Goal: Ask a question: Seek information or help from site administrators or community

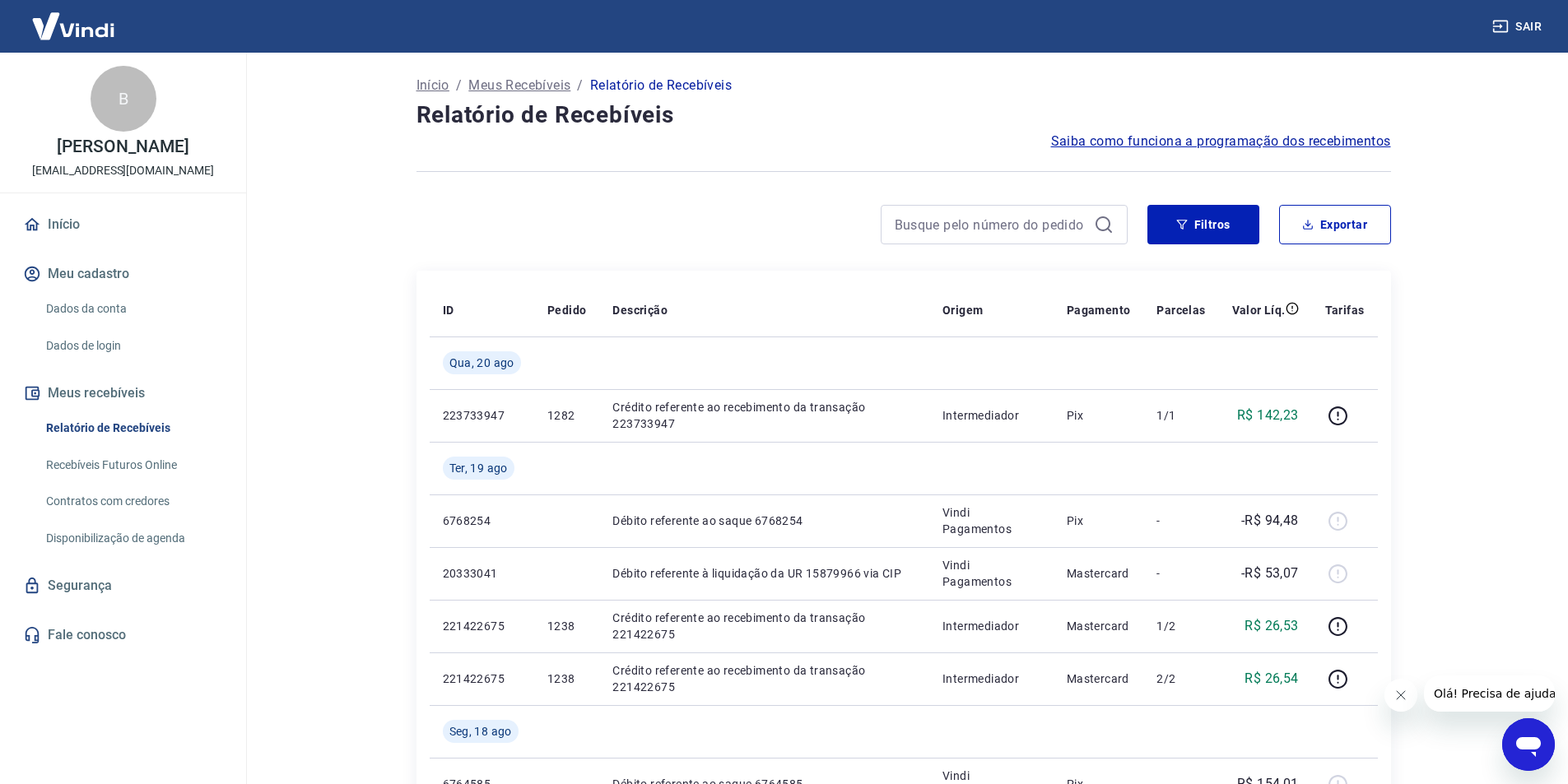
click at [57, 24] on img at bounding box center [72, 25] width 107 height 50
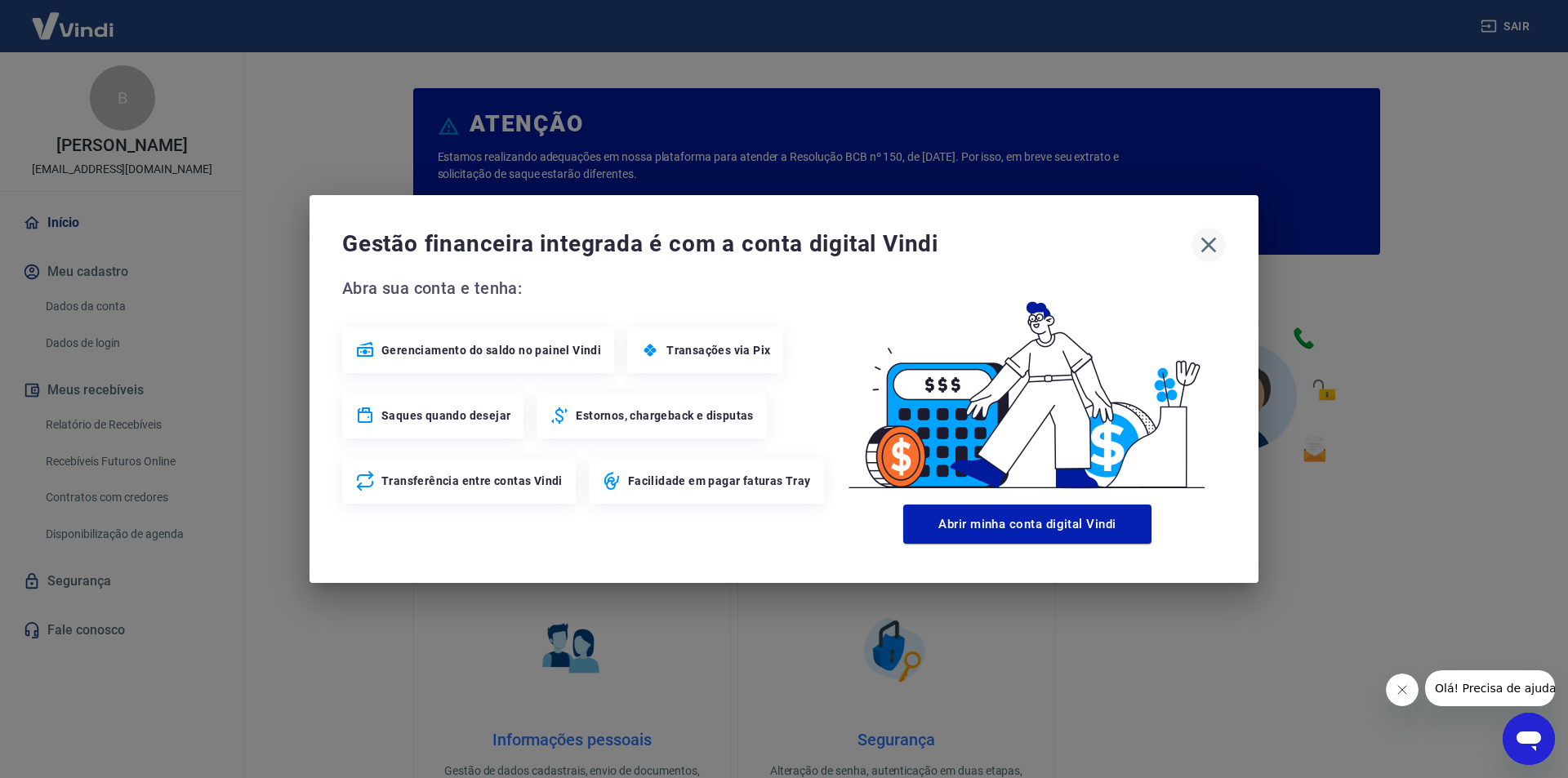
click at [1211, 243] on icon "button" at bounding box center [1210, 246] width 16 height 16
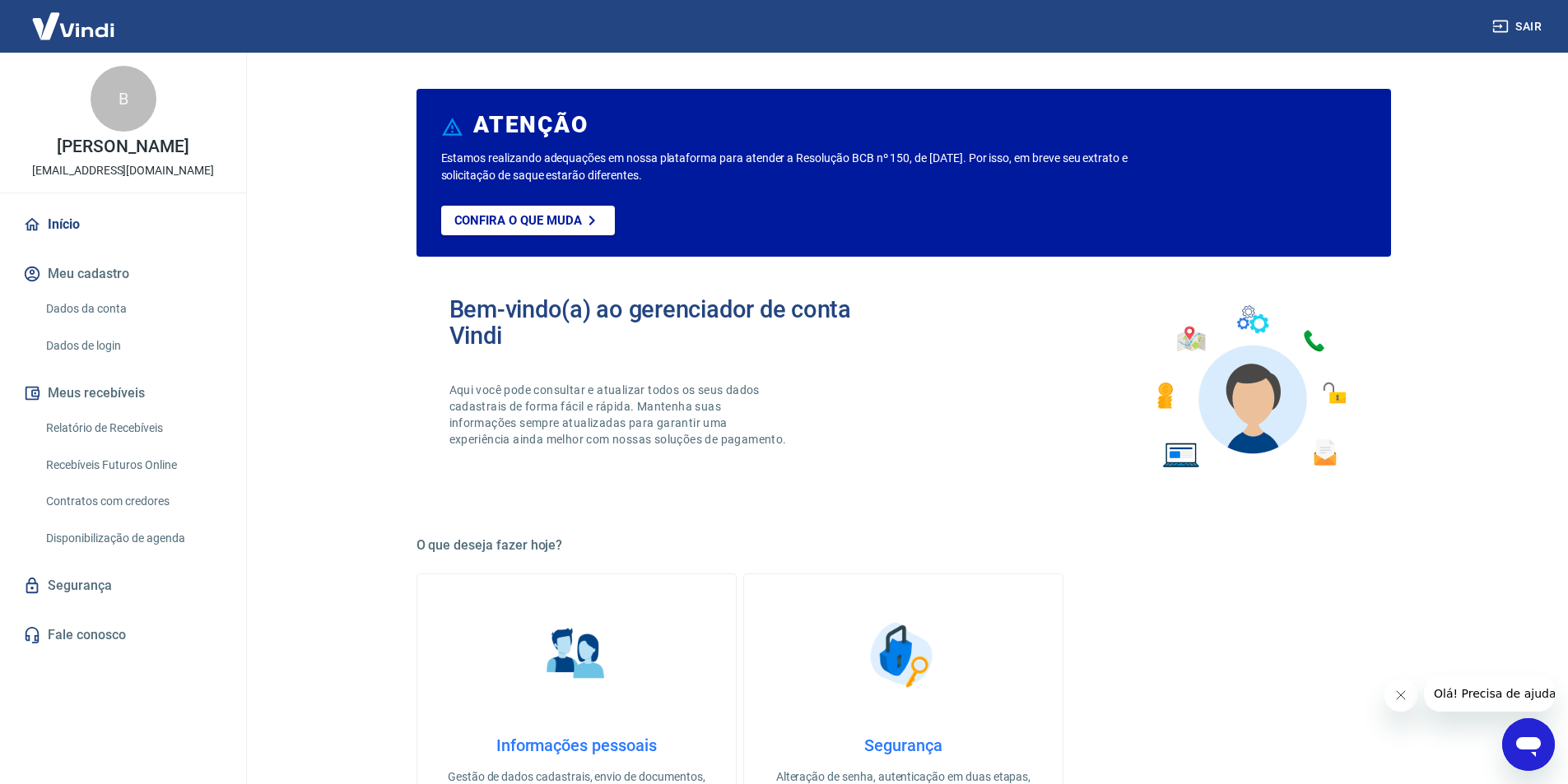
click at [151, 437] on link "Relatório de Recebíveis" at bounding box center [132, 428] width 187 height 33
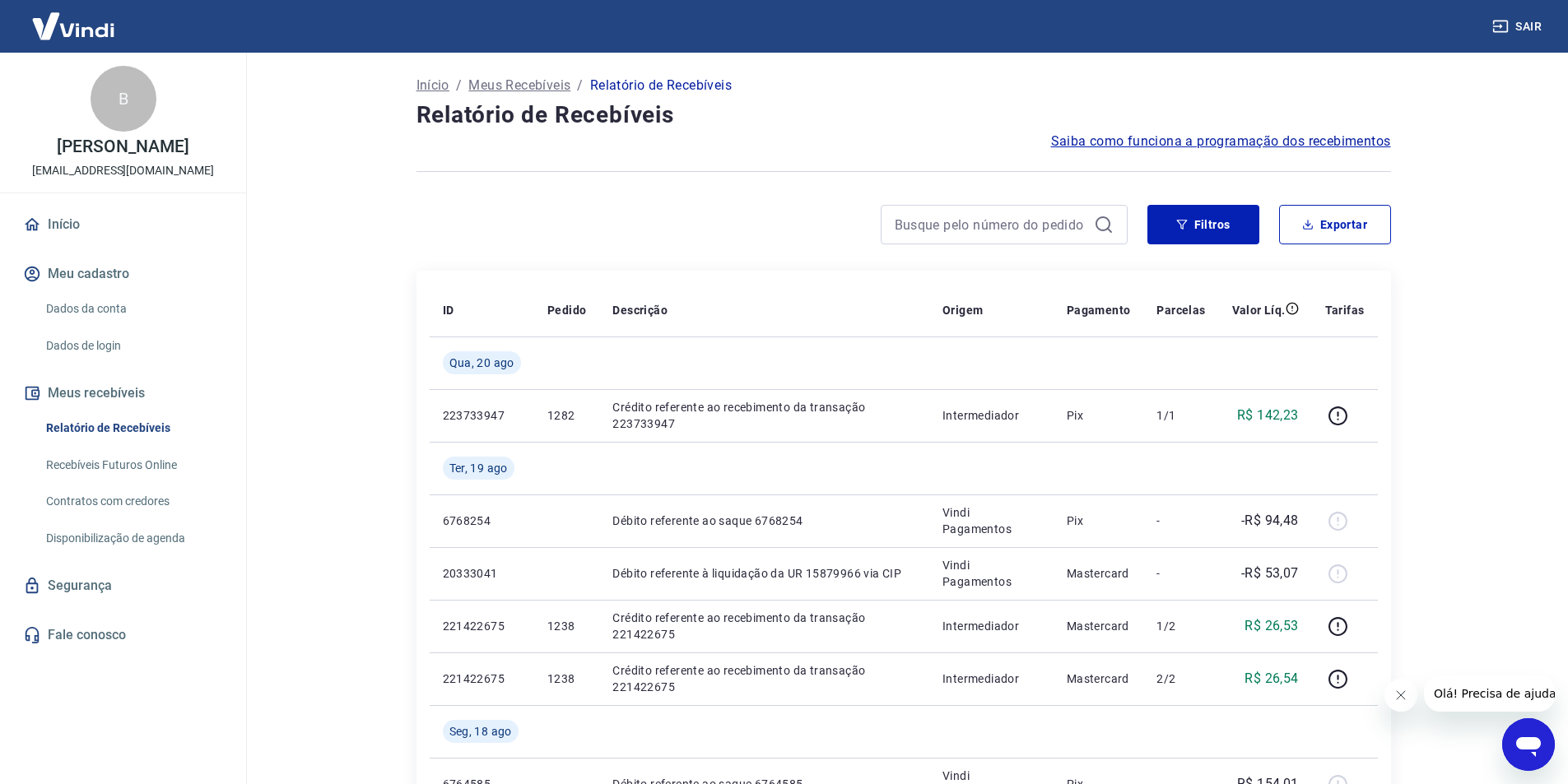
click at [44, 240] on link "Início" at bounding box center [122, 224] width 207 height 36
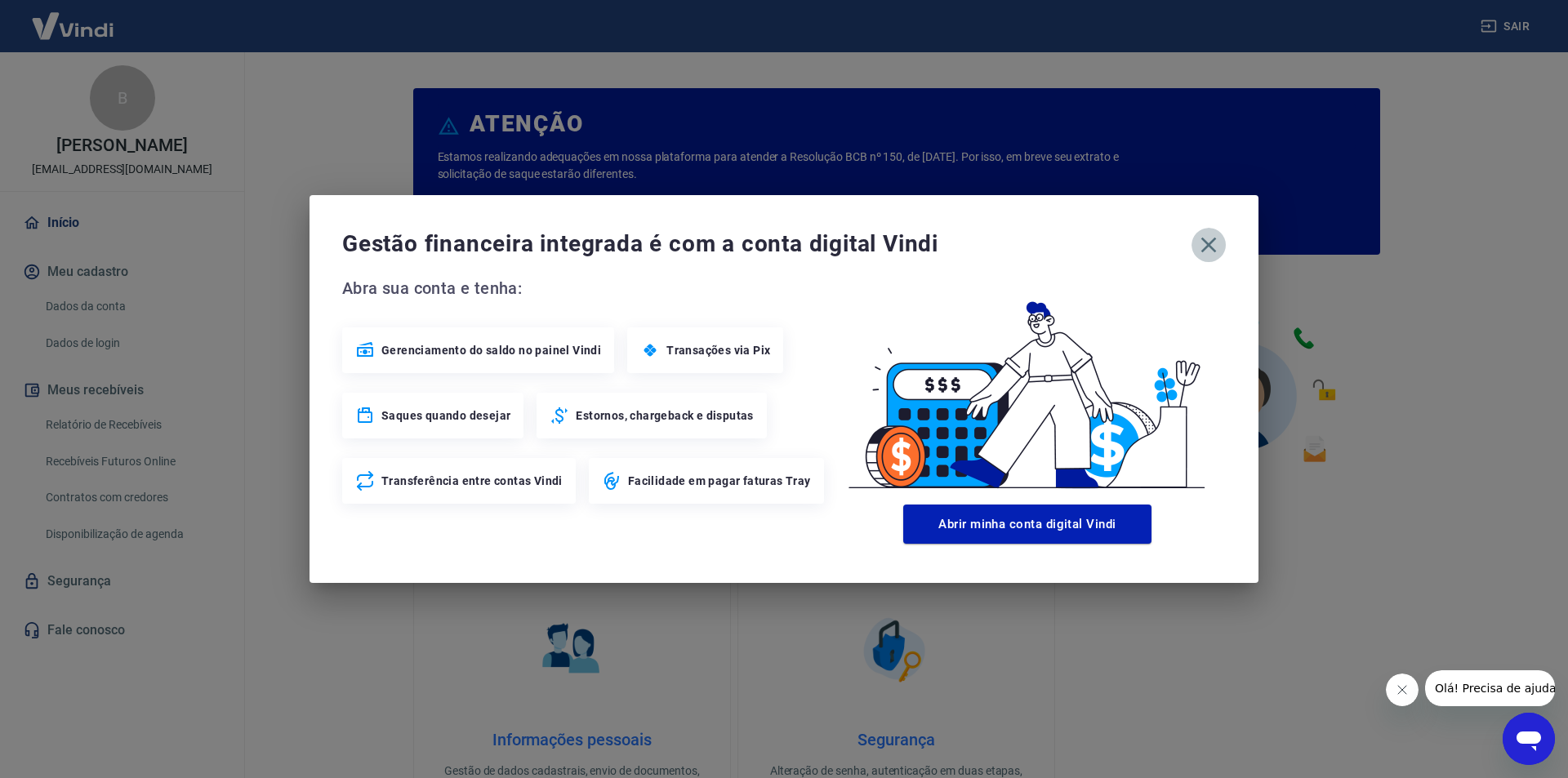
click at [1202, 242] on icon "button" at bounding box center [1209, 245] width 26 height 26
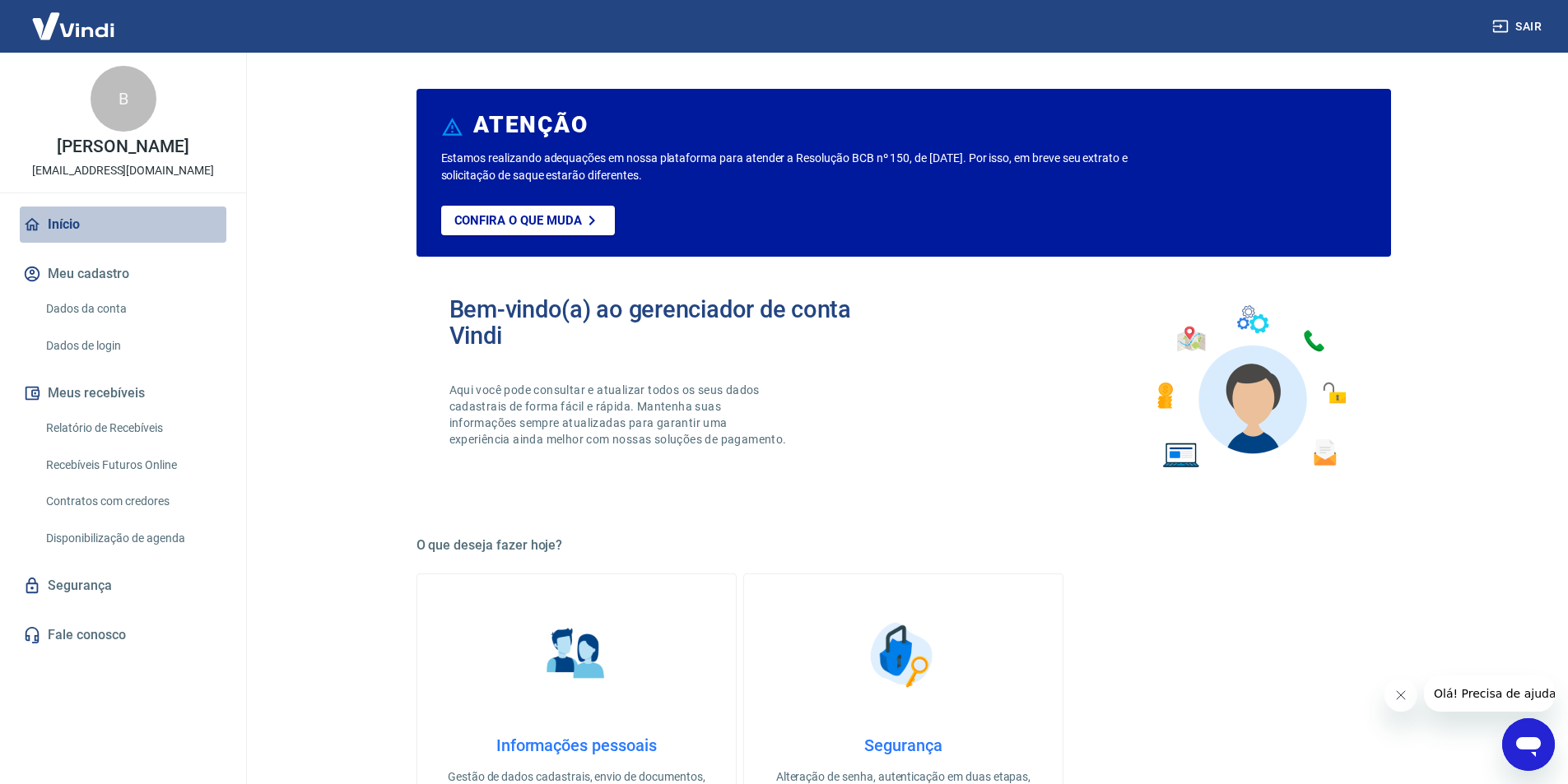
click at [57, 234] on link "Início" at bounding box center [122, 224] width 207 height 36
click at [93, 317] on link "Dados da conta" at bounding box center [132, 308] width 187 height 33
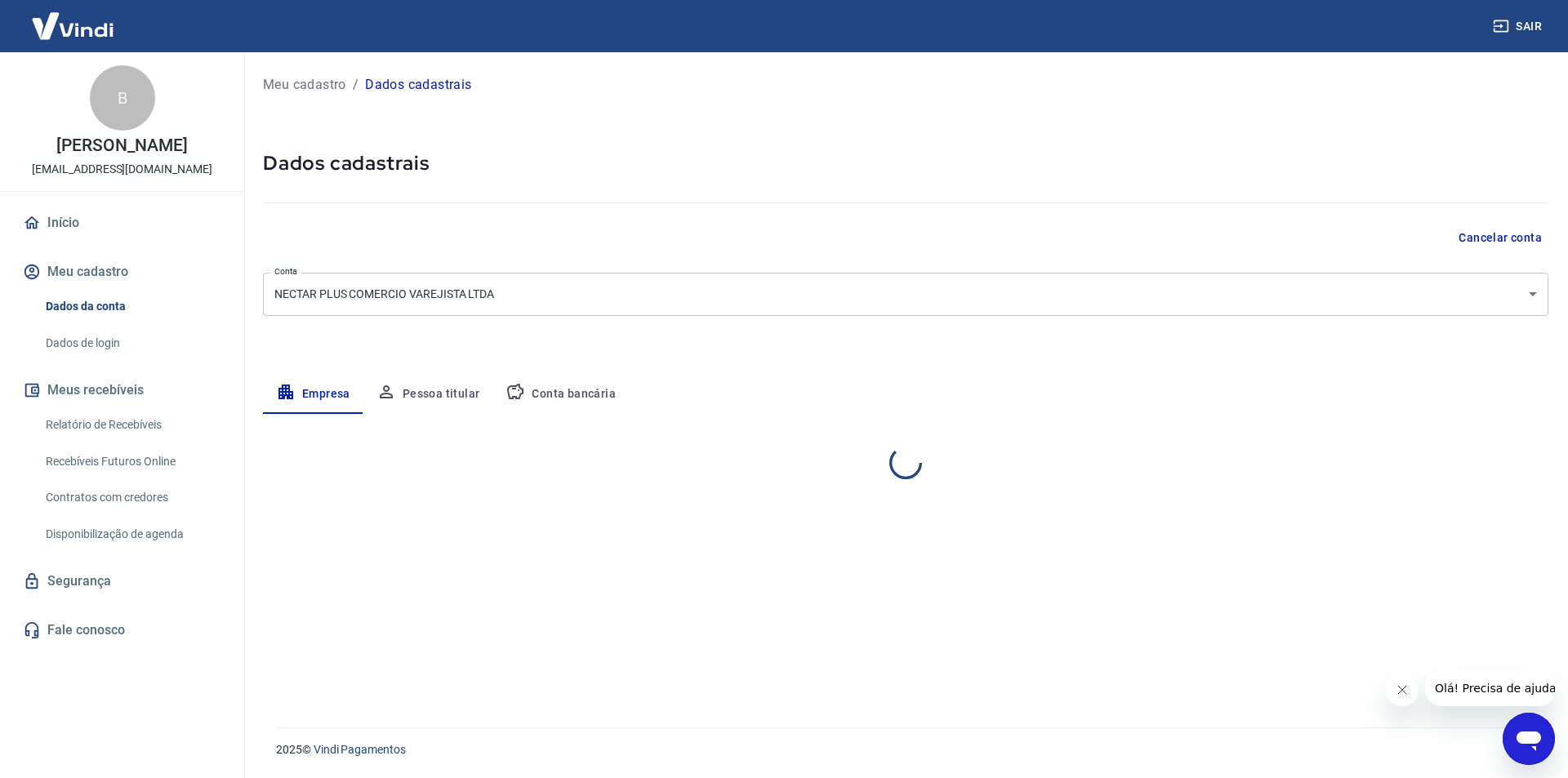
select select "PB"
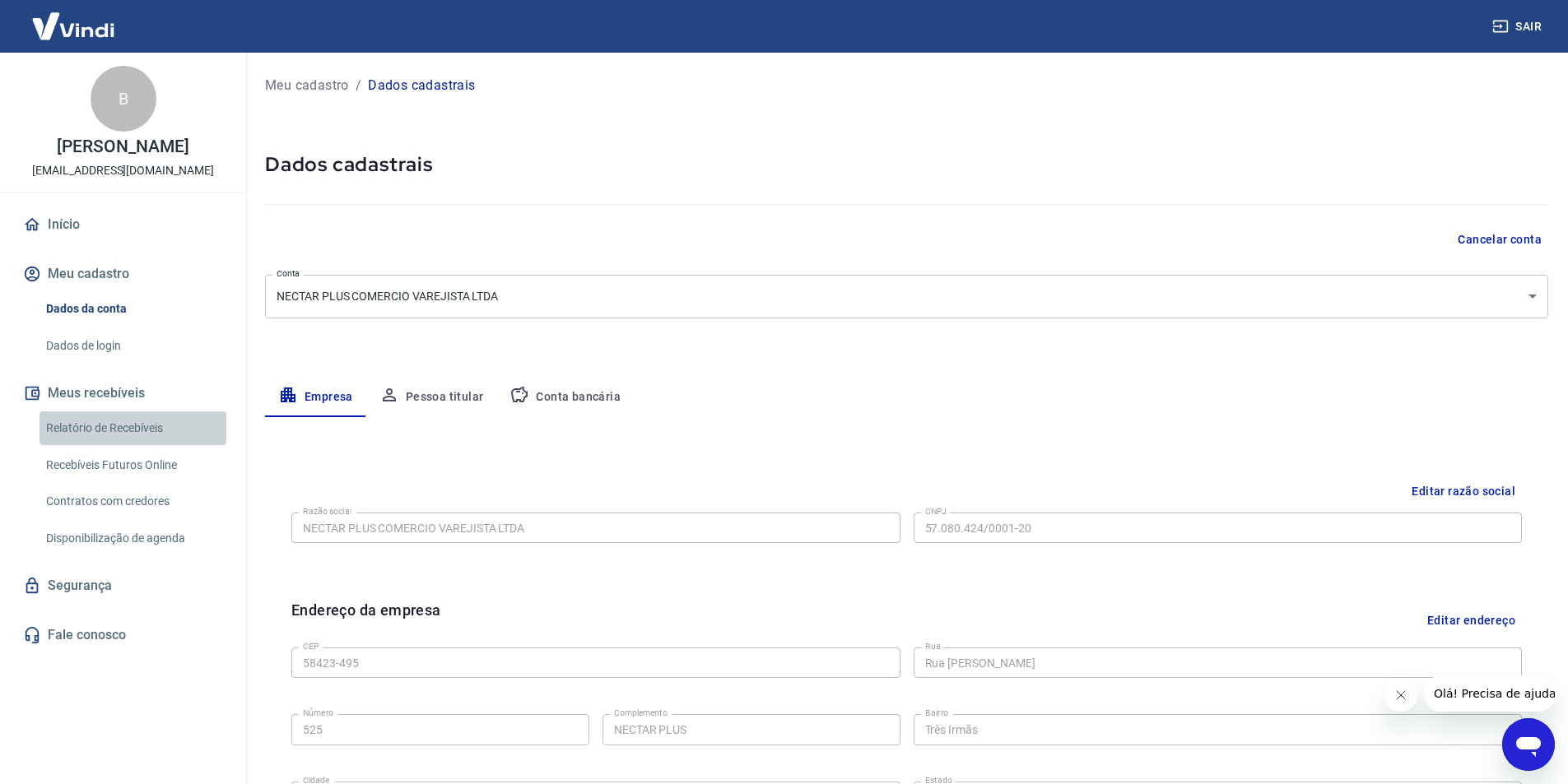
click at [97, 441] on link "Relatório de Recebíveis" at bounding box center [132, 428] width 187 height 33
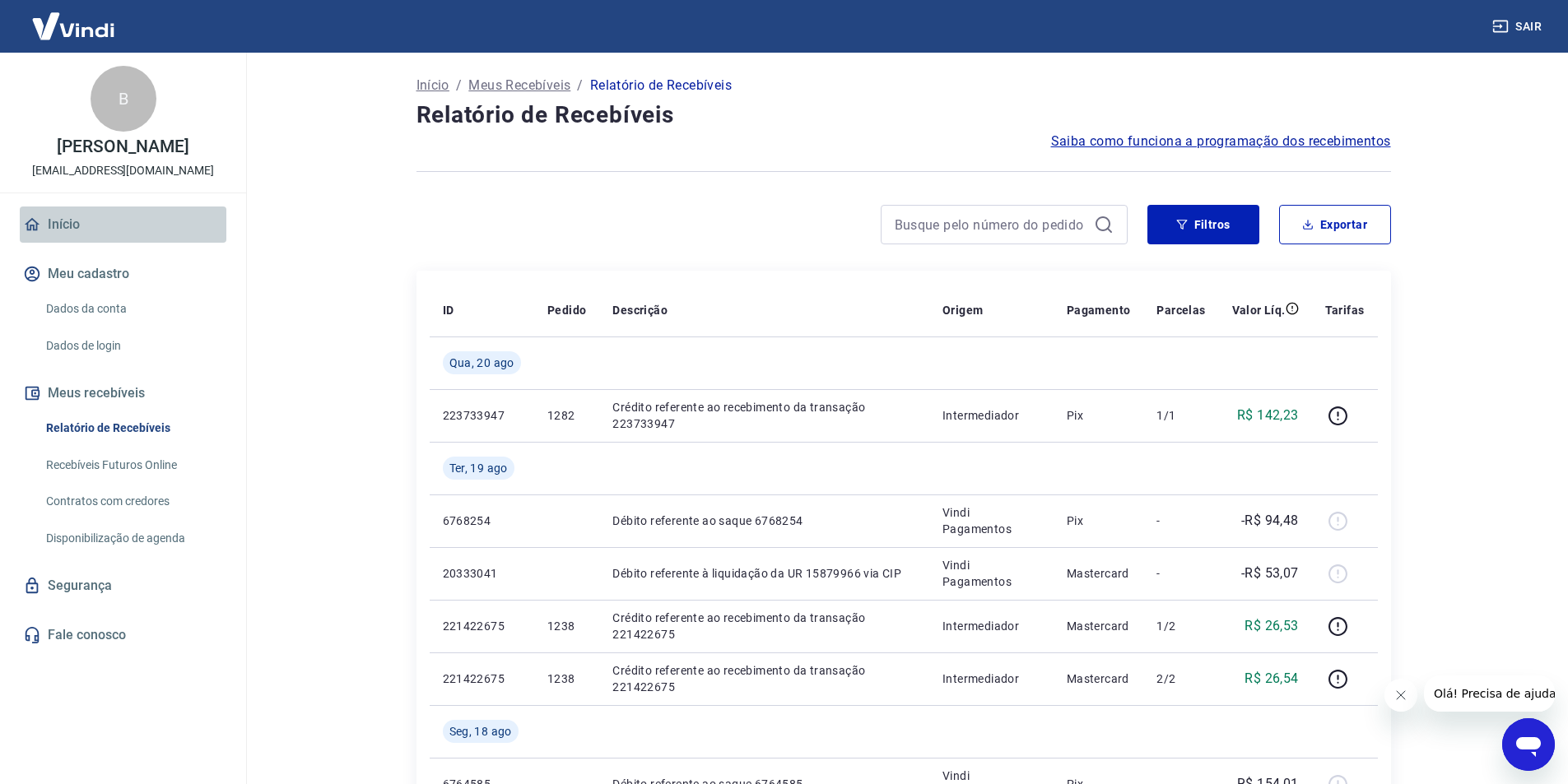
click at [52, 238] on link "Início" at bounding box center [122, 224] width 207 height 36
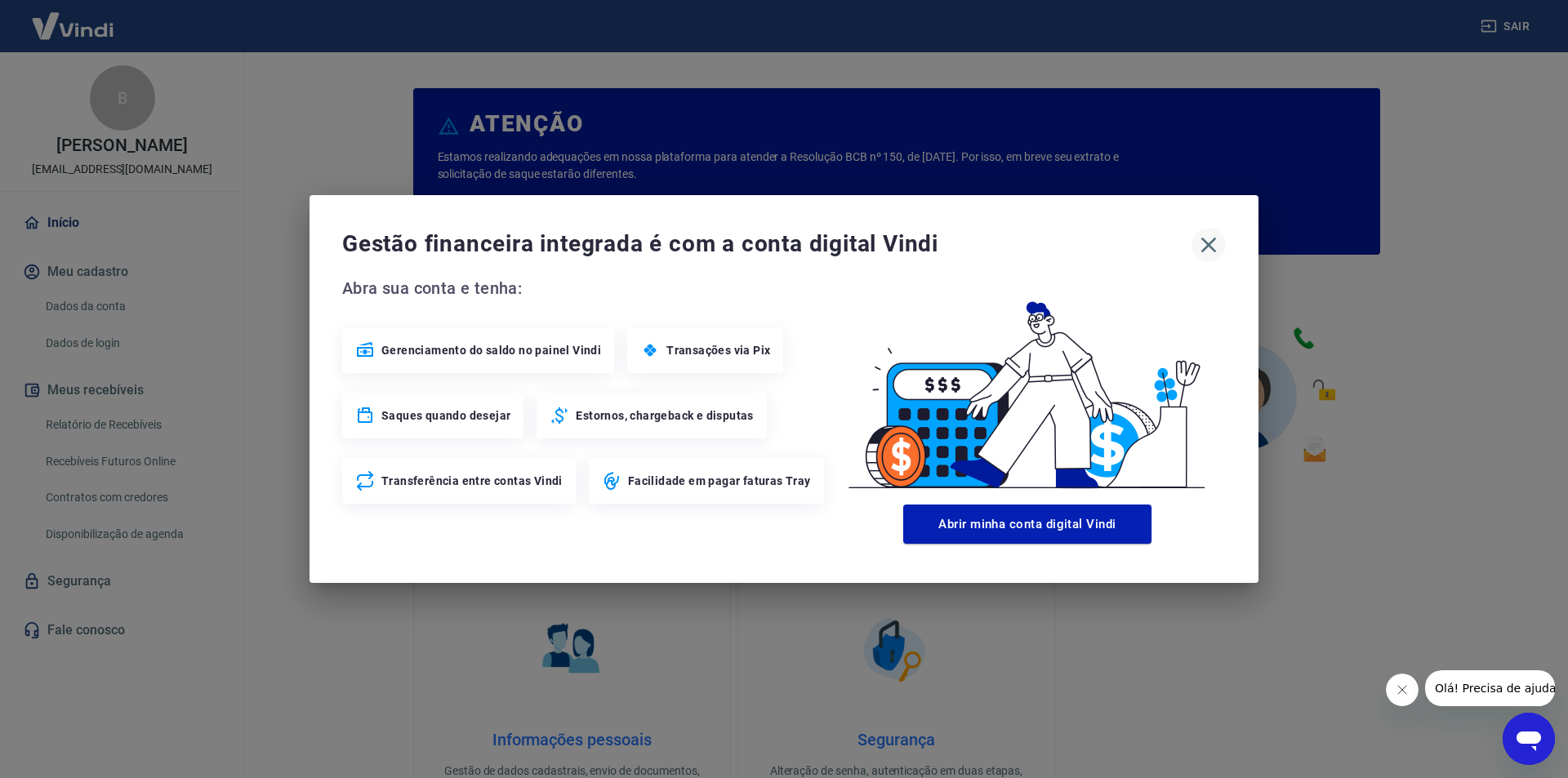
click at [1202, 241] on icon "button" at bounding box center [1209, 245] width 26 height 26
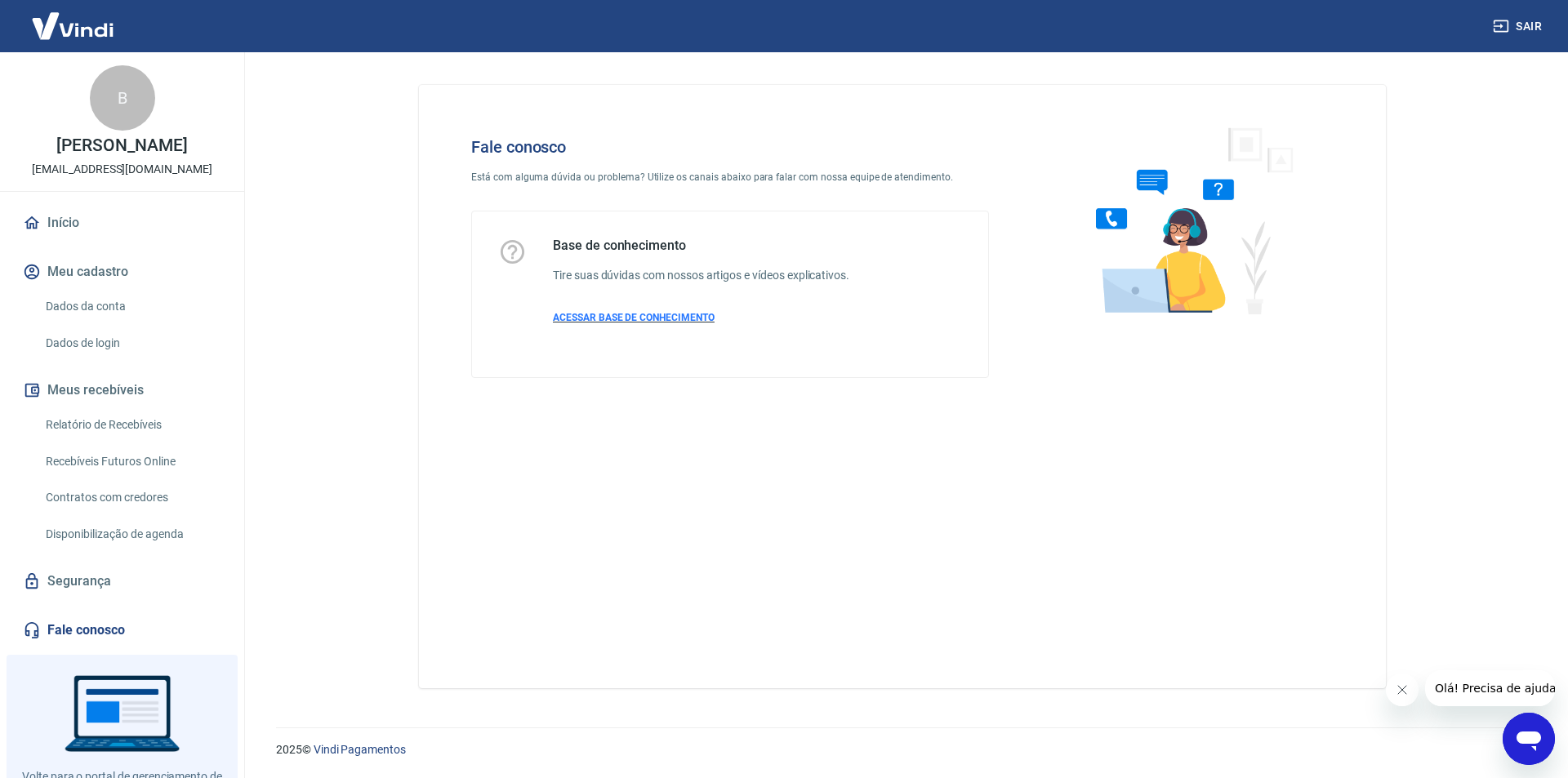
click at [604, 311] on p "ACESSAR BASE DE CONHECIMENTO" at bounding box center [700, 317] width 296 height 15
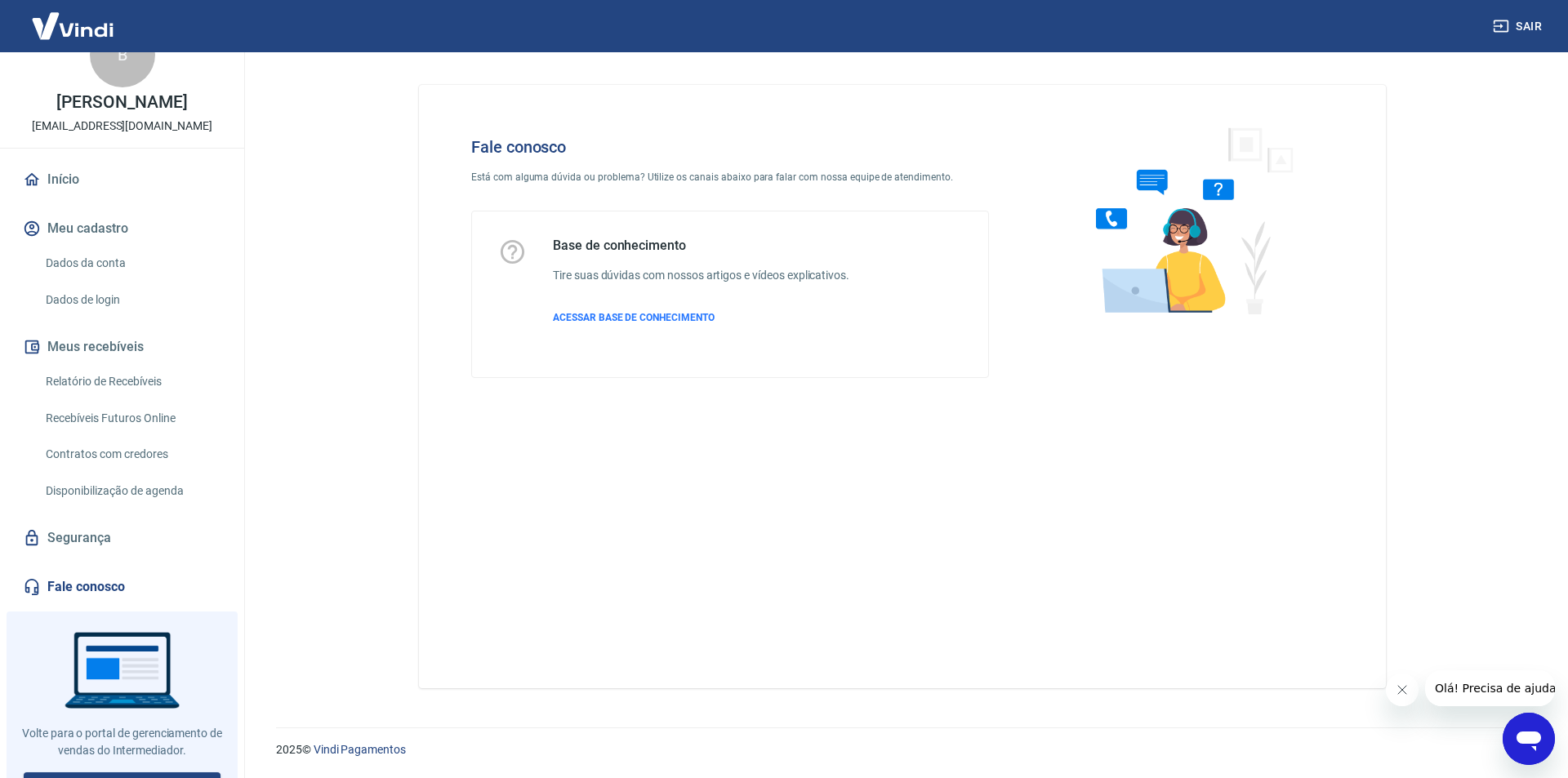
scroll to position [85, 0]
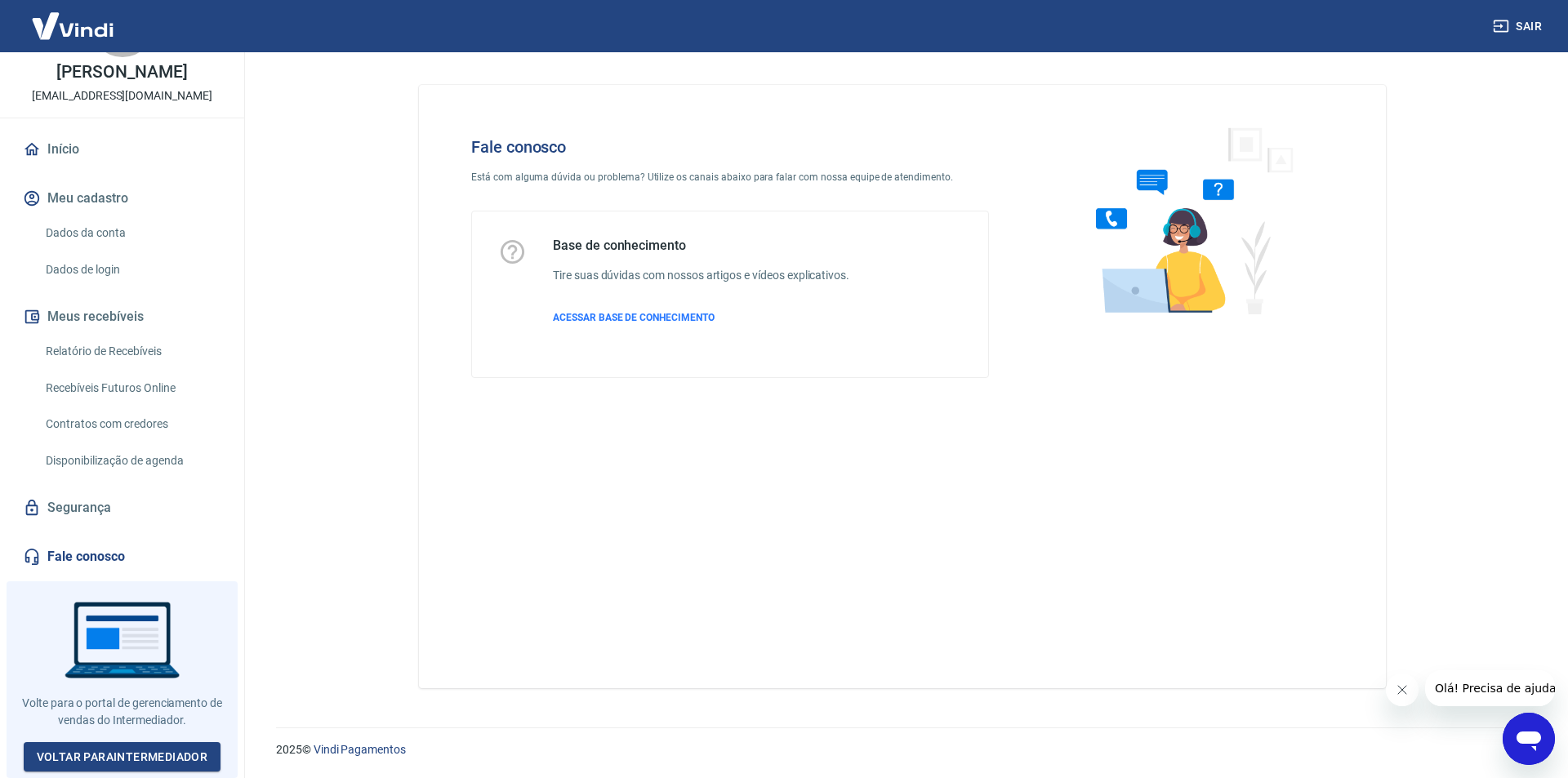
click at [1467, 690] on span "Olá! Precisa de ajuda?" at bounding box center [1497, 688] width 127 height 13
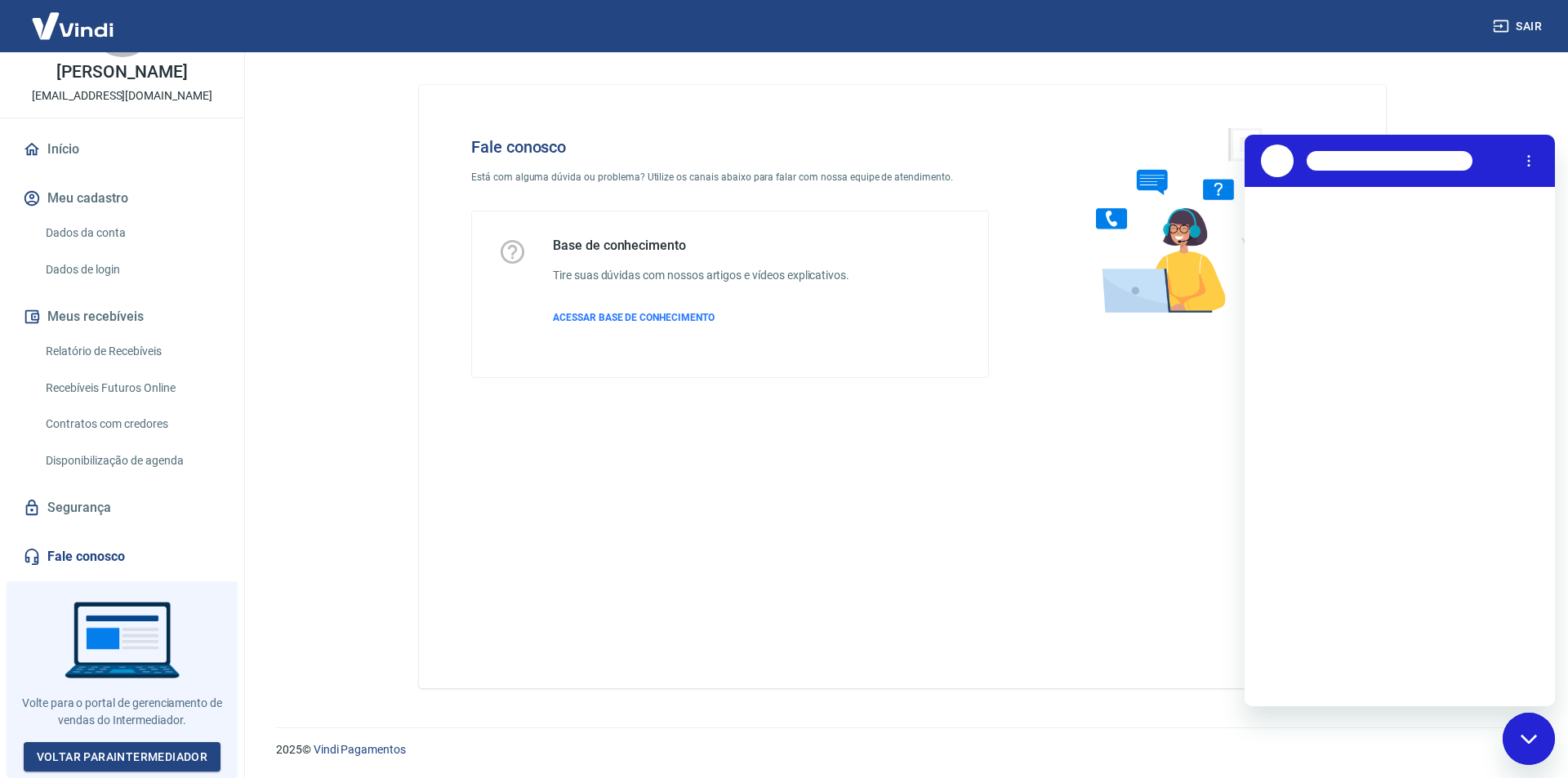
scroll to position [0, 0]
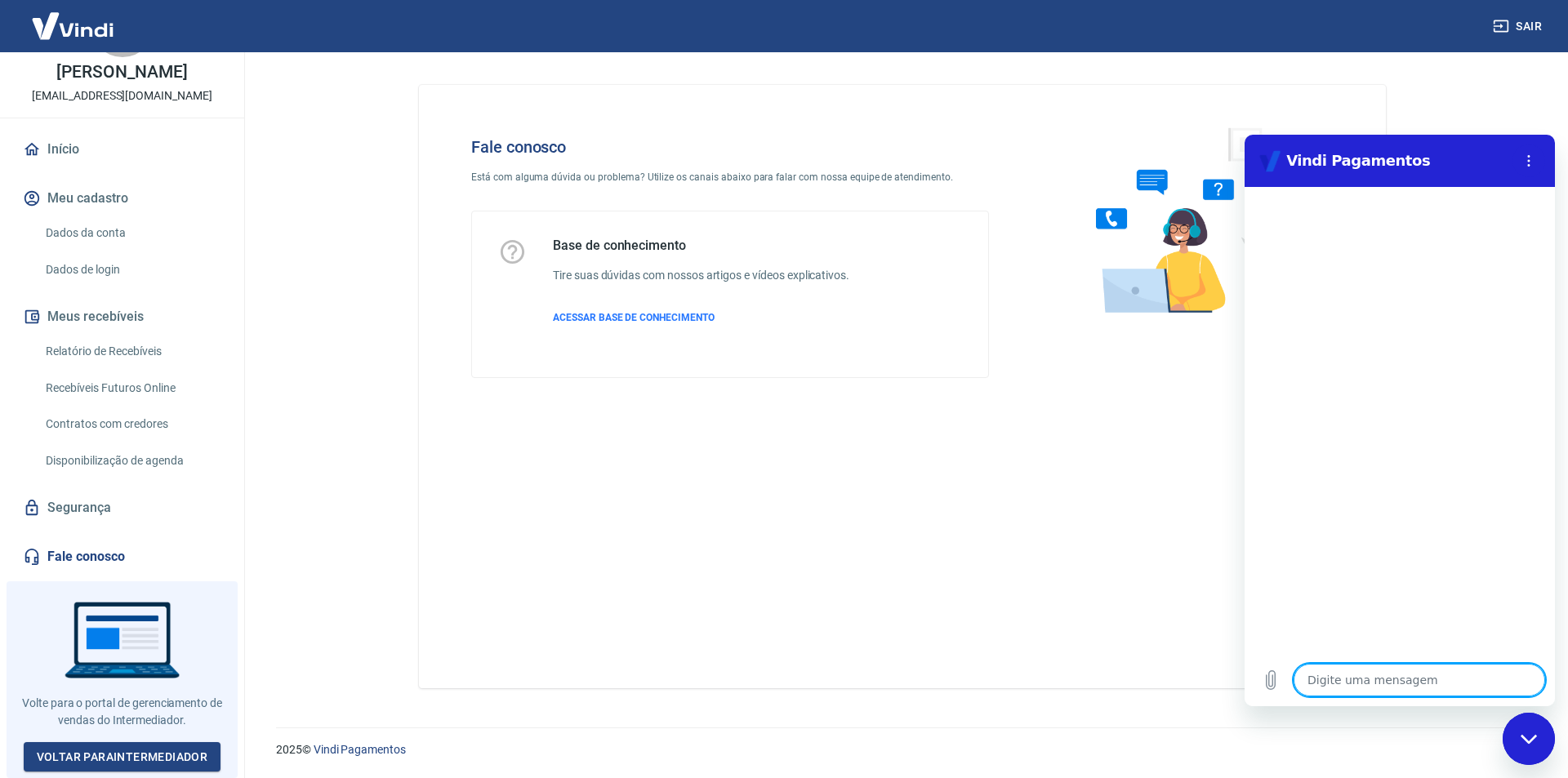
click at [1331, 674] on textarea at bounding box center [1419, 680] width 252 height 33
type textarea "o"
type textarea "x"
type textarea "ol"
type textarea "x"
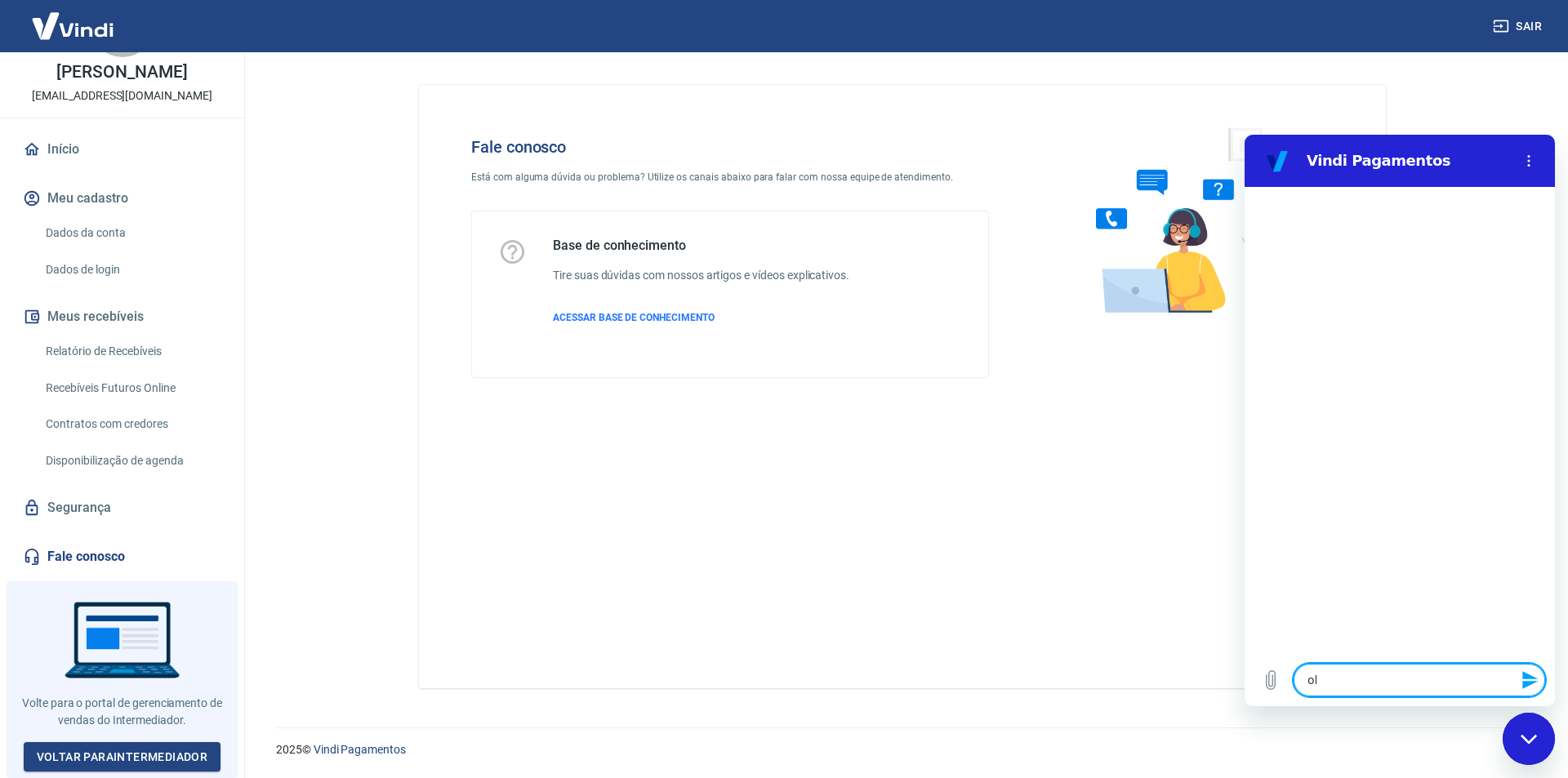
type textarea "ola"
type textarea "x"
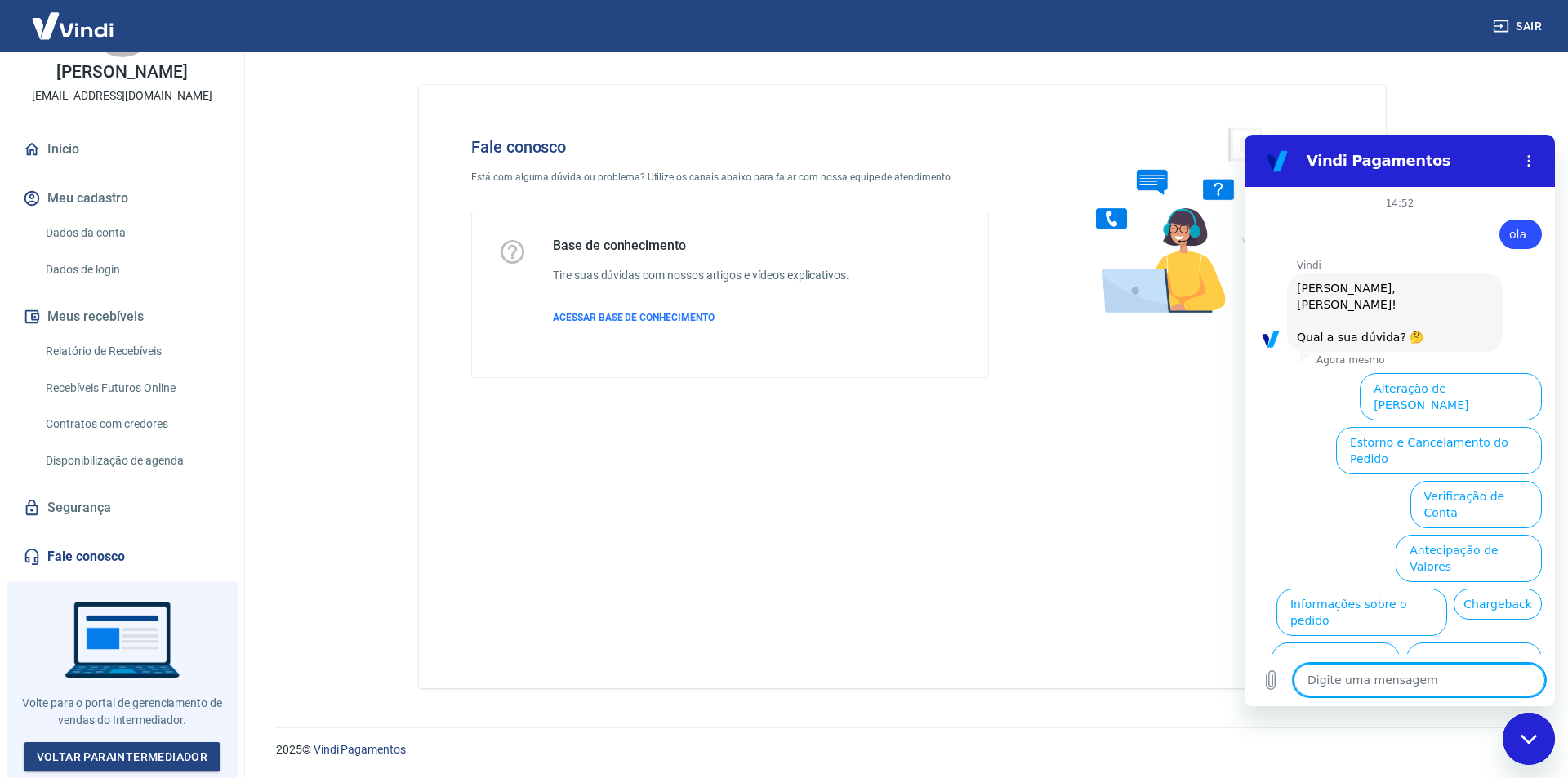
scroll to position [54, 0]
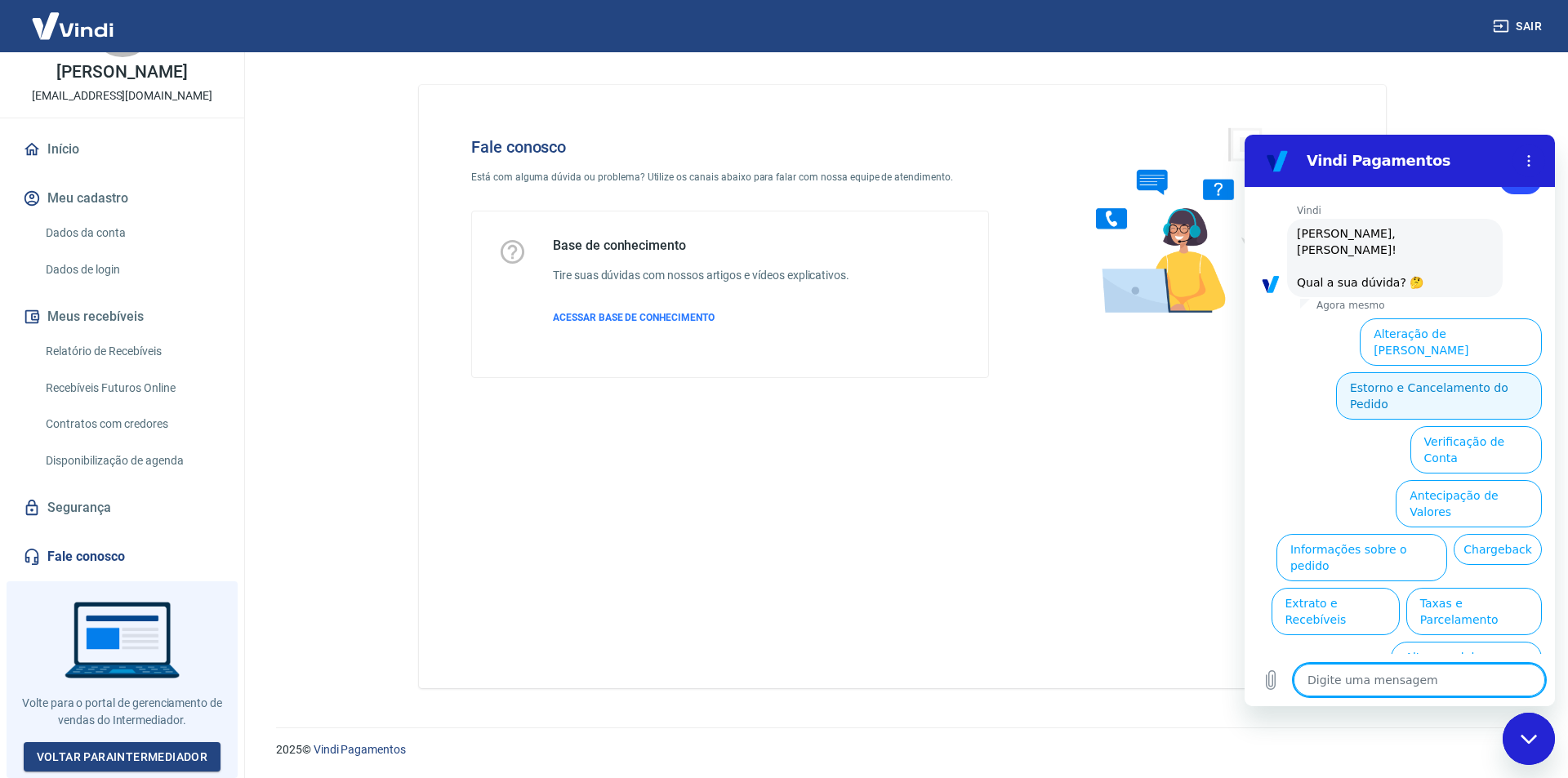
click at [1439, 372] on button "Estorno e Cancelamento do Pedido" at bounding box center [1439, 395] width 206 height 48
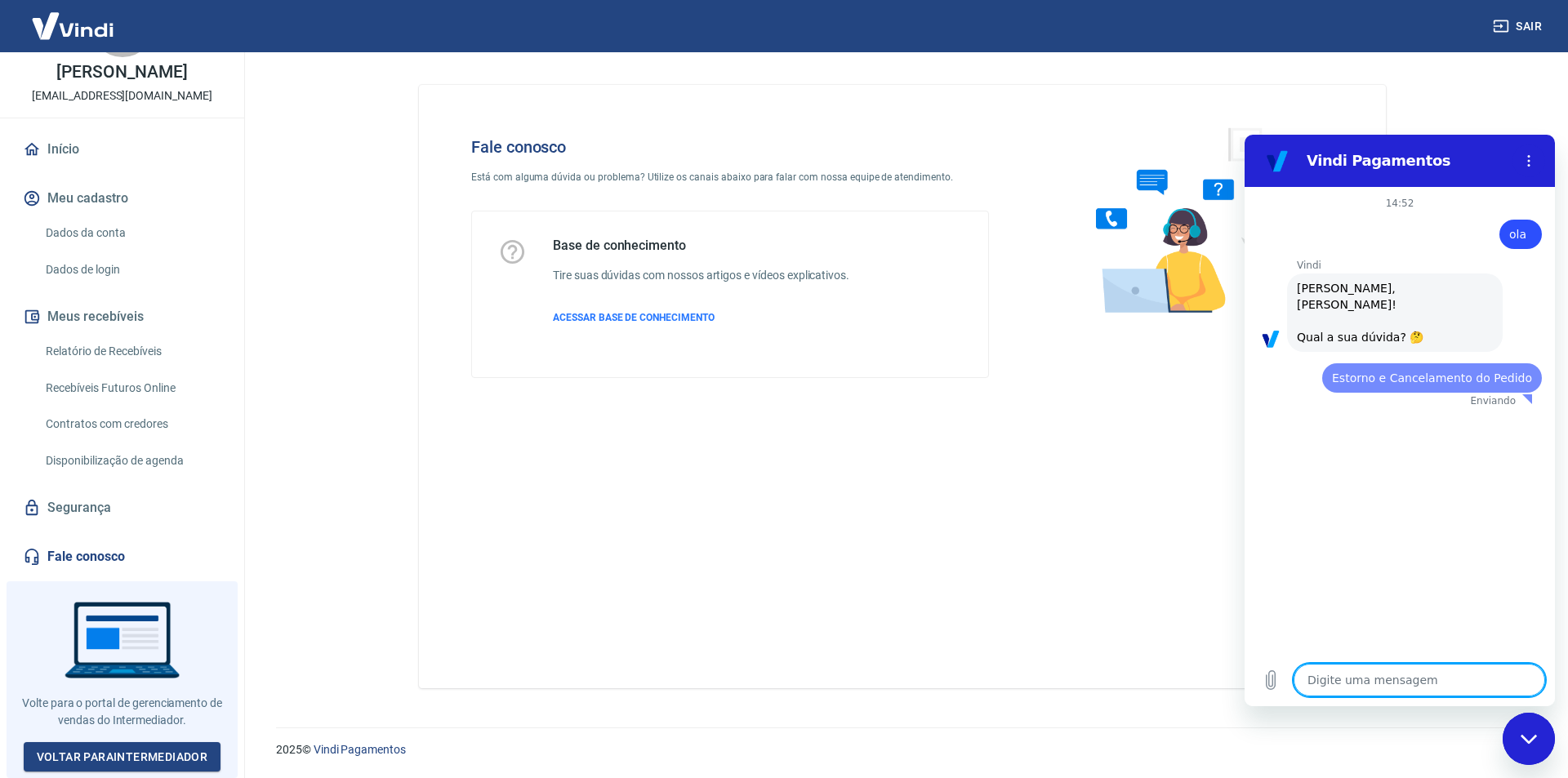
scroll to position [0, 0]
type textarea "x"
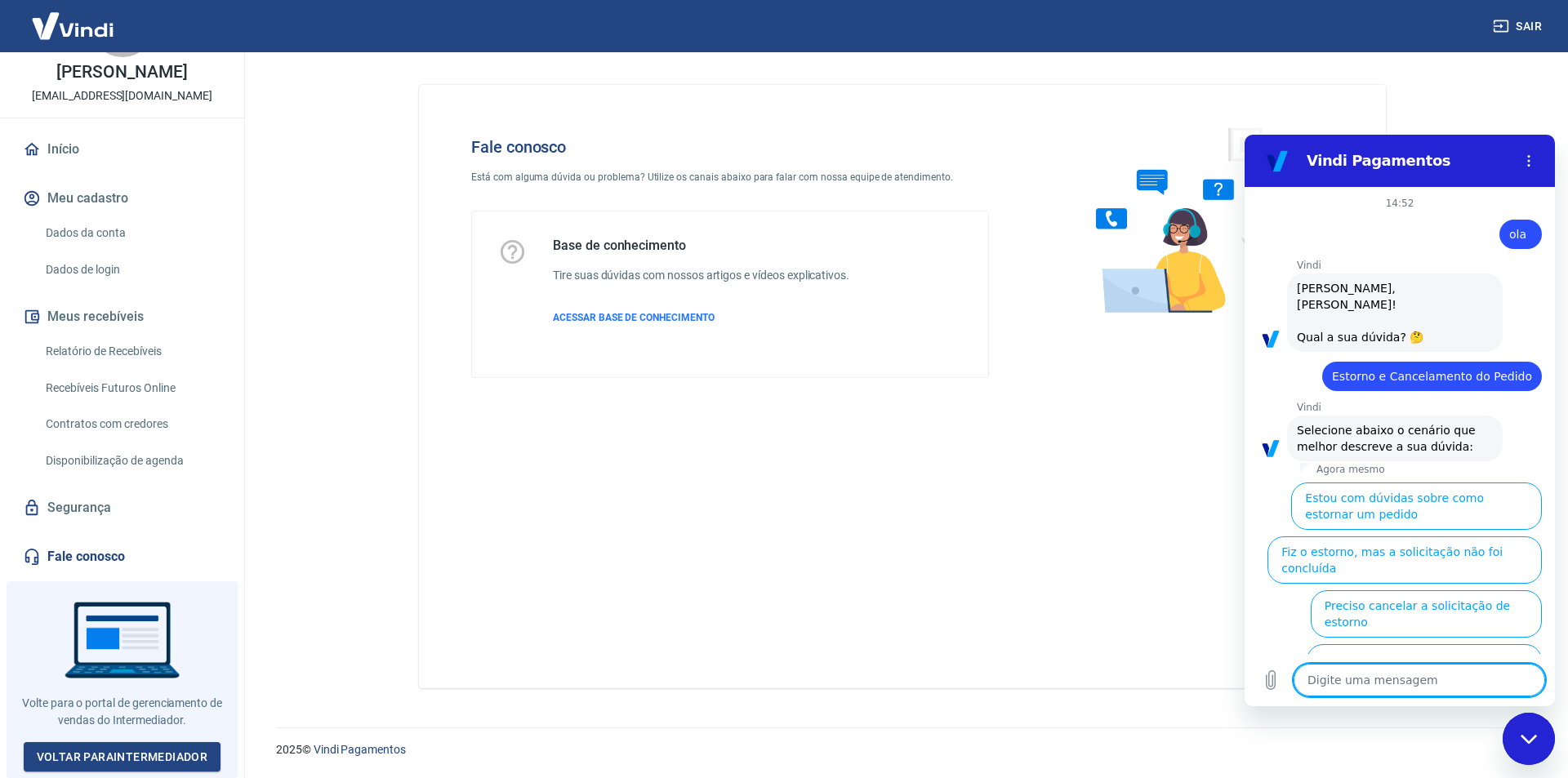
scroll to position [100, 0]
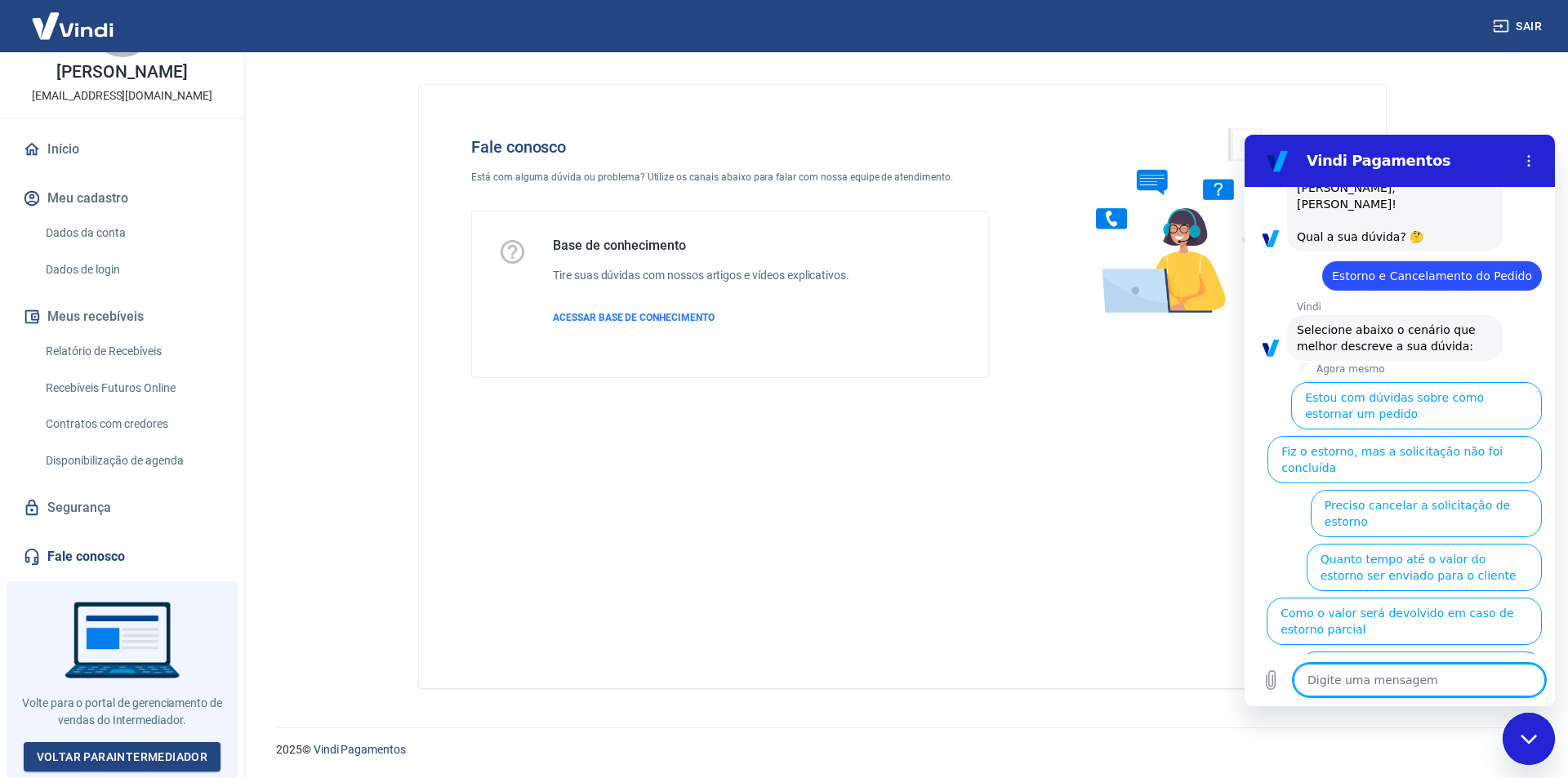
click at [1356, 683] on textarea at bounding box center [1419, 680] width 252 height 33
type textarea "o"
type textarea "x"
type textarea "ou"
type textarea "x"
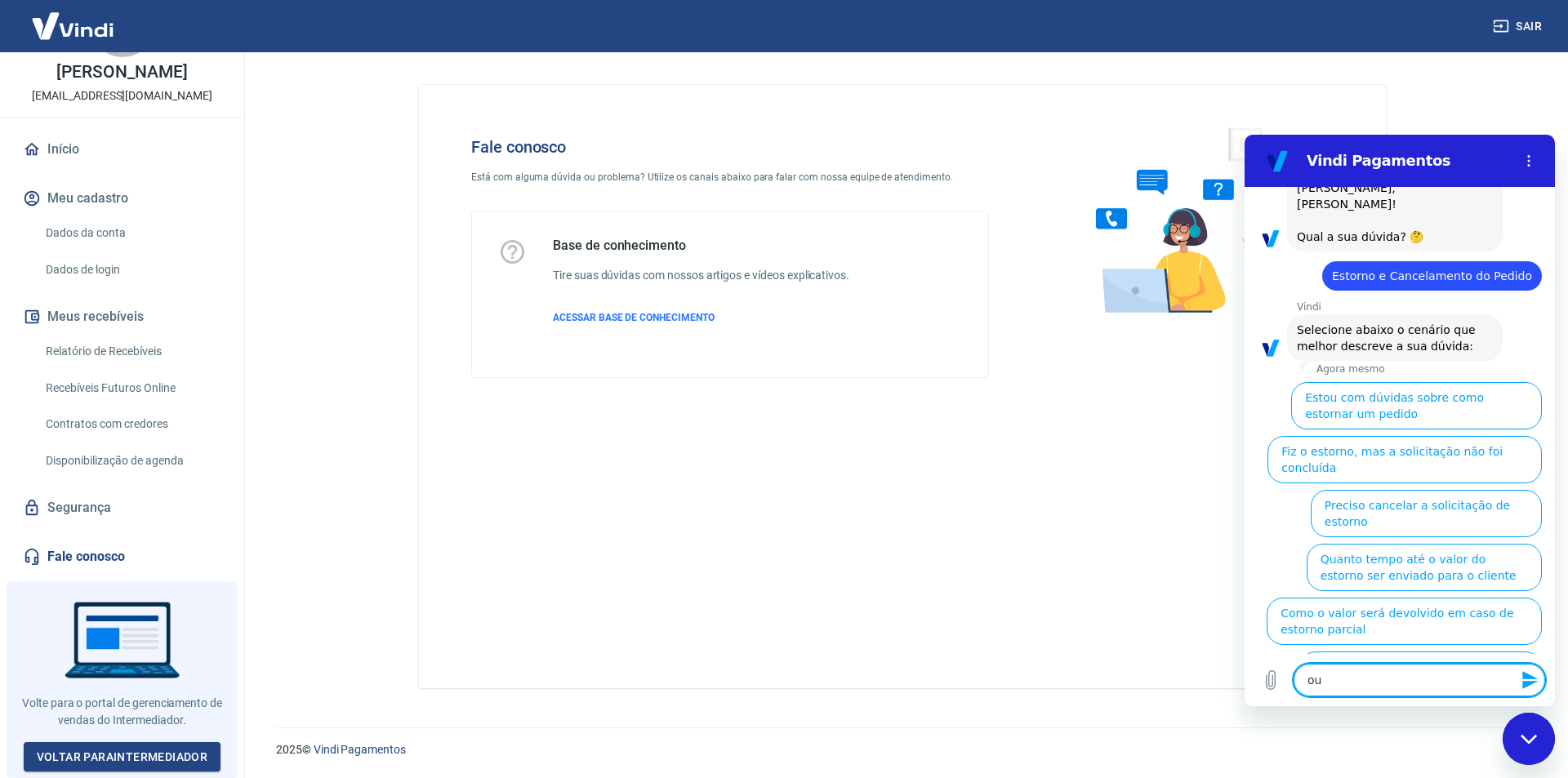
type textarea "out"
type textarea "x"
type textarea "outr"
type textarea "x"
type textarea "outro"
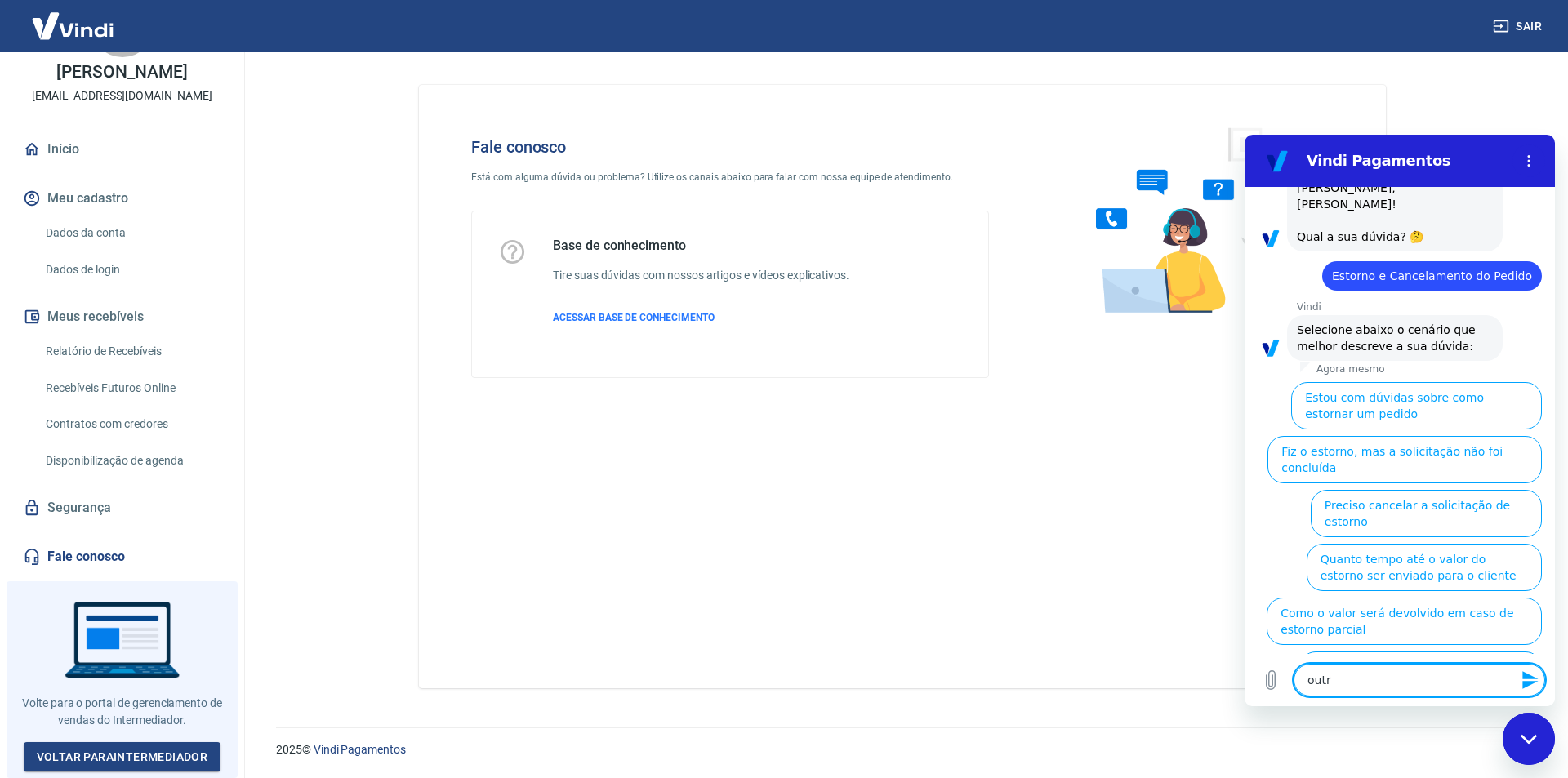
type textarea "x"
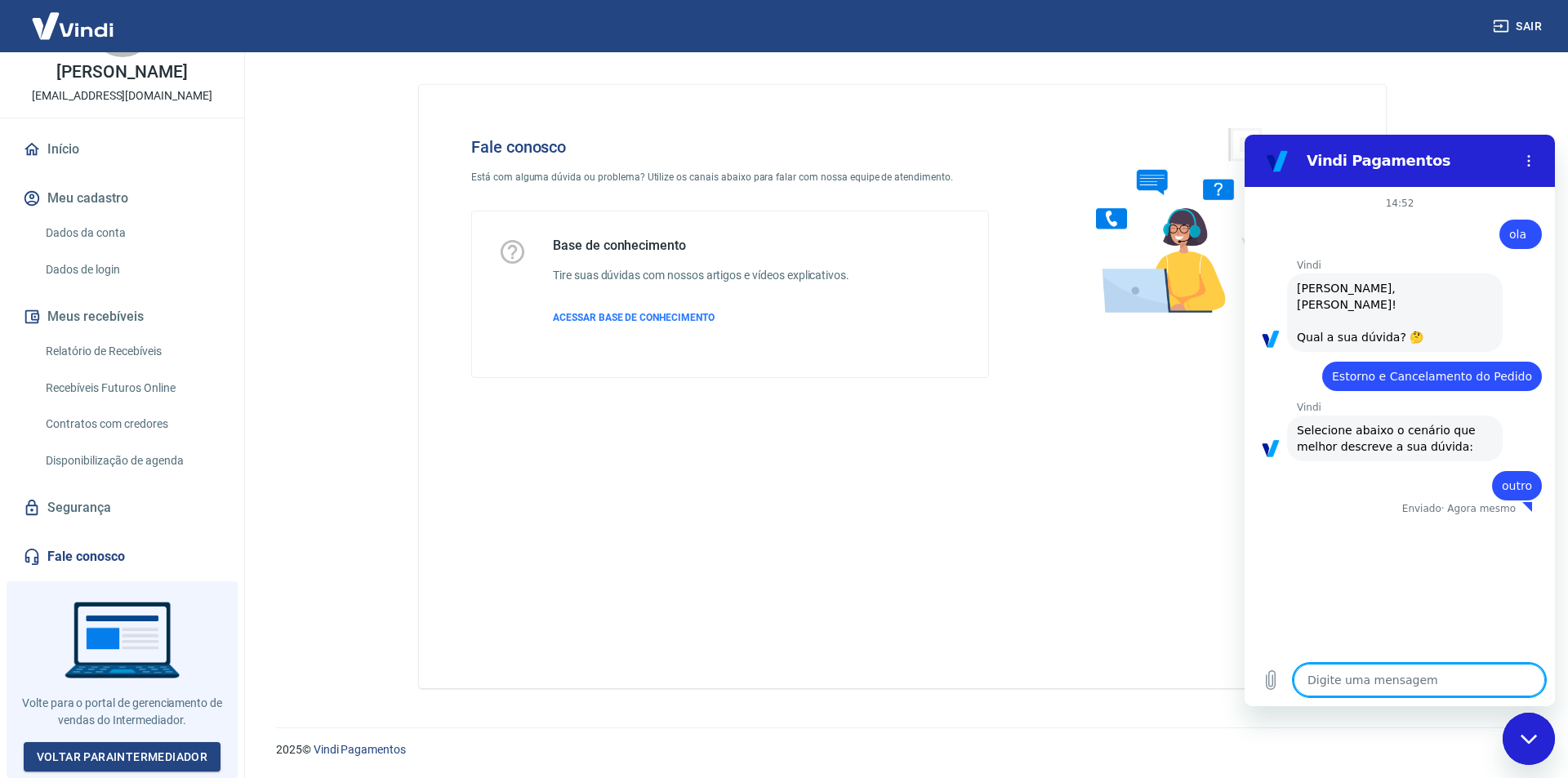
type textarea "x"
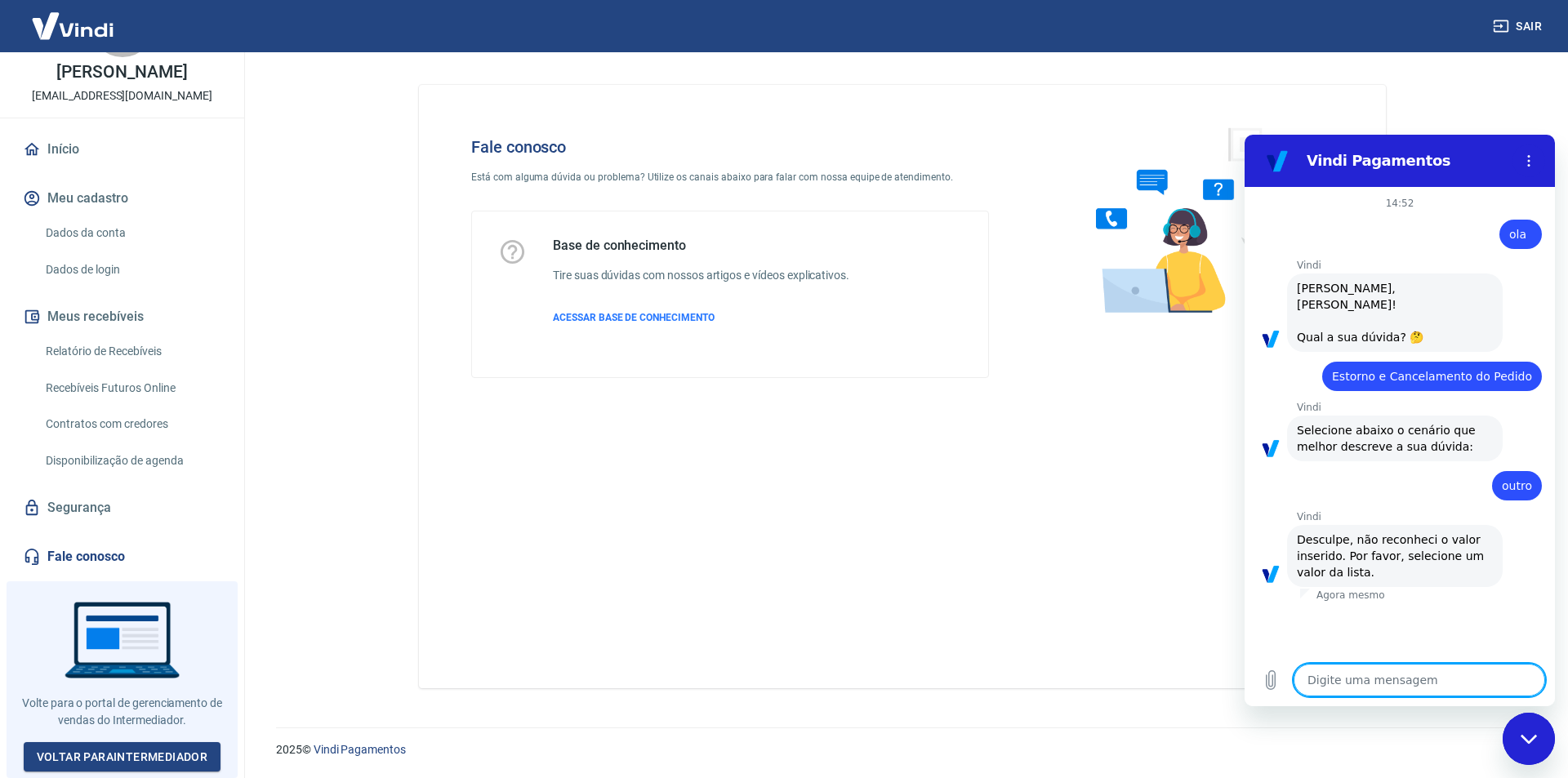
click at [1356, 690] on textarea at bounding box center [1419, 680] width 252 height 33
type textarea "f"
type textarea "x"
type textarea "fa"
type textarea "x"
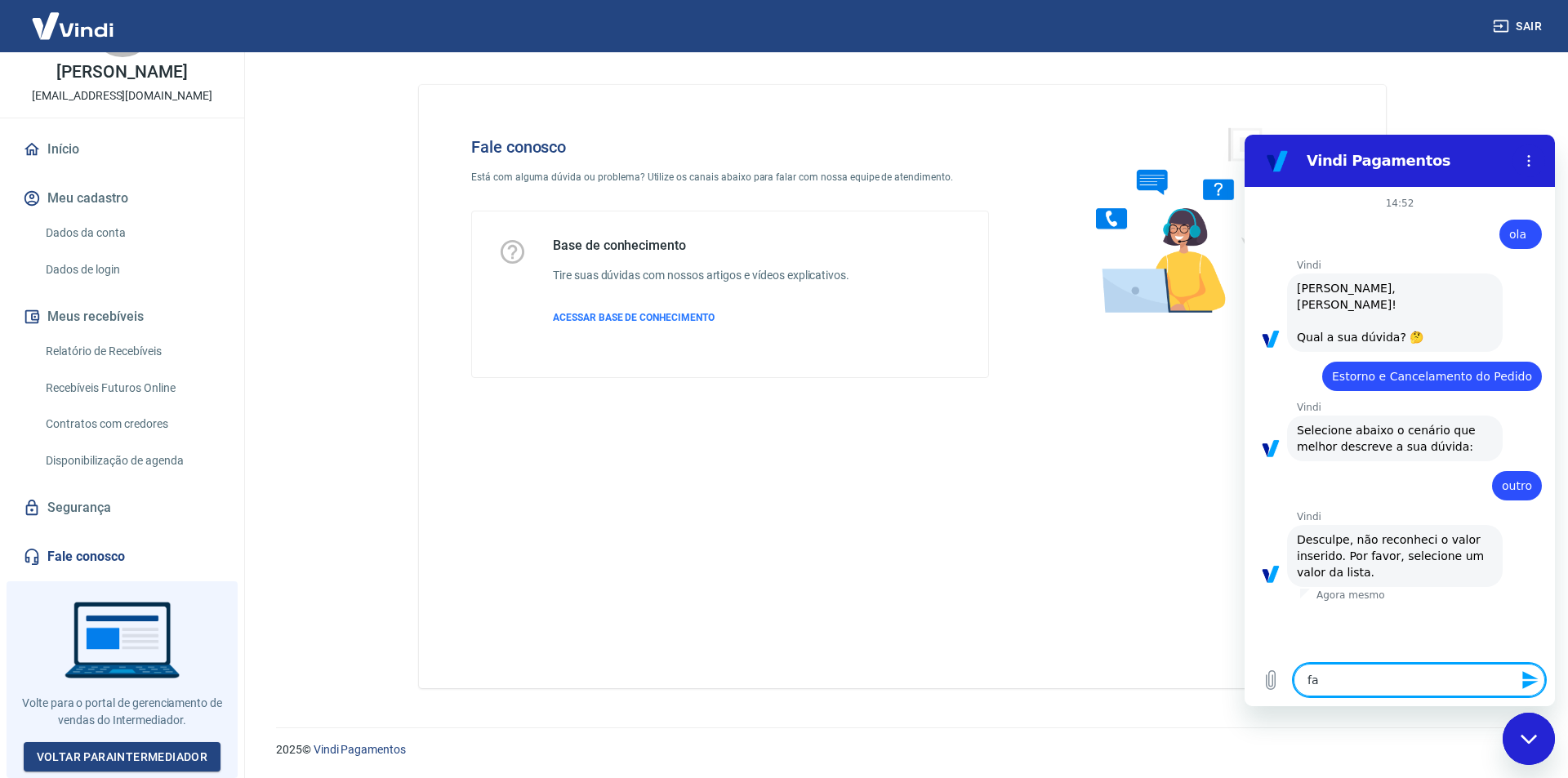
type textarea "fal"
type textarea "x"
type textarea "fala"
type textarea "x"
type textarea "falar"
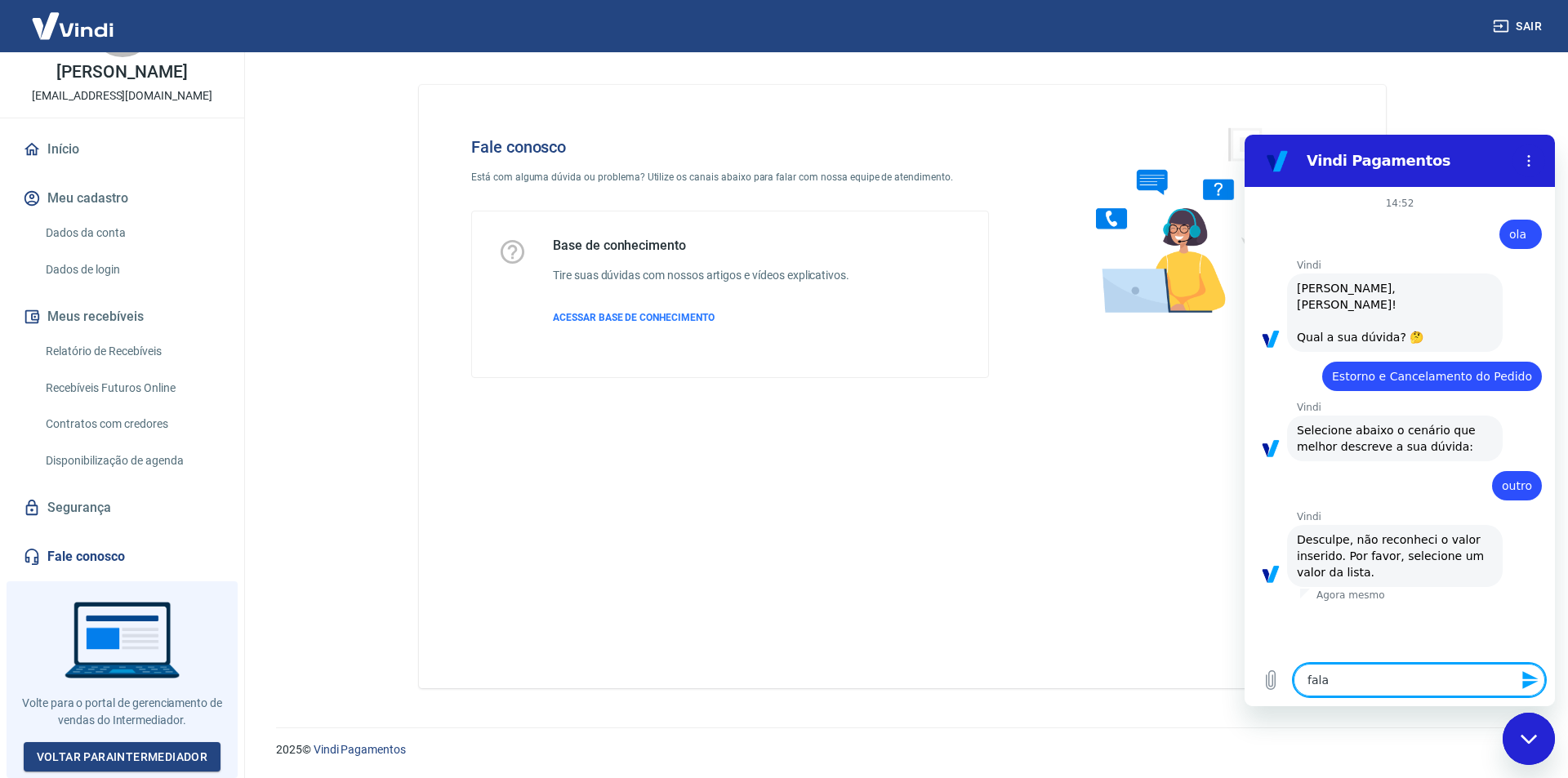
type textarea "x"
type textarea "falar"
type textarea "x"
type textarea "falar c"
type textarea "x"
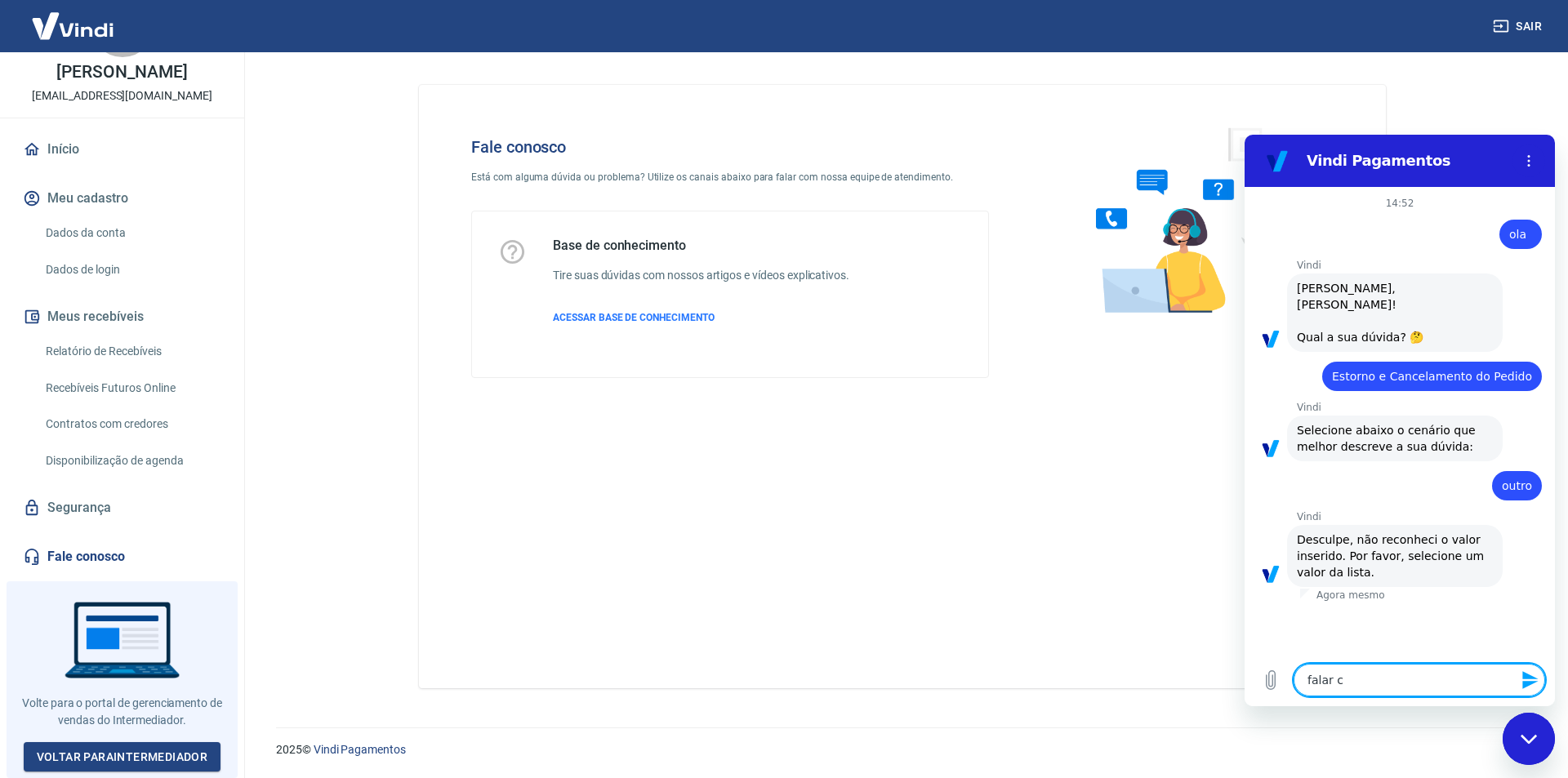
type textarea "falar co"
type textarea "x"
type textarea "falar com"
type textarea "x"
type textarea "falar com"
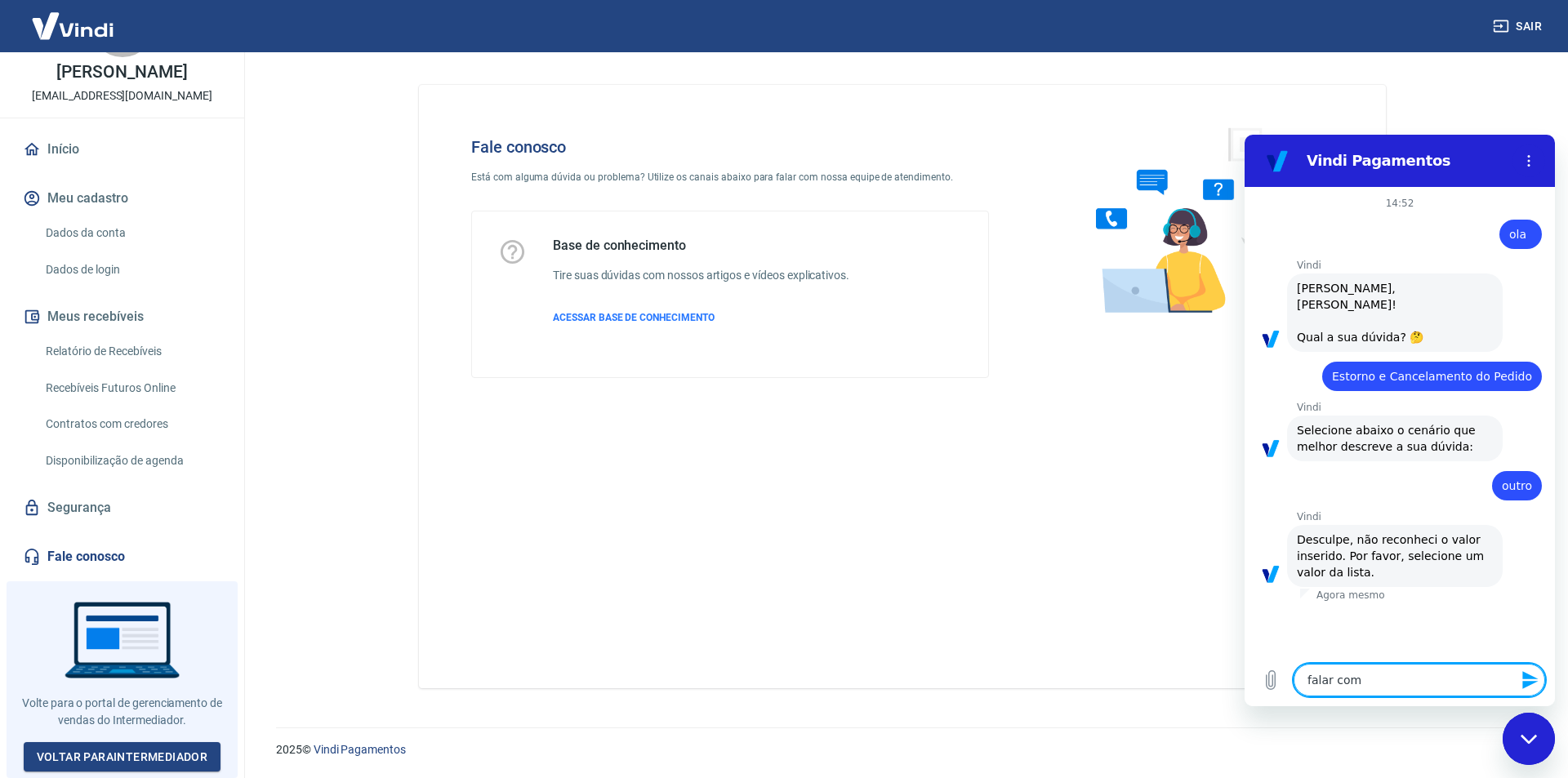
type textarea "x"
type textarea "falar com a"
type textarea "x"
type textarea "falar com at"
type textarea "x"
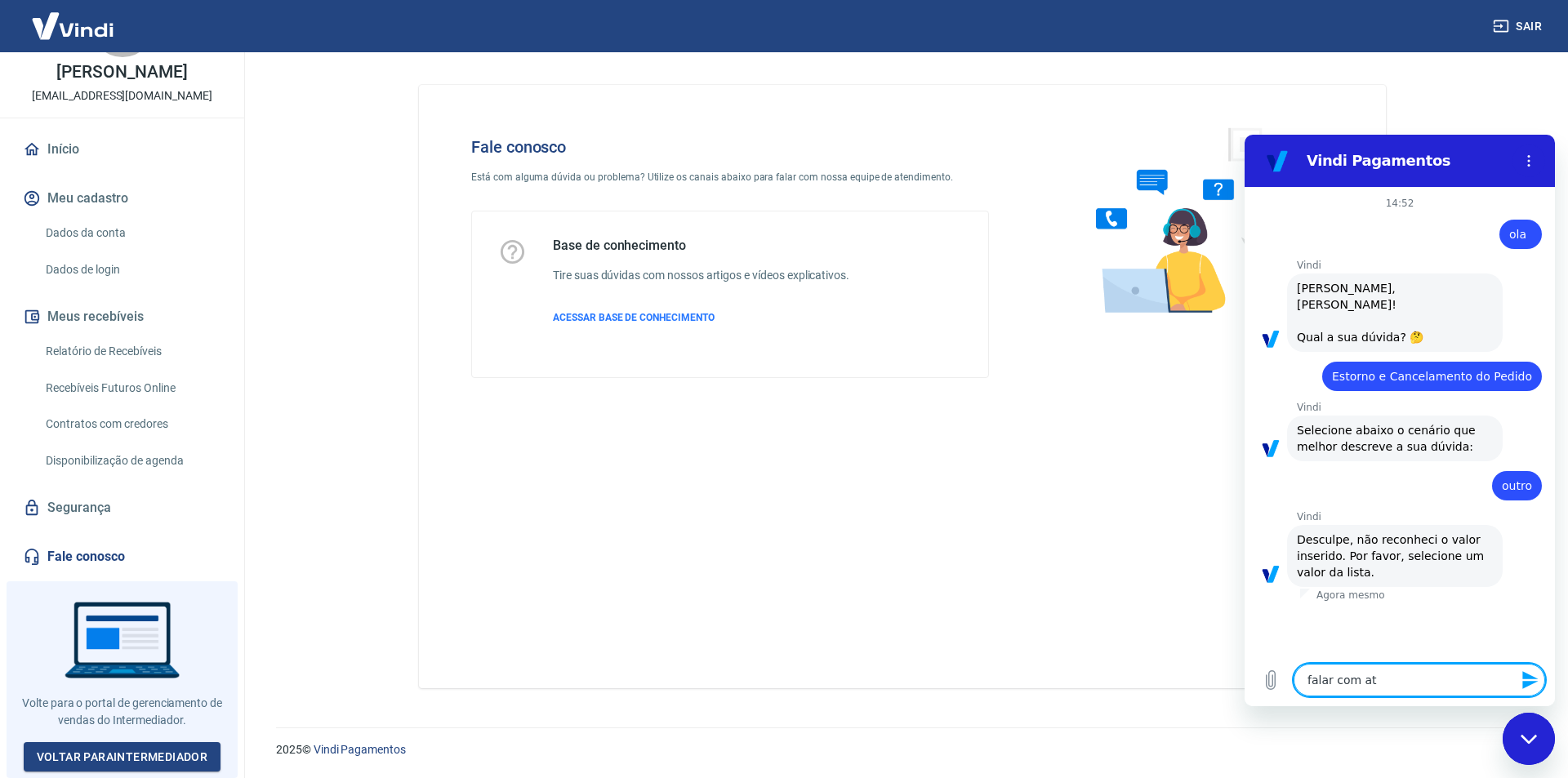
type textarea "falar com ate"
type textarea "x"
type textarea "falar com aten"
type textarea "x"
type textarea "falar com atend"
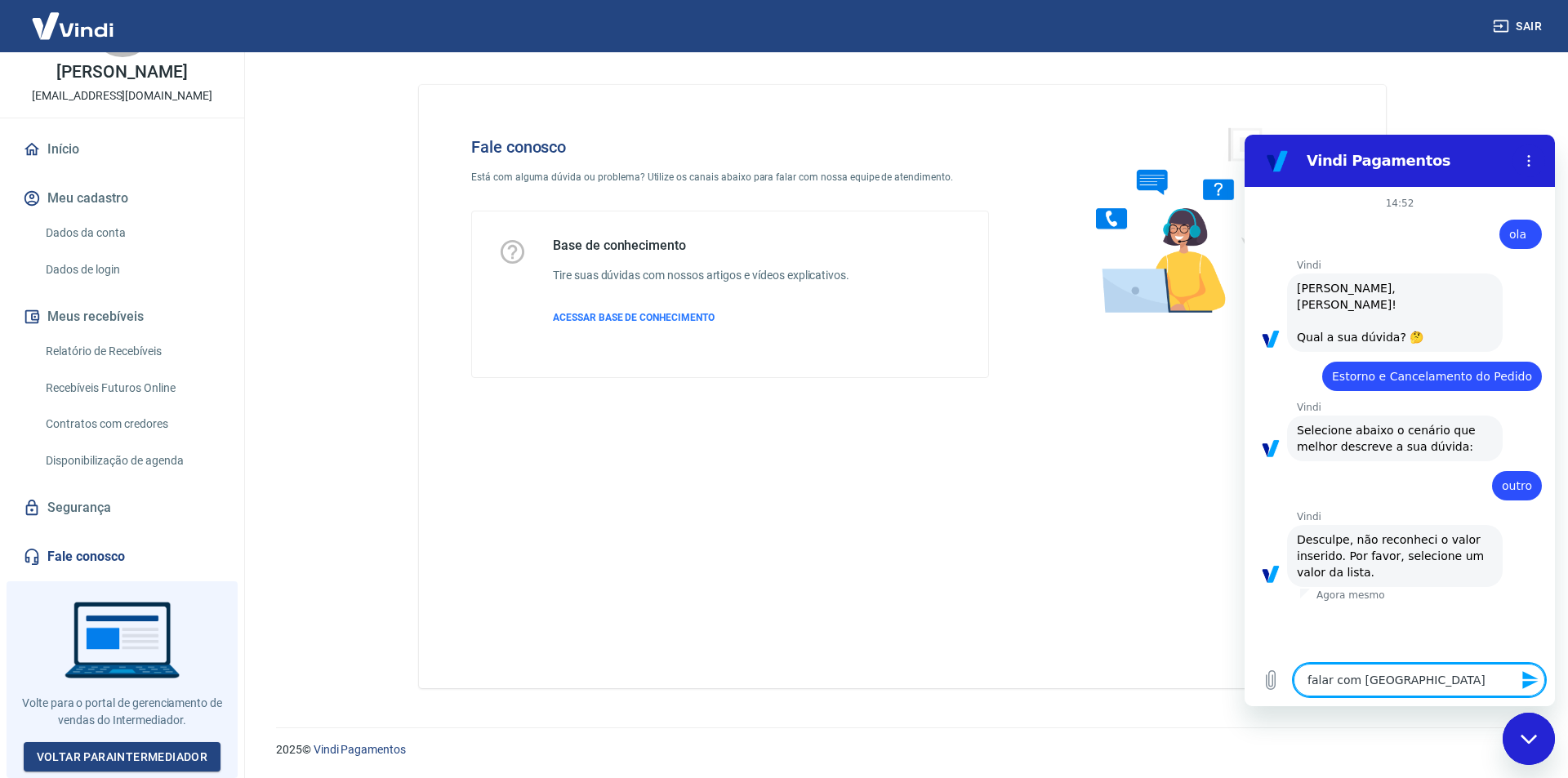
type textarea "x"
type textarea "falar com atendi"
type textarea "x"
type textarea "falar com atendim"
type textarea "x"
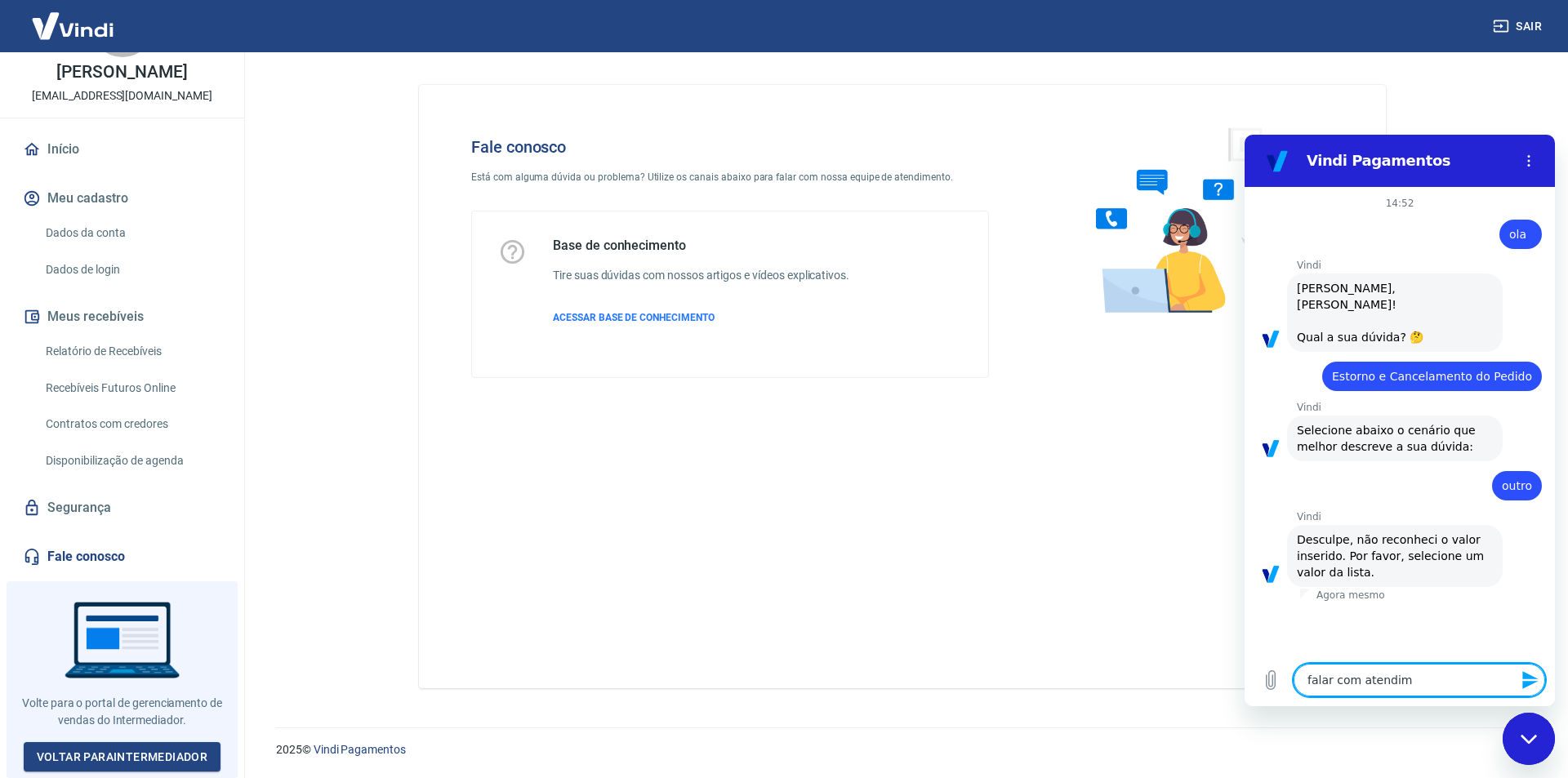
type textarea "falar com atendime"
type textarea "x"
type textarea "falar com atendimen"
type textarea "x"
type textarea "falar com atendiment"
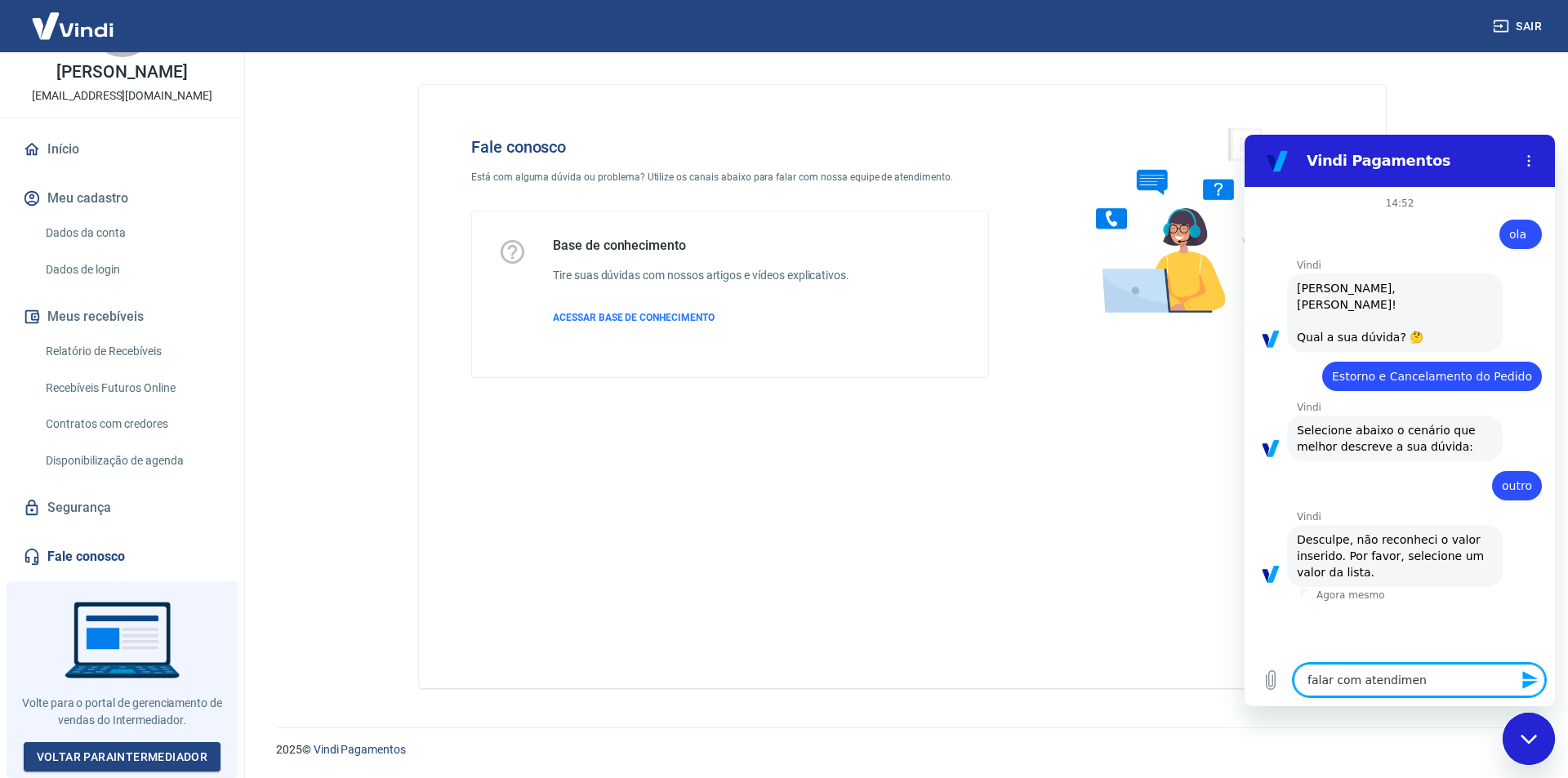
type textarea "x"
type textarea "falar com atendimento"
type textarea "x"
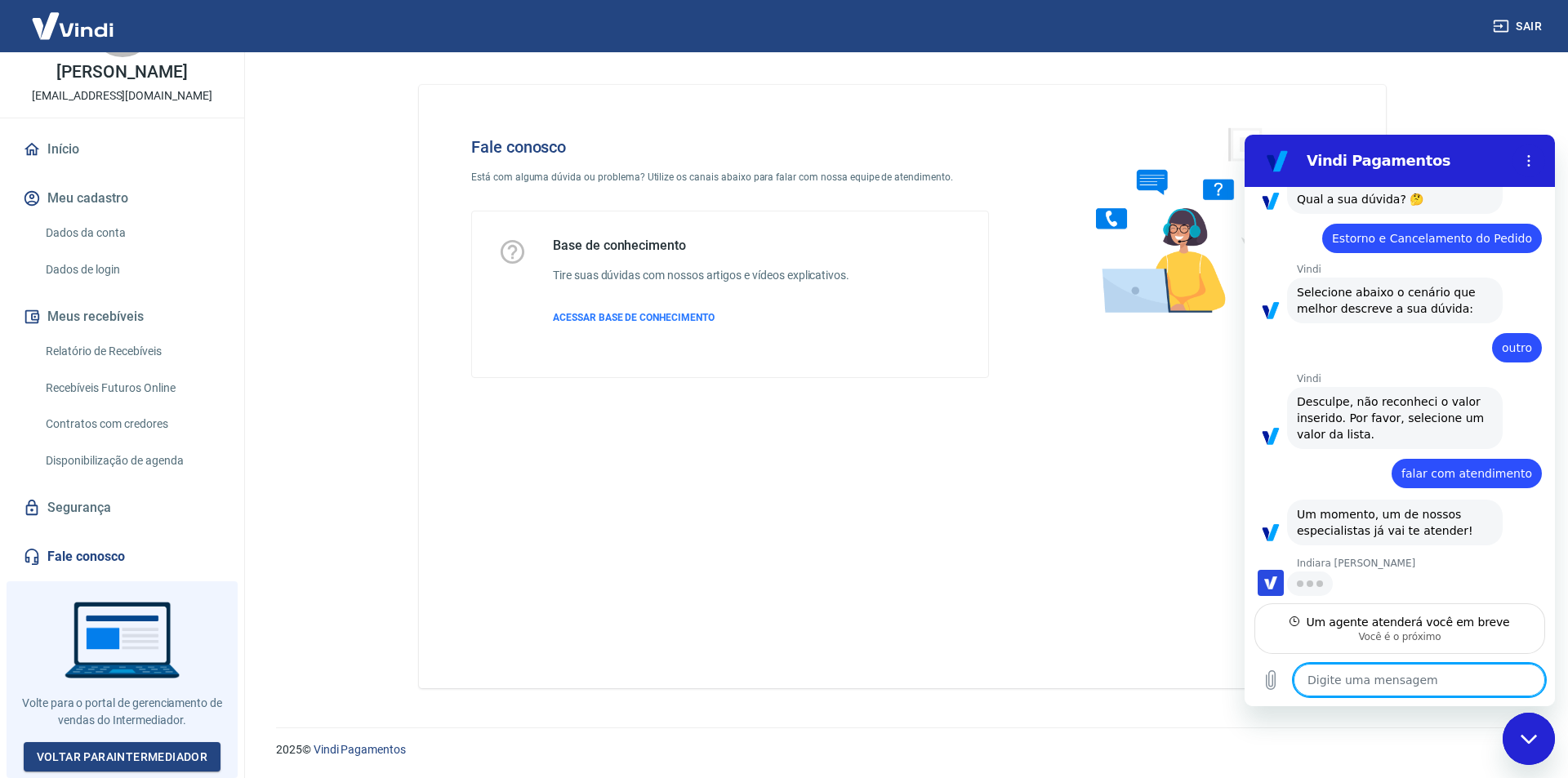
scroll to position [136, 0]
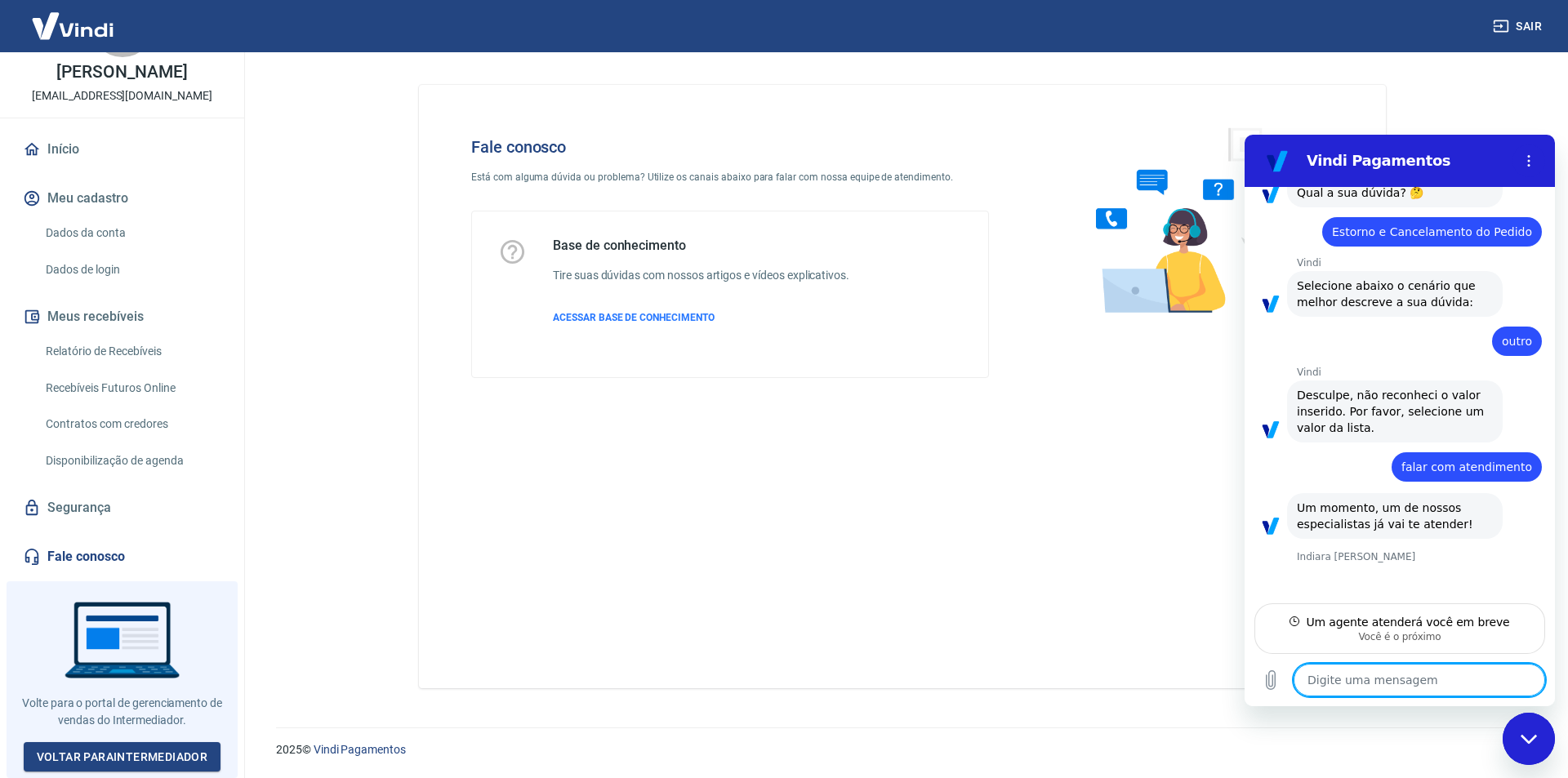
type textarea "x"
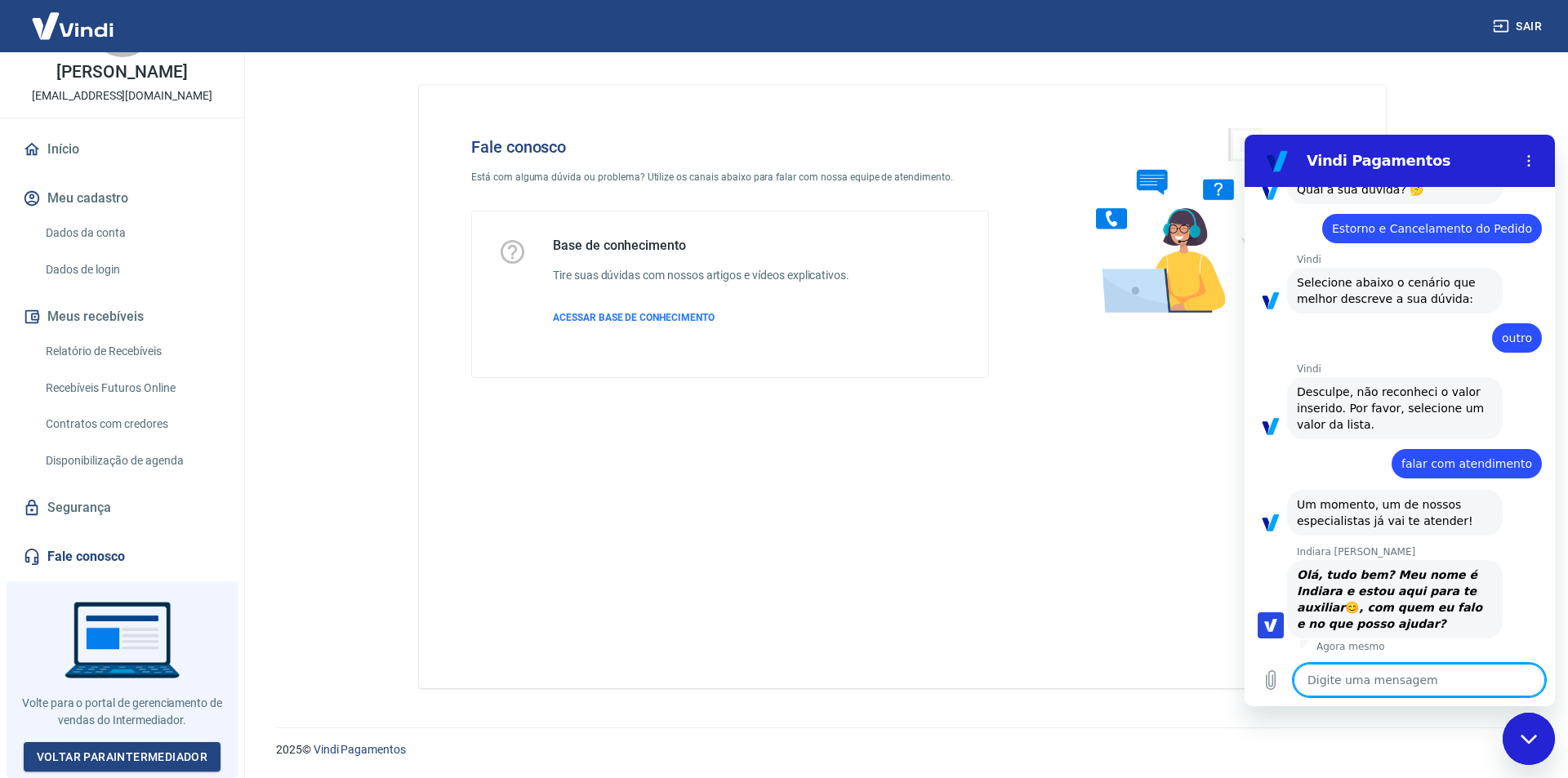
scroll to position [152, 0]
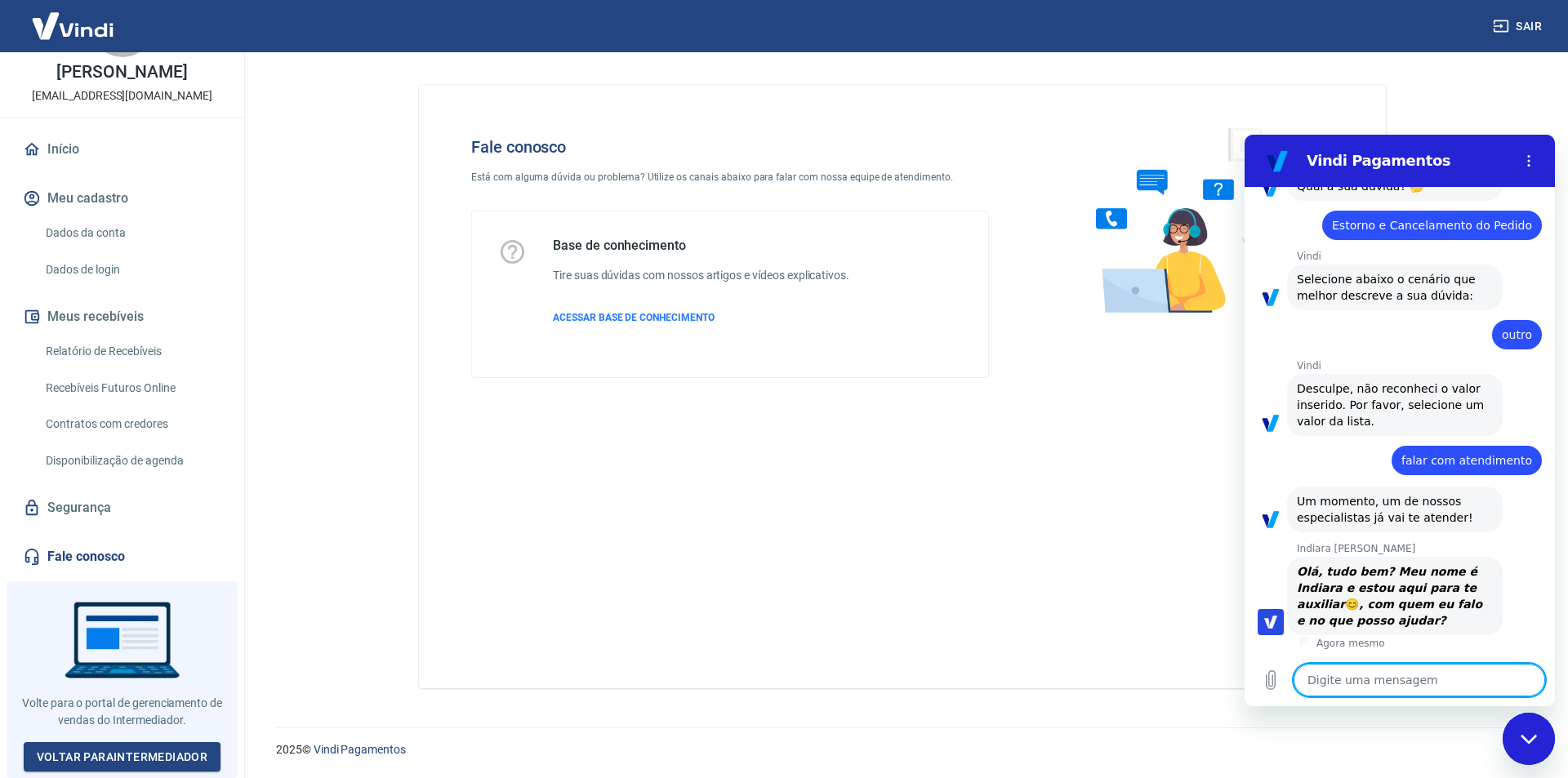
click at [1348, 671] on textarea at bounding box center [1419, 680] width 252 height 33
type textarea "b"
type textarea "x"
type textarea "bo"
type textarea "x"
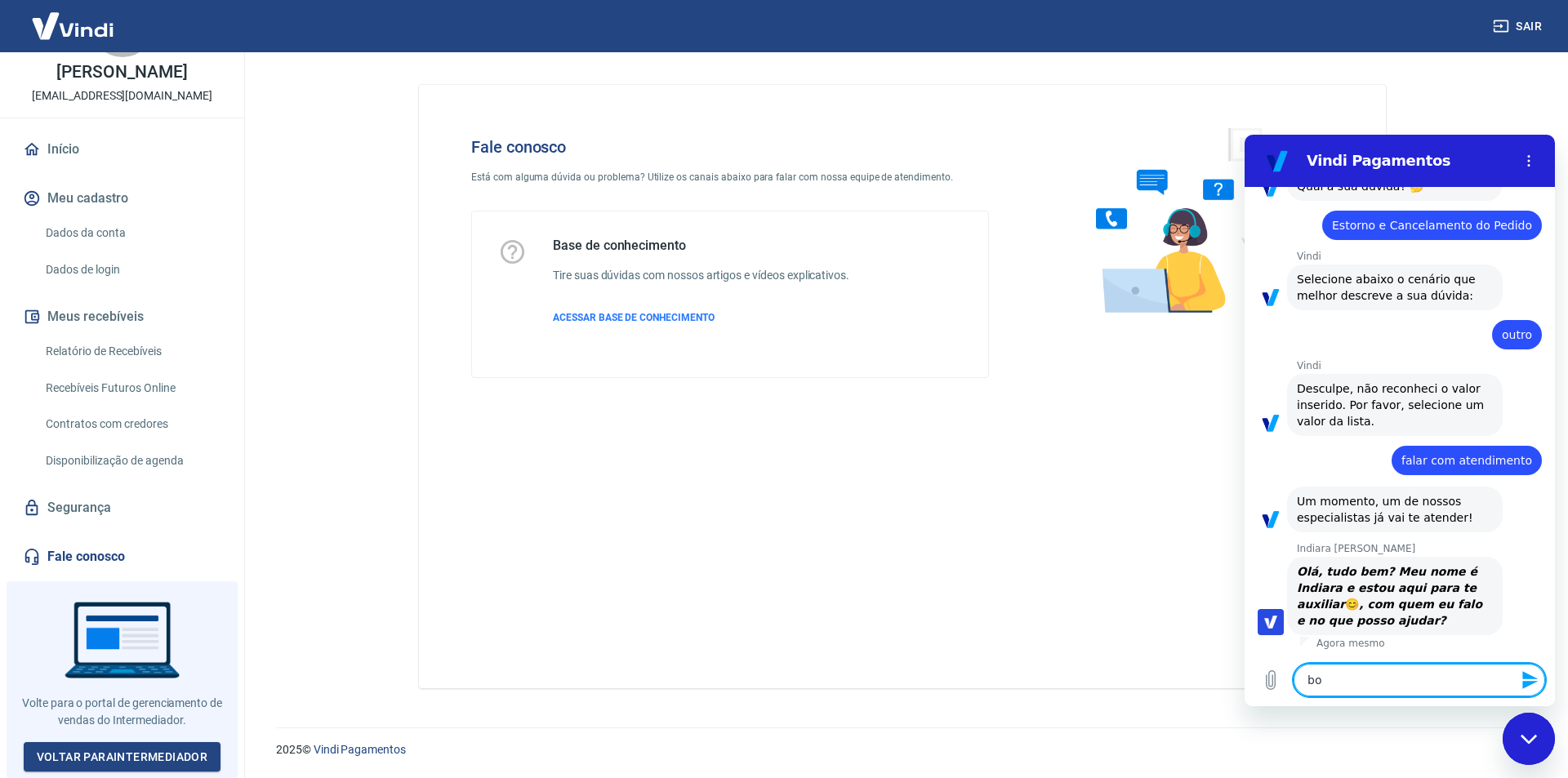
type textarea "boa"
type textarea "x"
type textarea "boa"
type textarea "x"
type textarea "boa t"
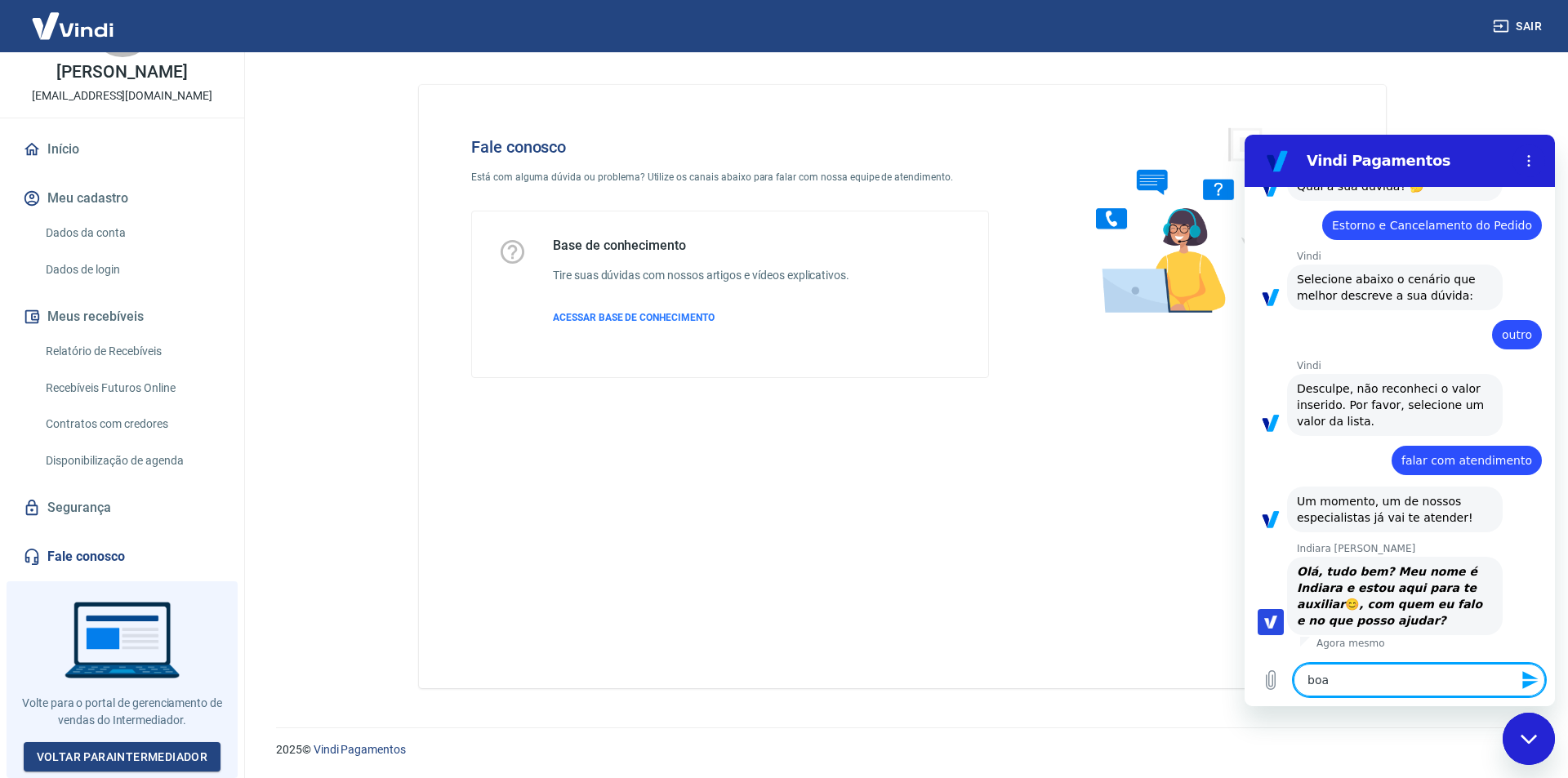
type textarea "x"
type textarea "boa tr"
type textarea "x"
type textarea "boa t"
type textarea "x"
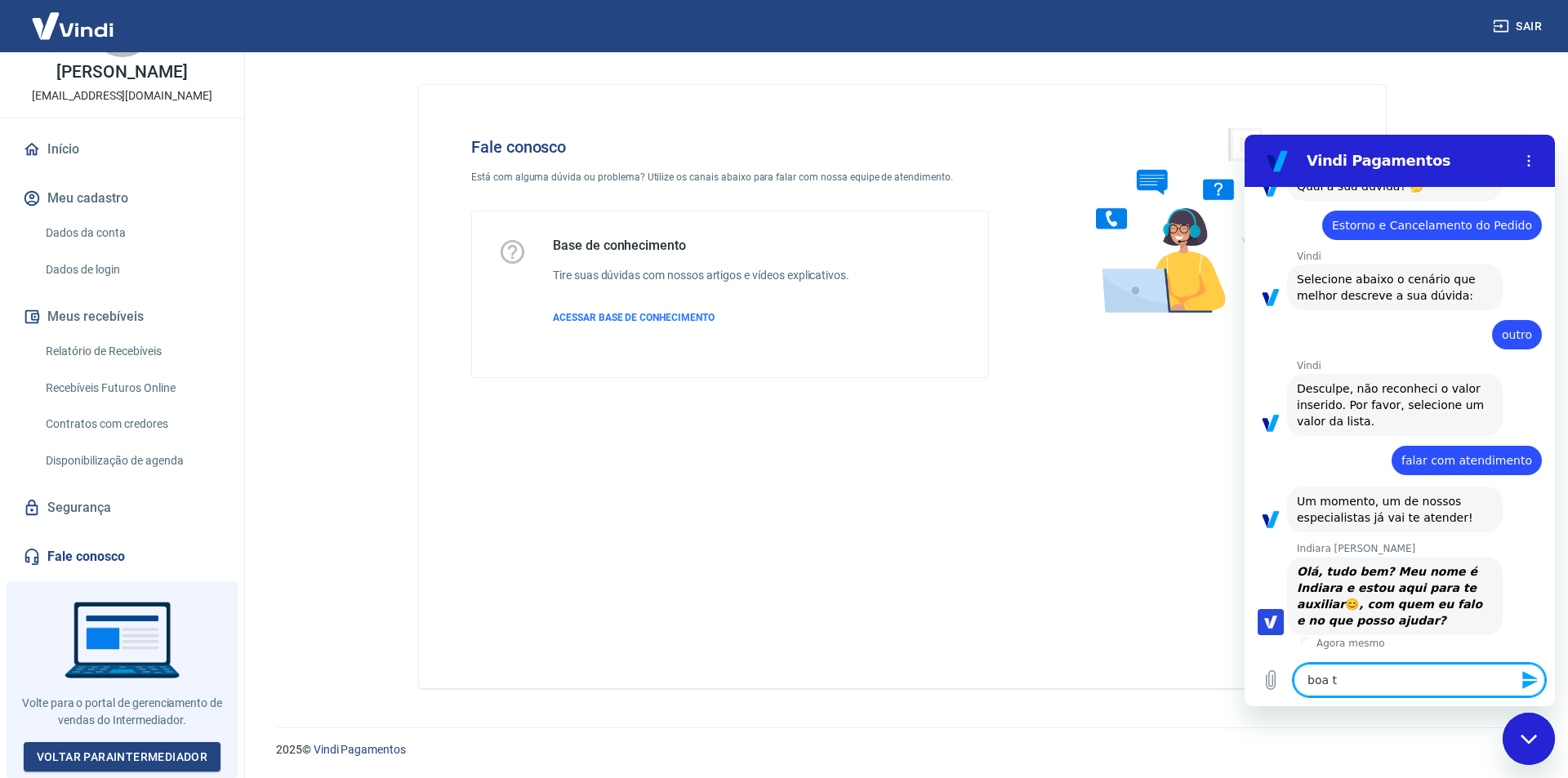
type textarea "boa ta"
type textarea "x"
type textarea "boa tar"
type textarea "x"
type textarea "boa tard"
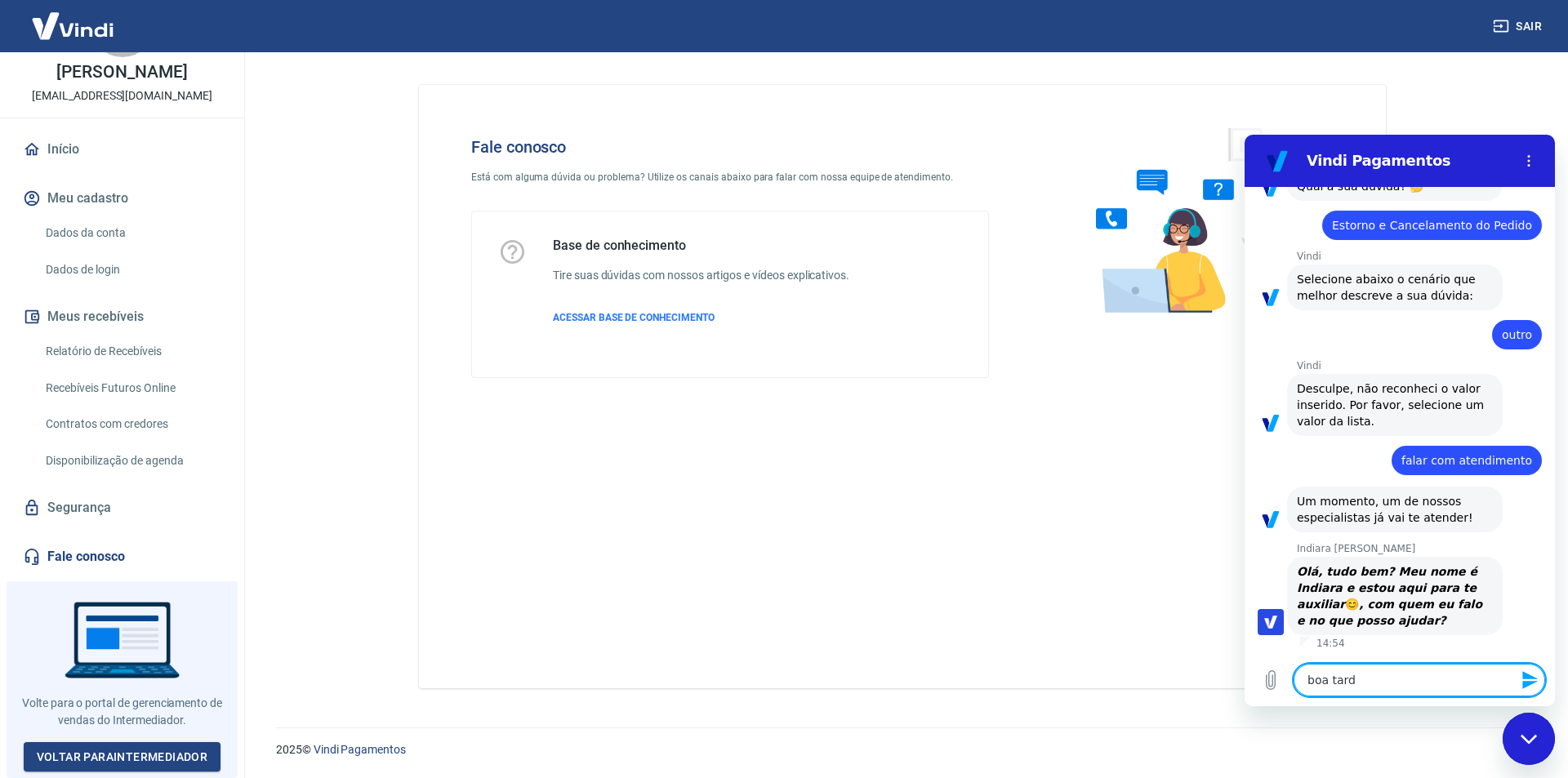
type textarea "x"
type textarea "boa tarde"
type textarea "x"
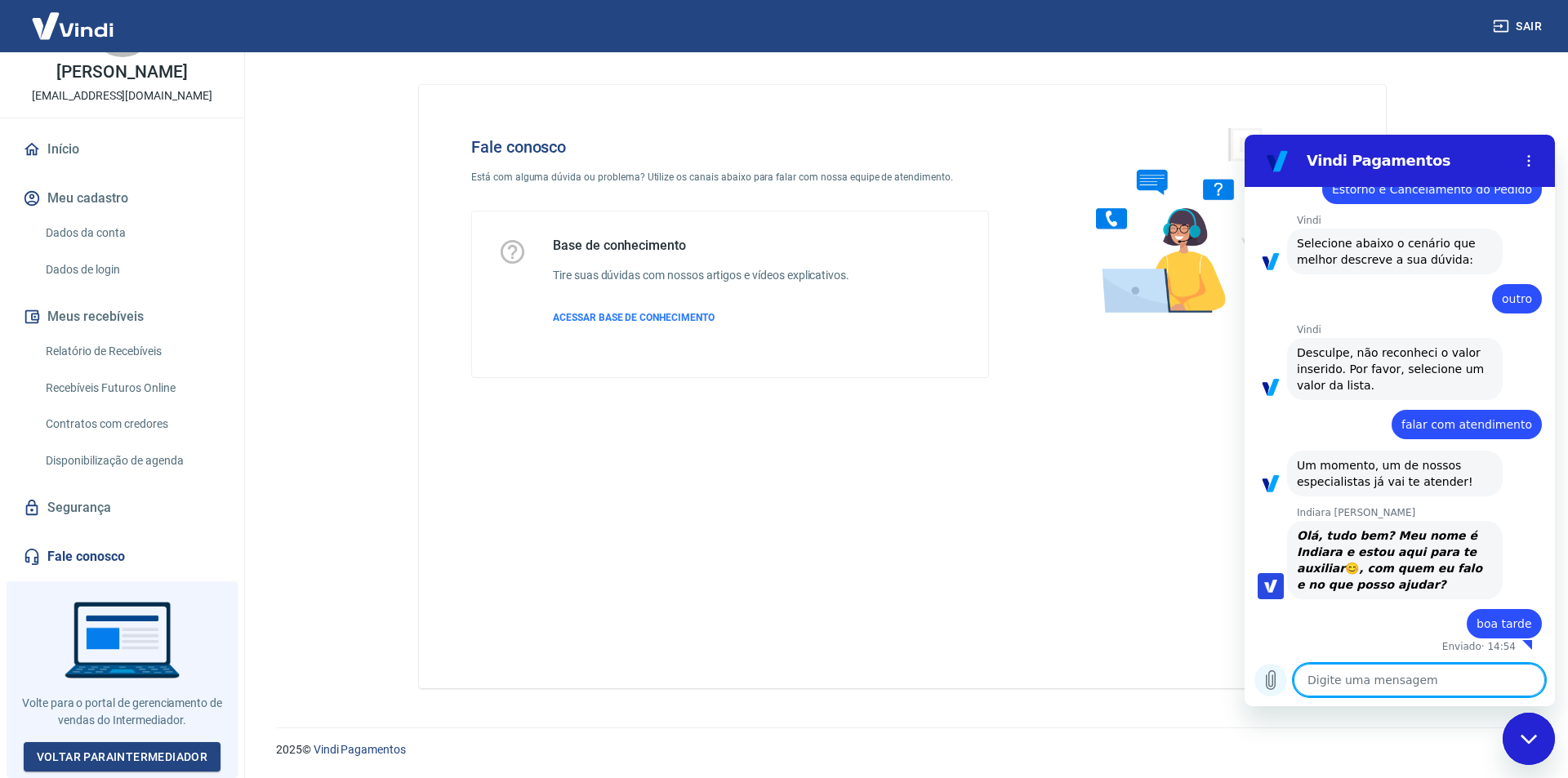
scroll to position [190, 0]
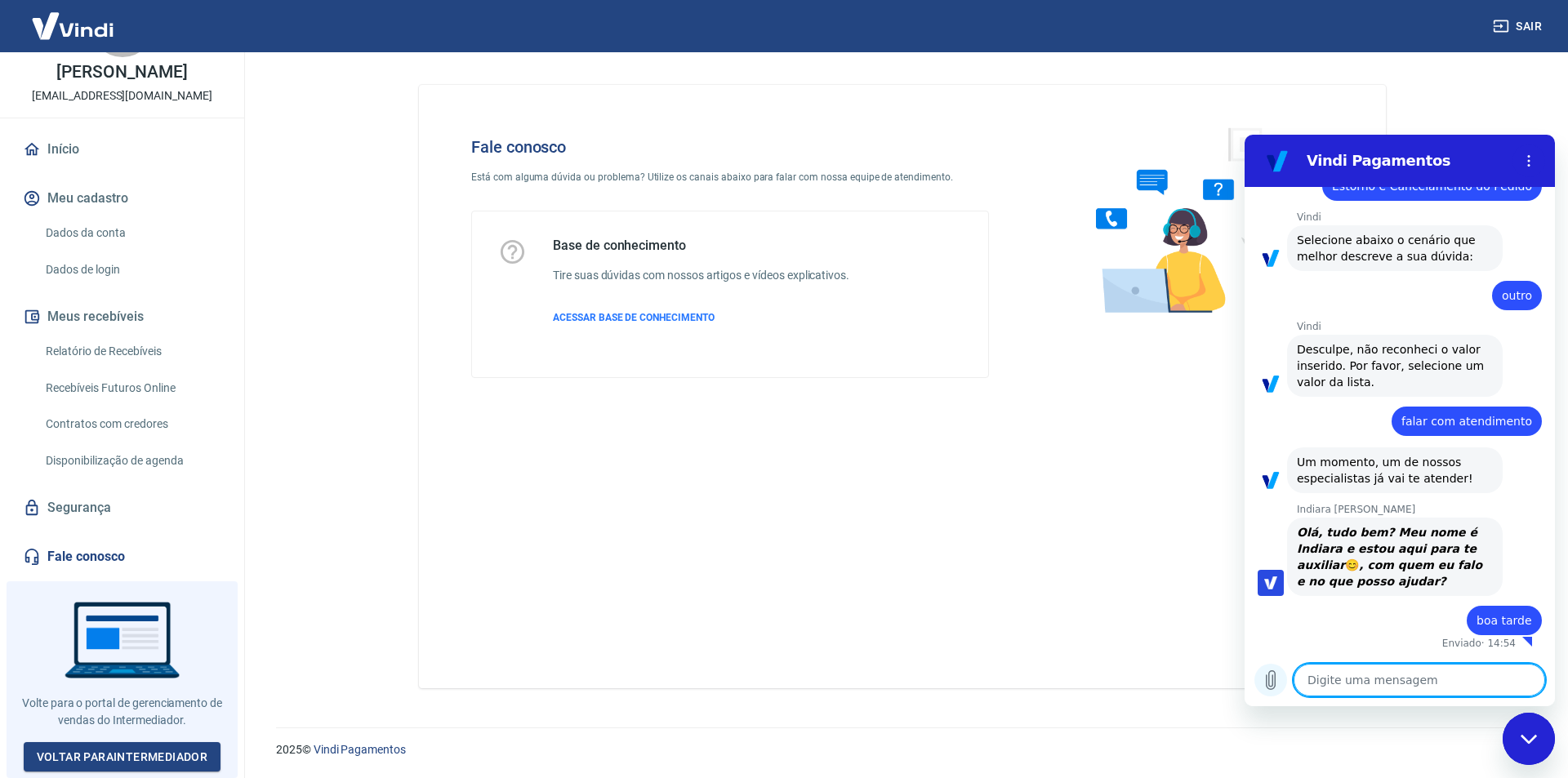
click at [1267, 682] on icon "Carregar arquivo" at bounding box center [1271, 680] width 9 height 18
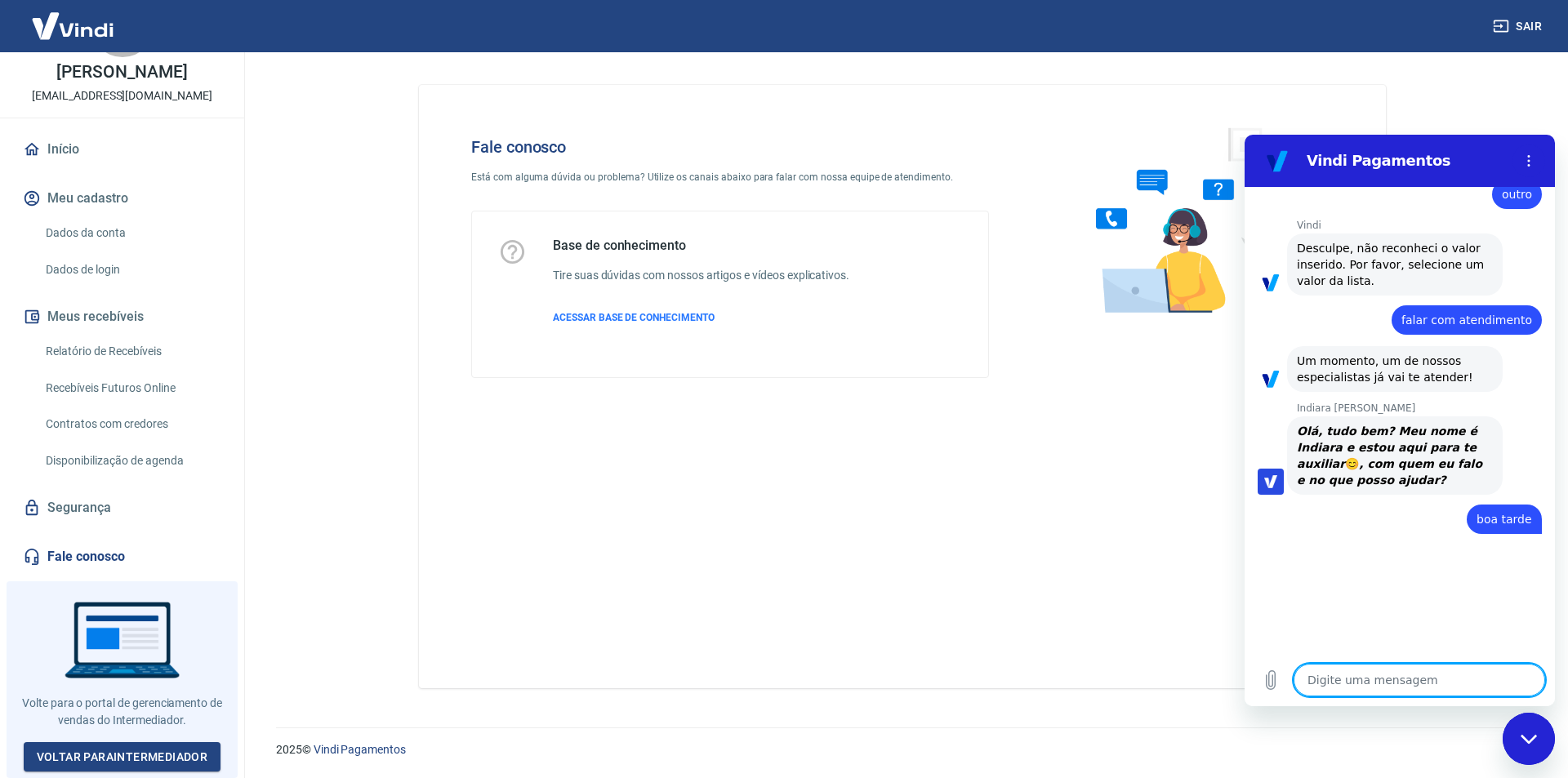
scroll to position [291, 0]
type textarea "x"
type textarea "t"
type textarea "x"
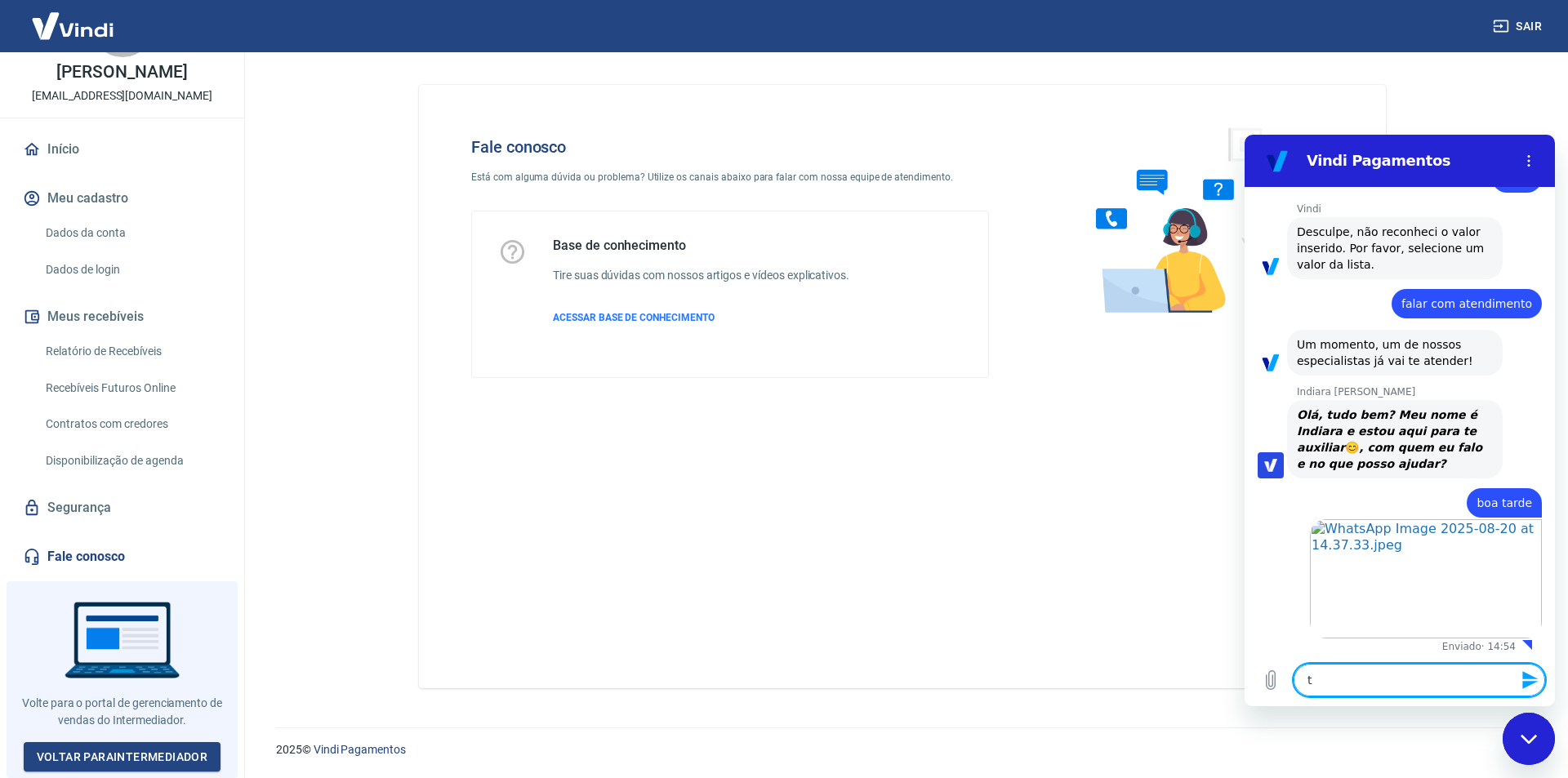
type textarea "ti"
type textarea "x"
type textarea "tiv"
type textarea "x"
type textarea "tive"
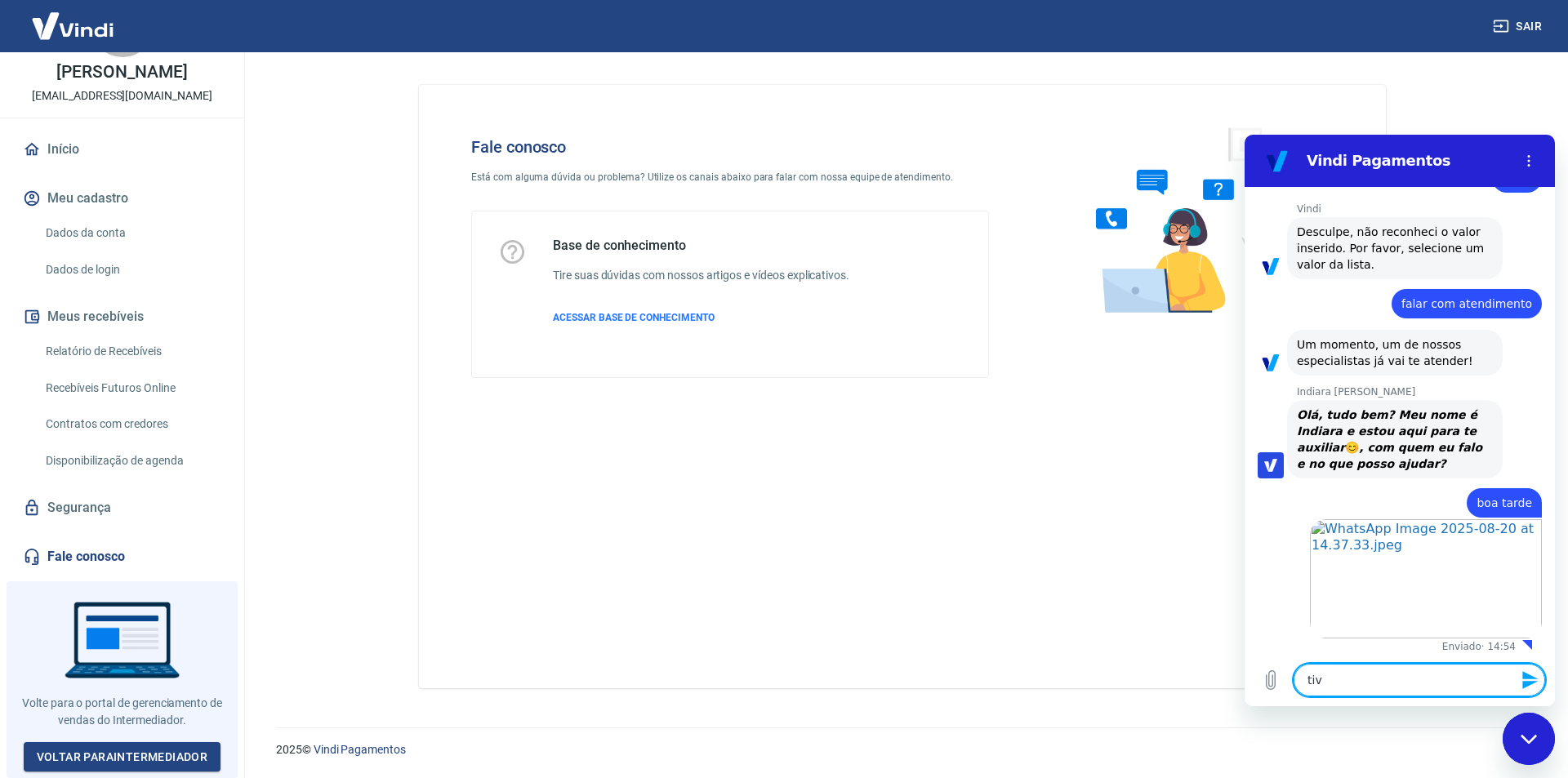
type textarea "x"
type textarea "tive"
type textarea "x"
type textarea "tive e"
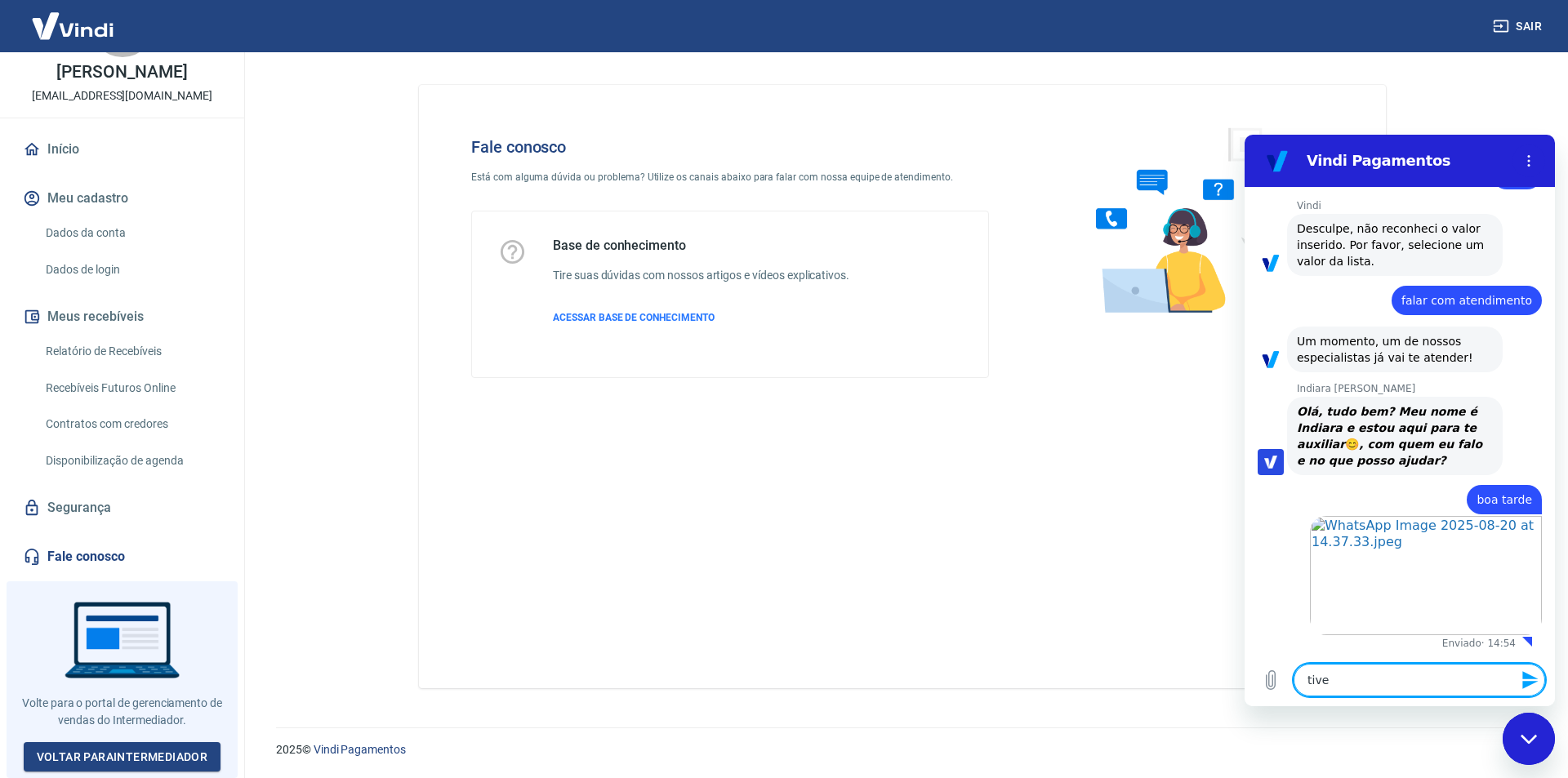
type textarea "x"
type textarea "tive es"
type textarea "x"
type textarea "tive ess"
type textarea "x"
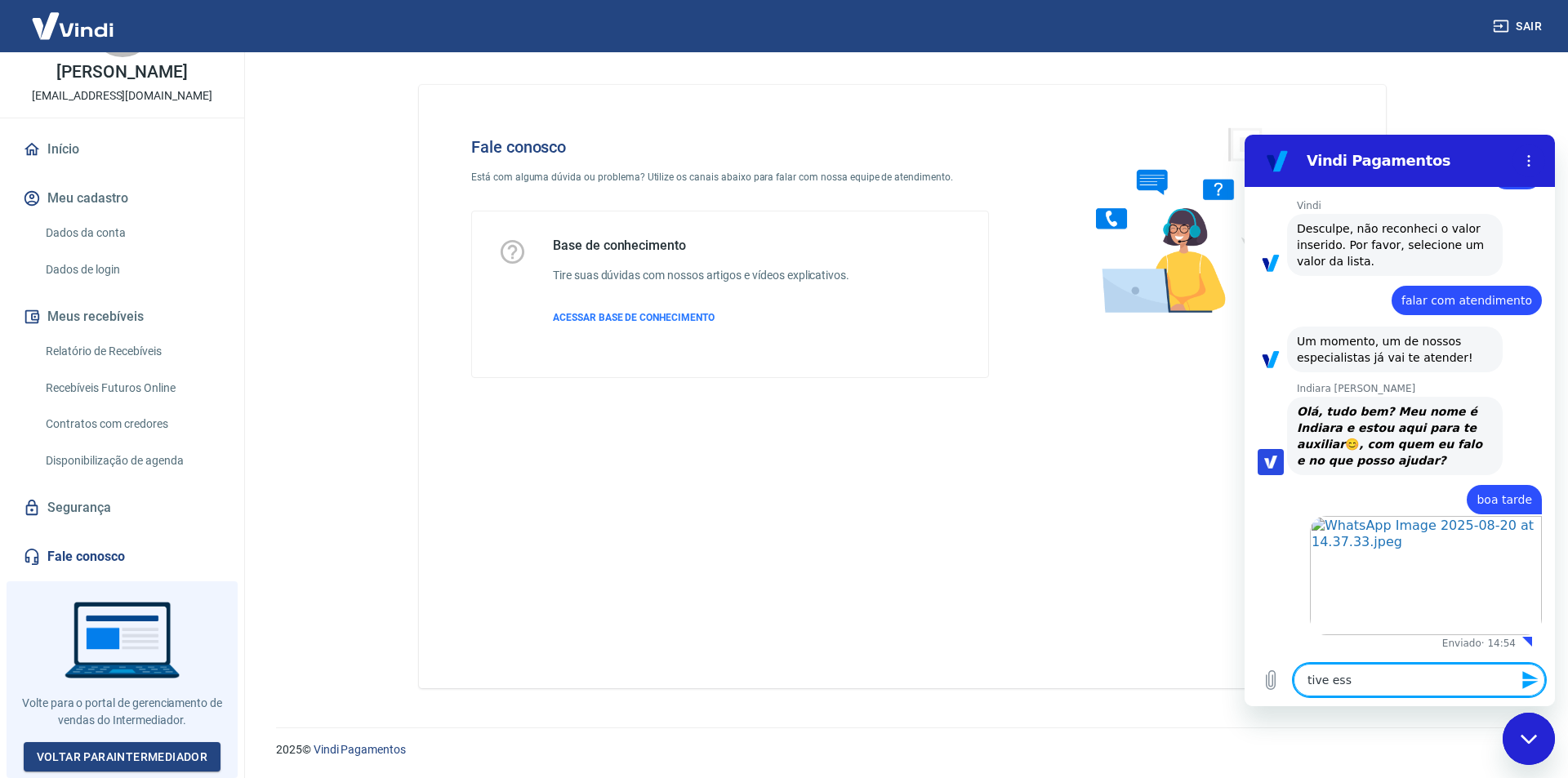
type textarea "tive es"
type textarea "x"
type textarea "tive e"
type textarea "x"
type textarea "tive"
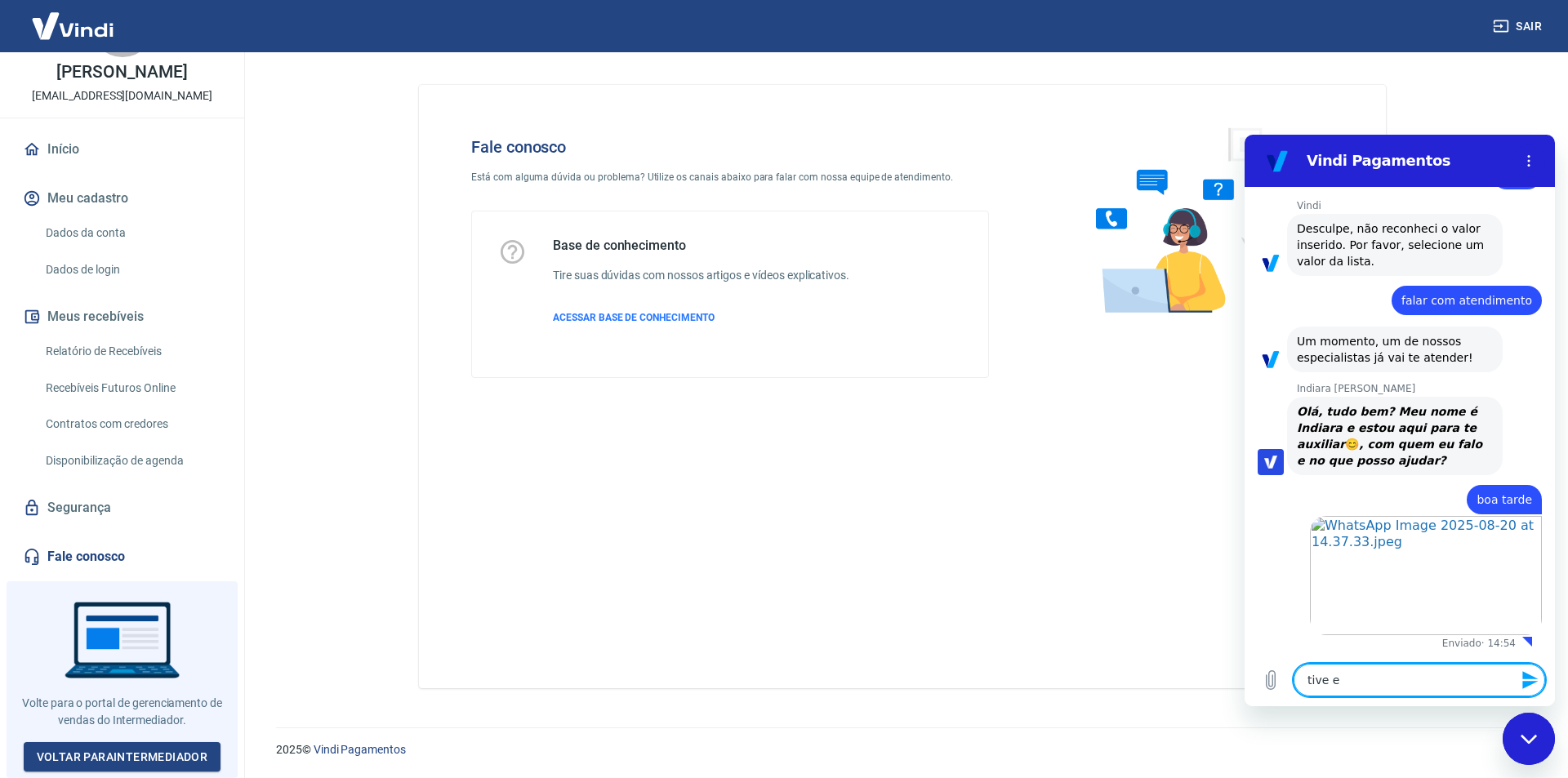
type textarea "x"
type textarea "tive u"
type textarea "x"
type textarea "tive um"
type textarea "x"
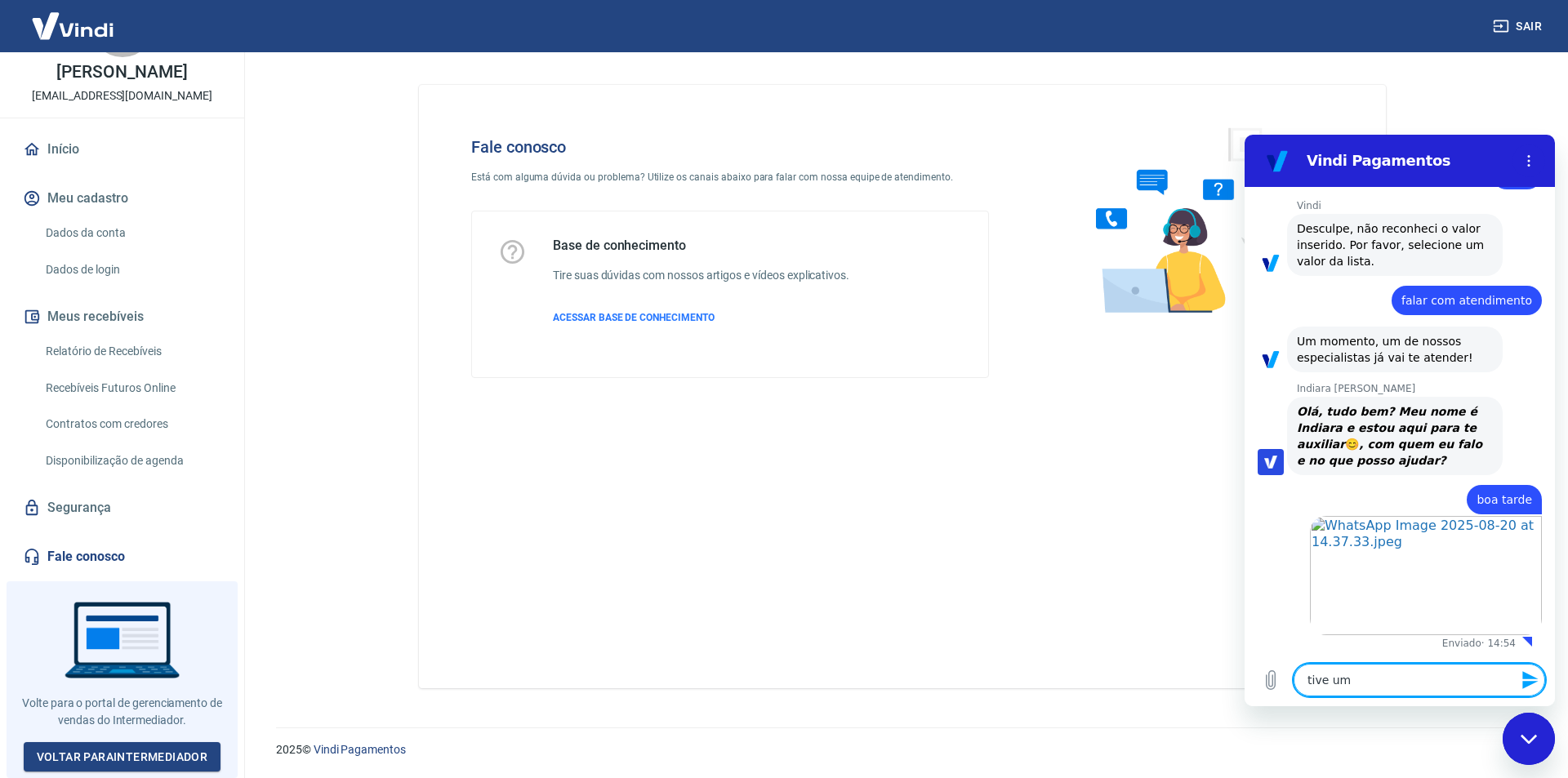
type textarea "tive um"
type textarea "x"
type textarea "tive um p"
type textarea "x"
type textarea "tive um pr"
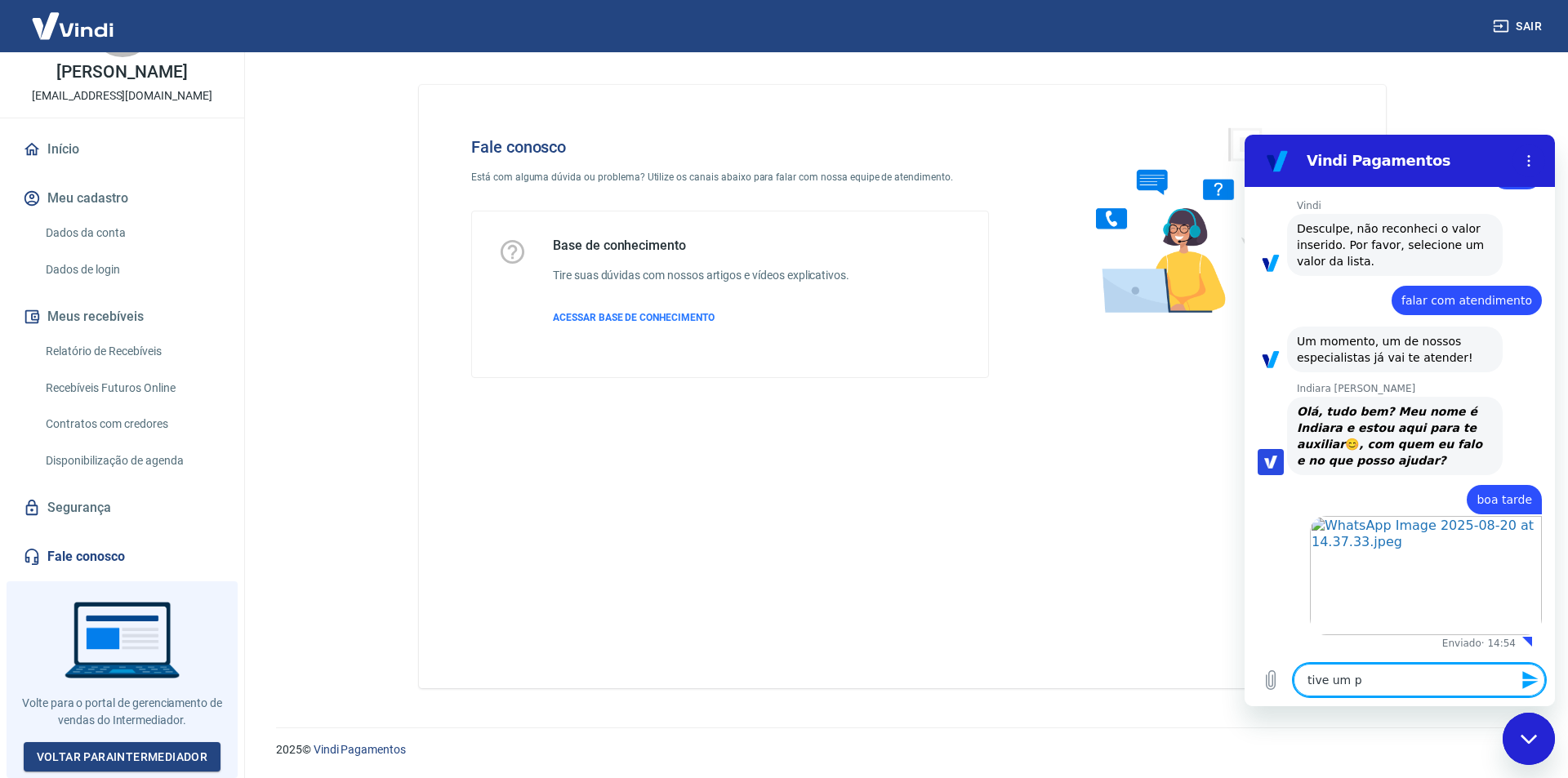
type textarea "x"
type textarea "tive um pro"
type textarea "x"
type textarea "tive um prob"
type textarea "x"
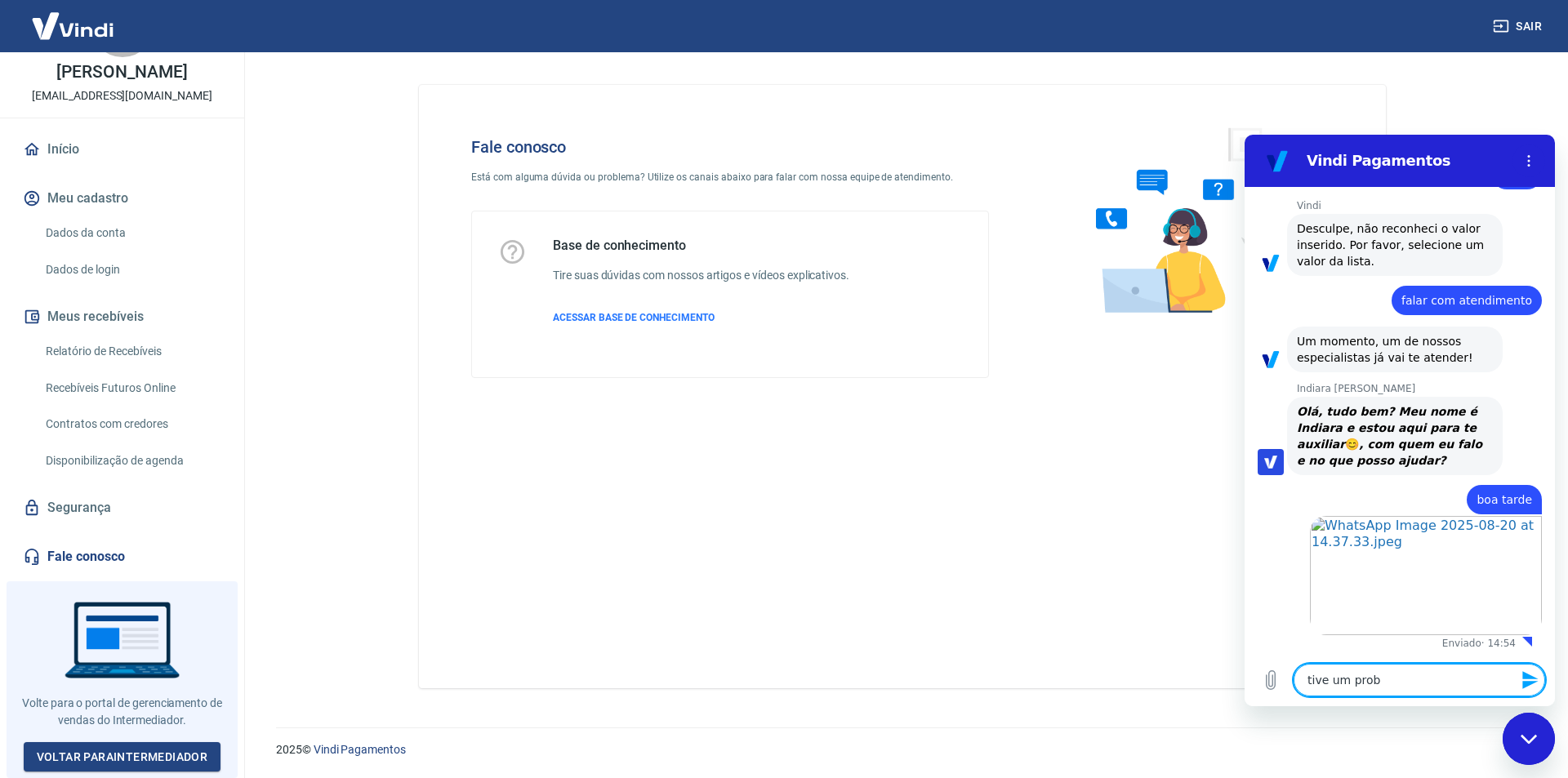
type textarea "tive um probl"
type textarea "x"
type textarea "tive um proble"
type textarea "x"
type textarea "tive um problem"
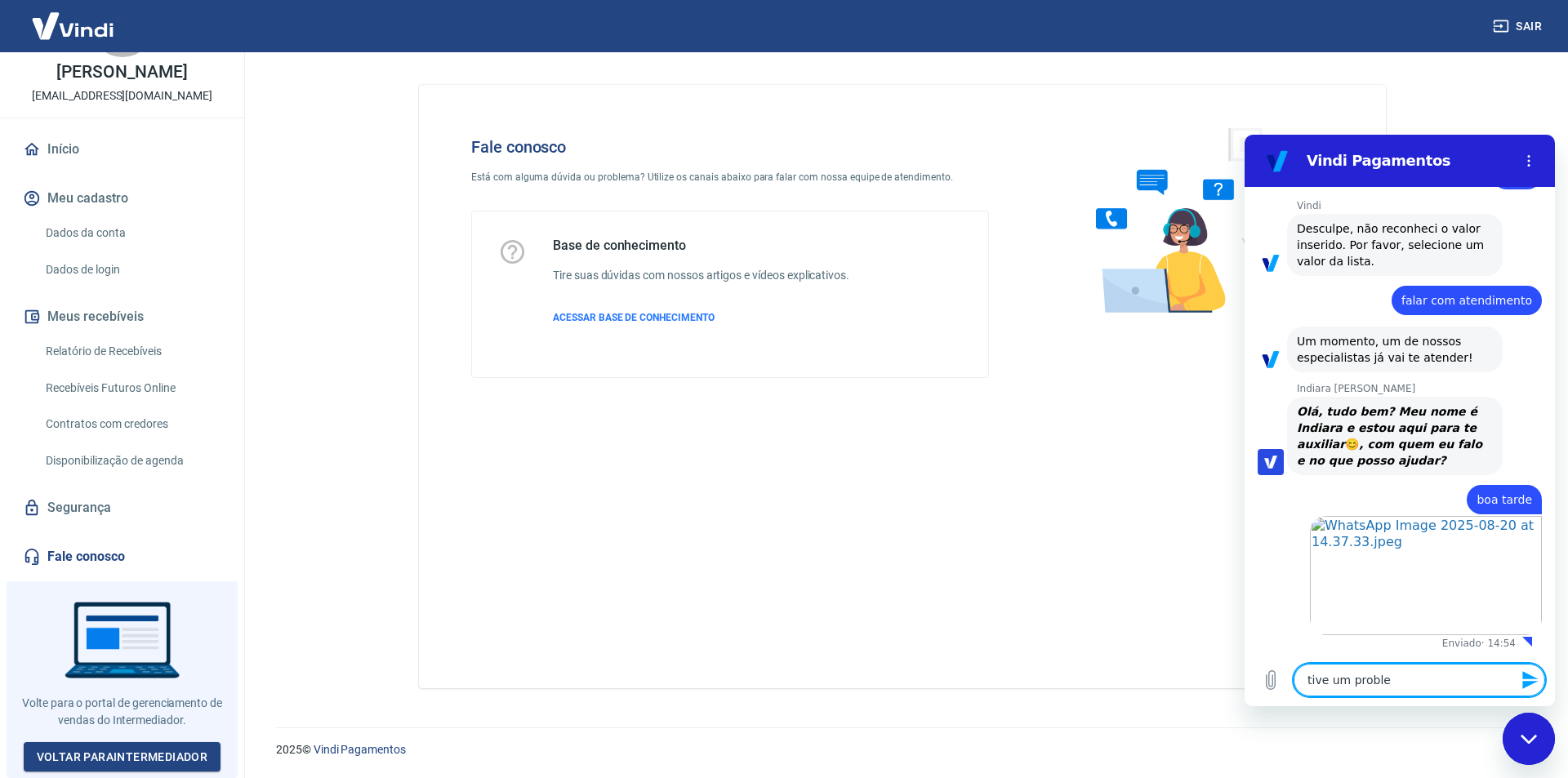
type textarea "x"
type textarea "tive um problema"
type textarea "x"
type textarea "tive um problema"
type textarea "x"
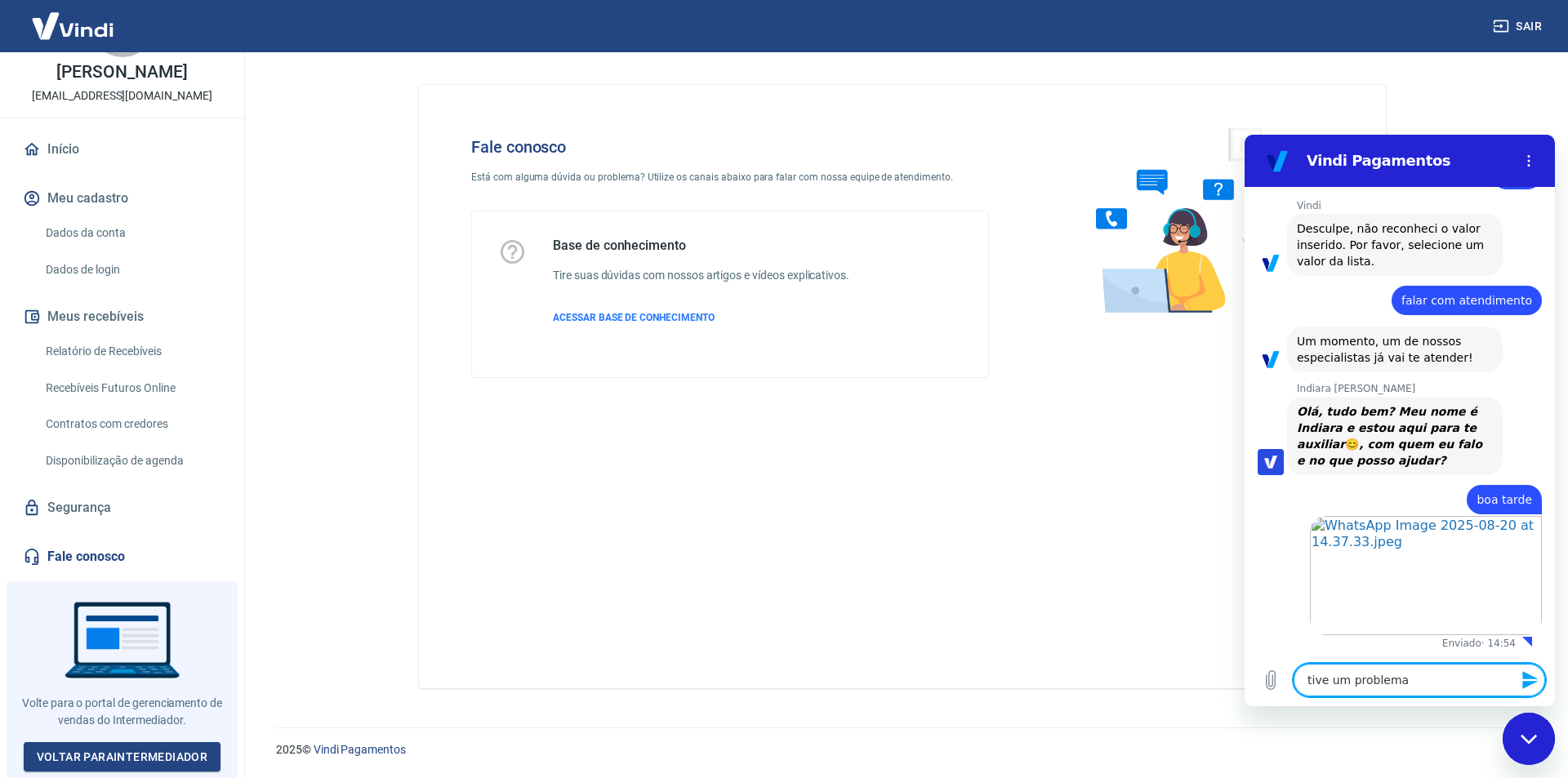
type textarea "tive um problema c"
type textarea "x"
type textarea "tive um problema co"
type textarea "x"
type textarea "tive um problema com"
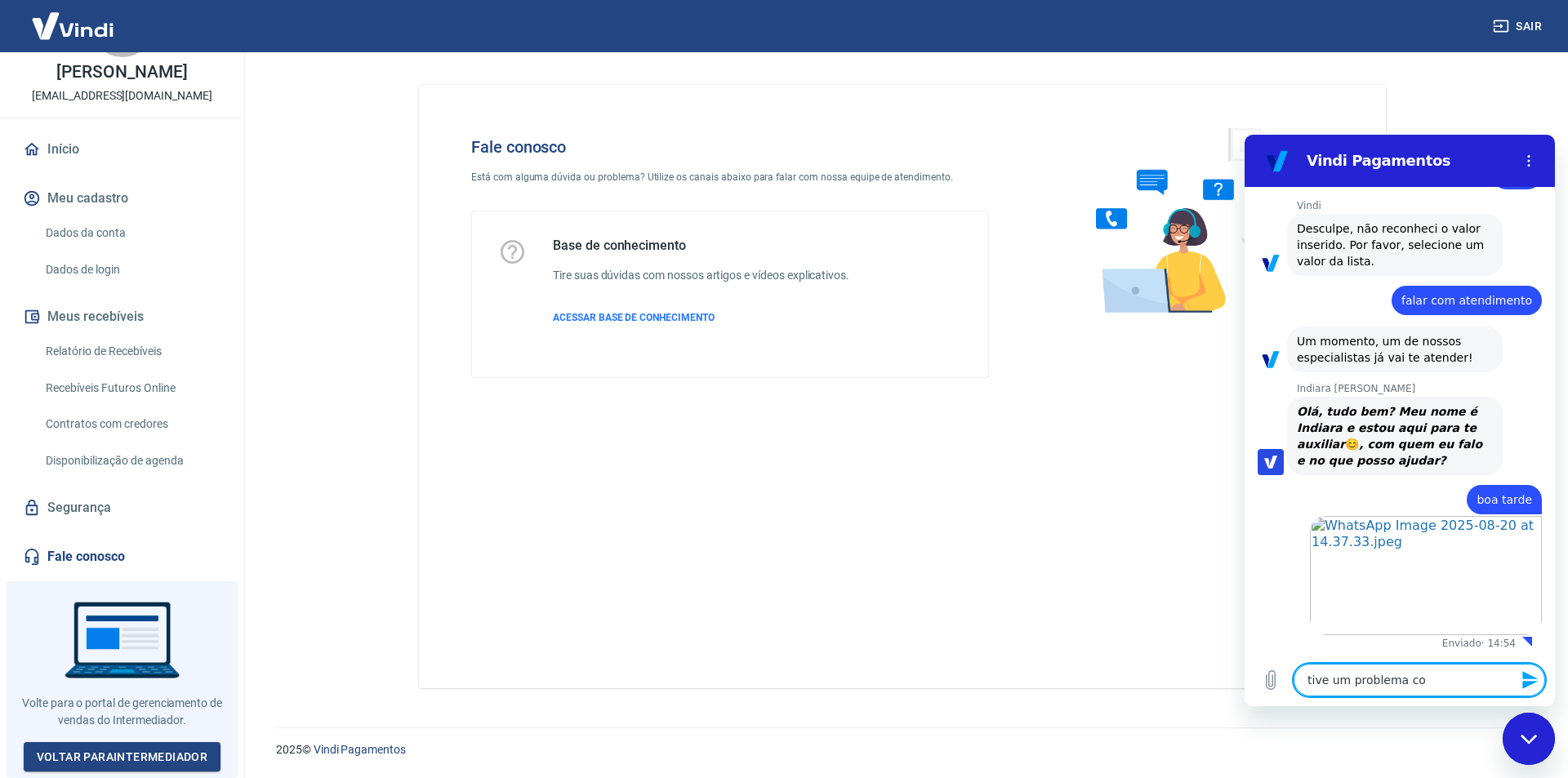
type textarea "x"
type textarea "tive um problema com"
type textarea "x"
type textarea "tive um problema com e"
type textarea "x"
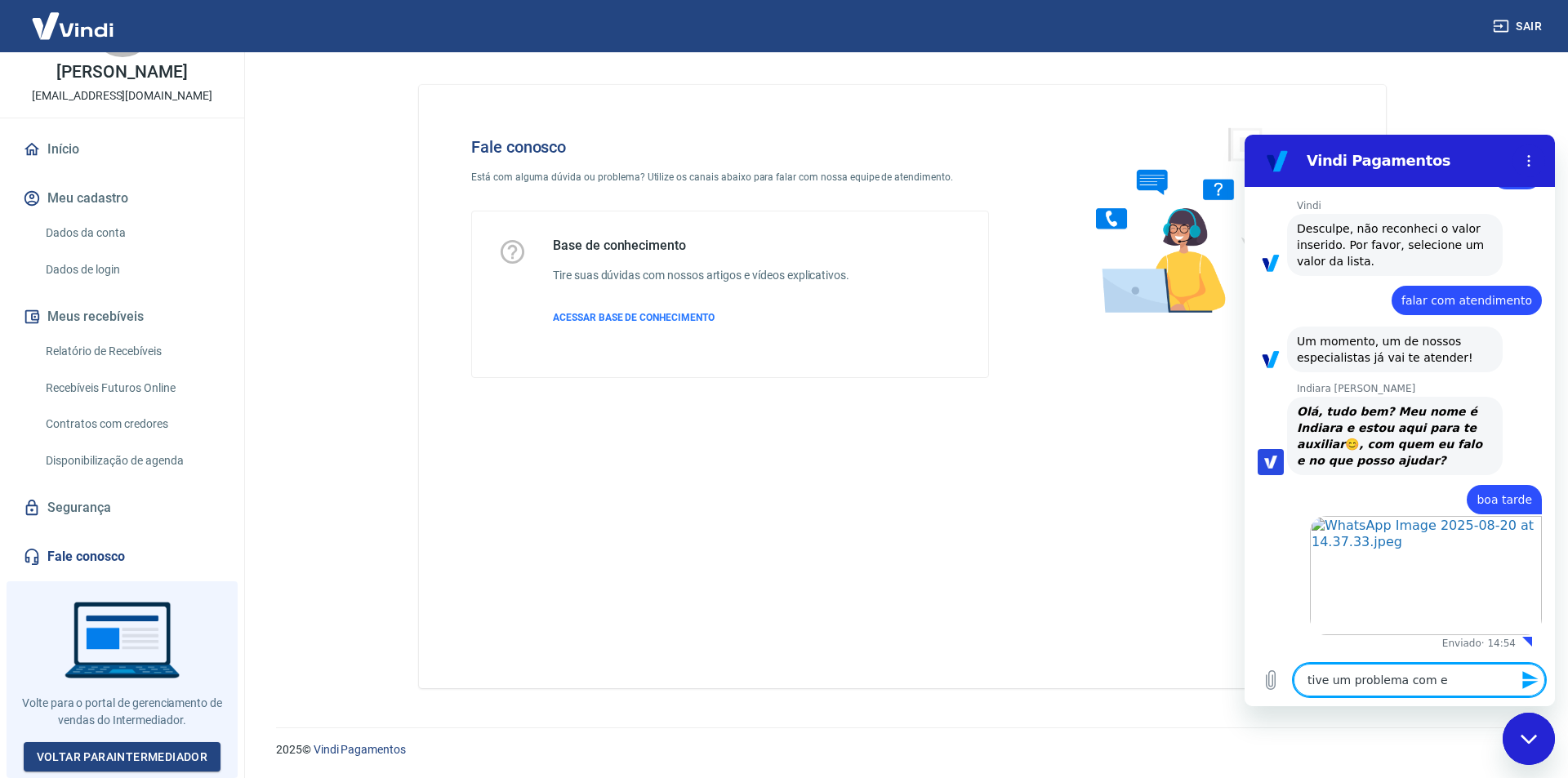
type textarea "tive um problema com es"
type textarea "x"
type textarea "tive um problema com ess"
type textarea "x"
type textarea "tive um problema com essa"
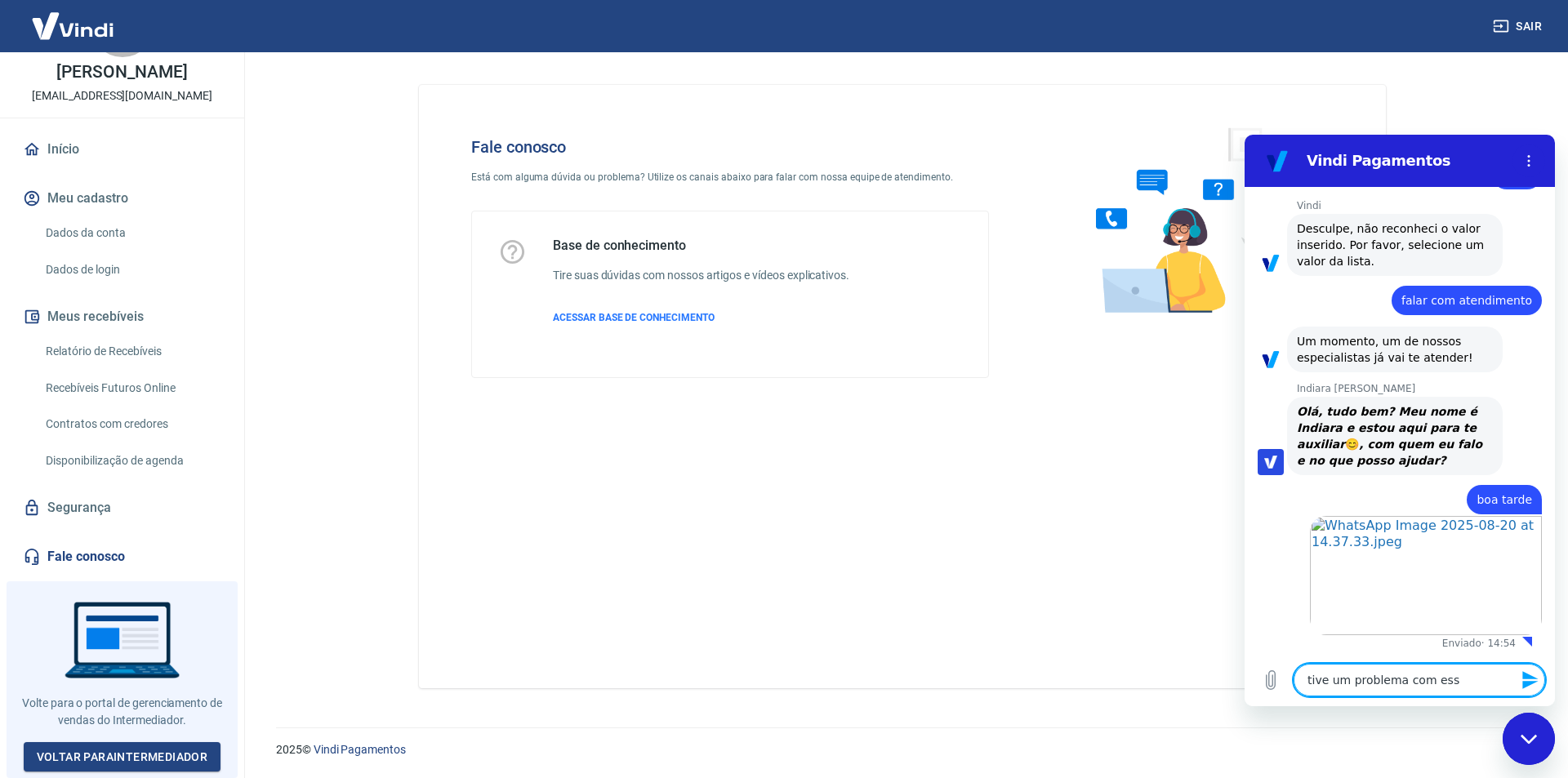
type textarea "x"
type textarea "tive um problema com essa"
type textarea "x"
type textarea "tive um problema com essa v"
type textarea "x"
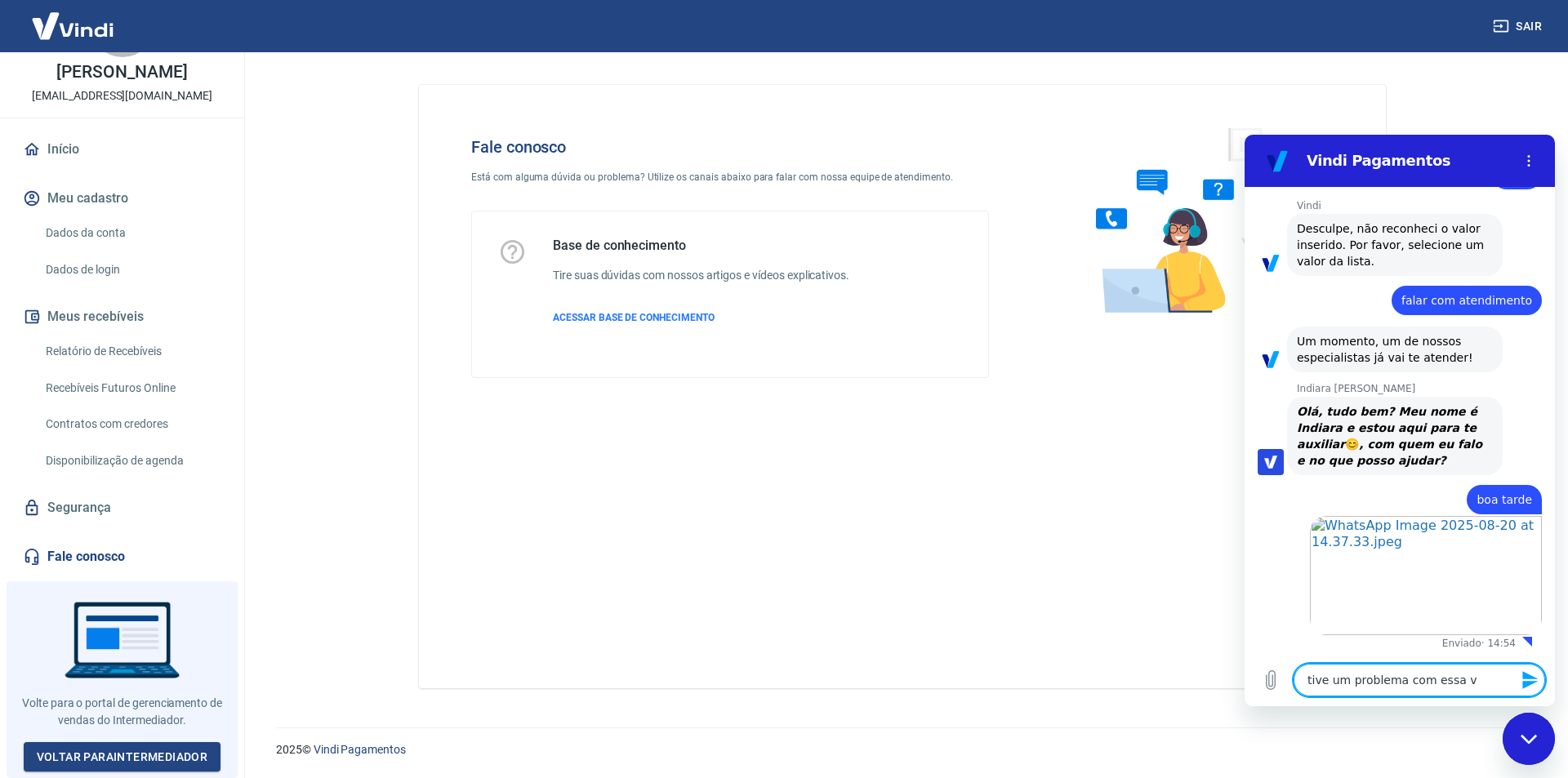
type textarea "tive um problema com essa ve"
type textarea "x"
type textarea "tive um problema com essa ven"
type textarea "x"
type textarea "tive um problema com essa vend"
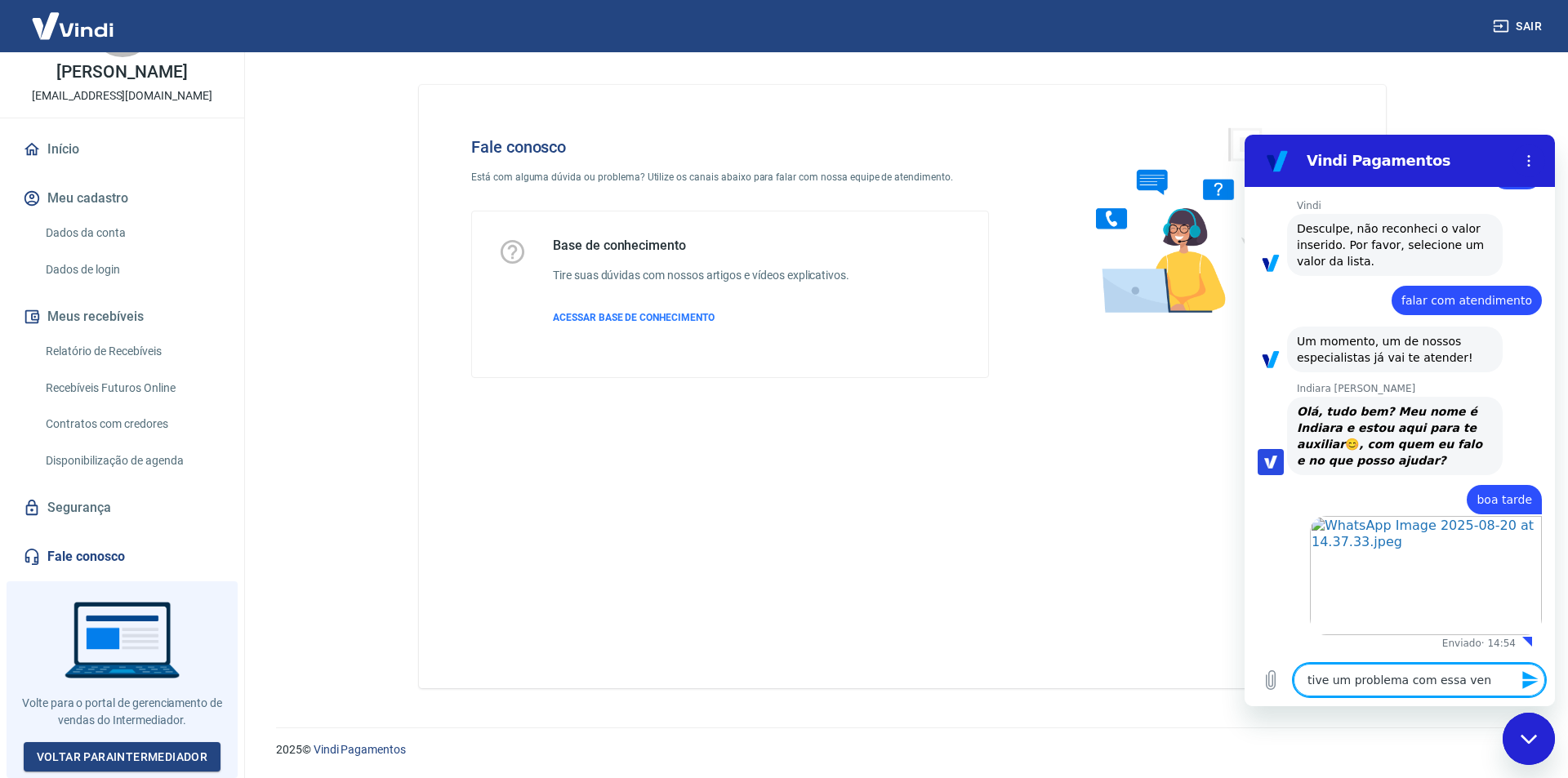
type textarea "x"
type textarea "tive um problema com essa venda"
type textarea "x"
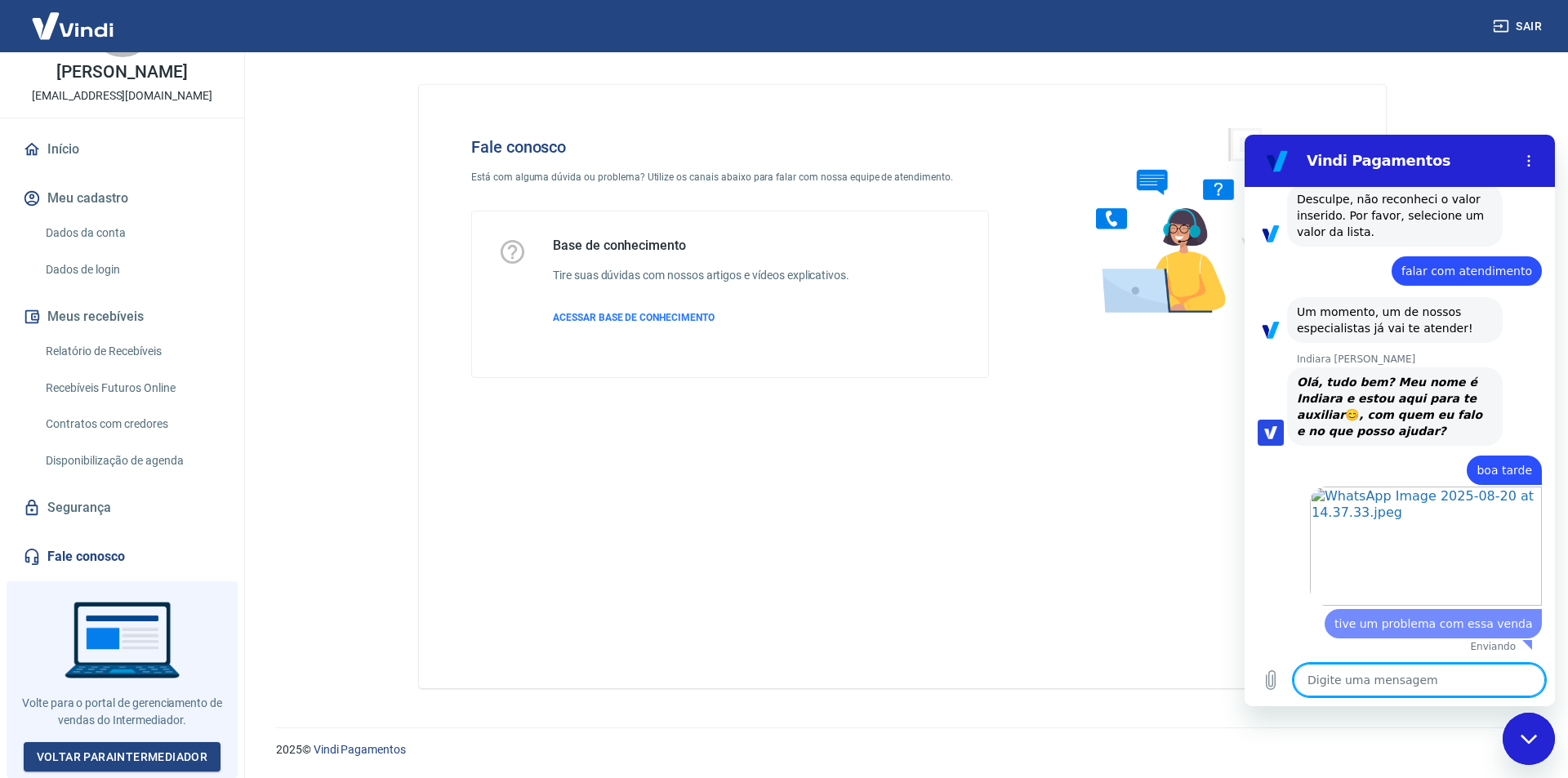
type textarea "x"
type textarea "v"
type textarea "x"
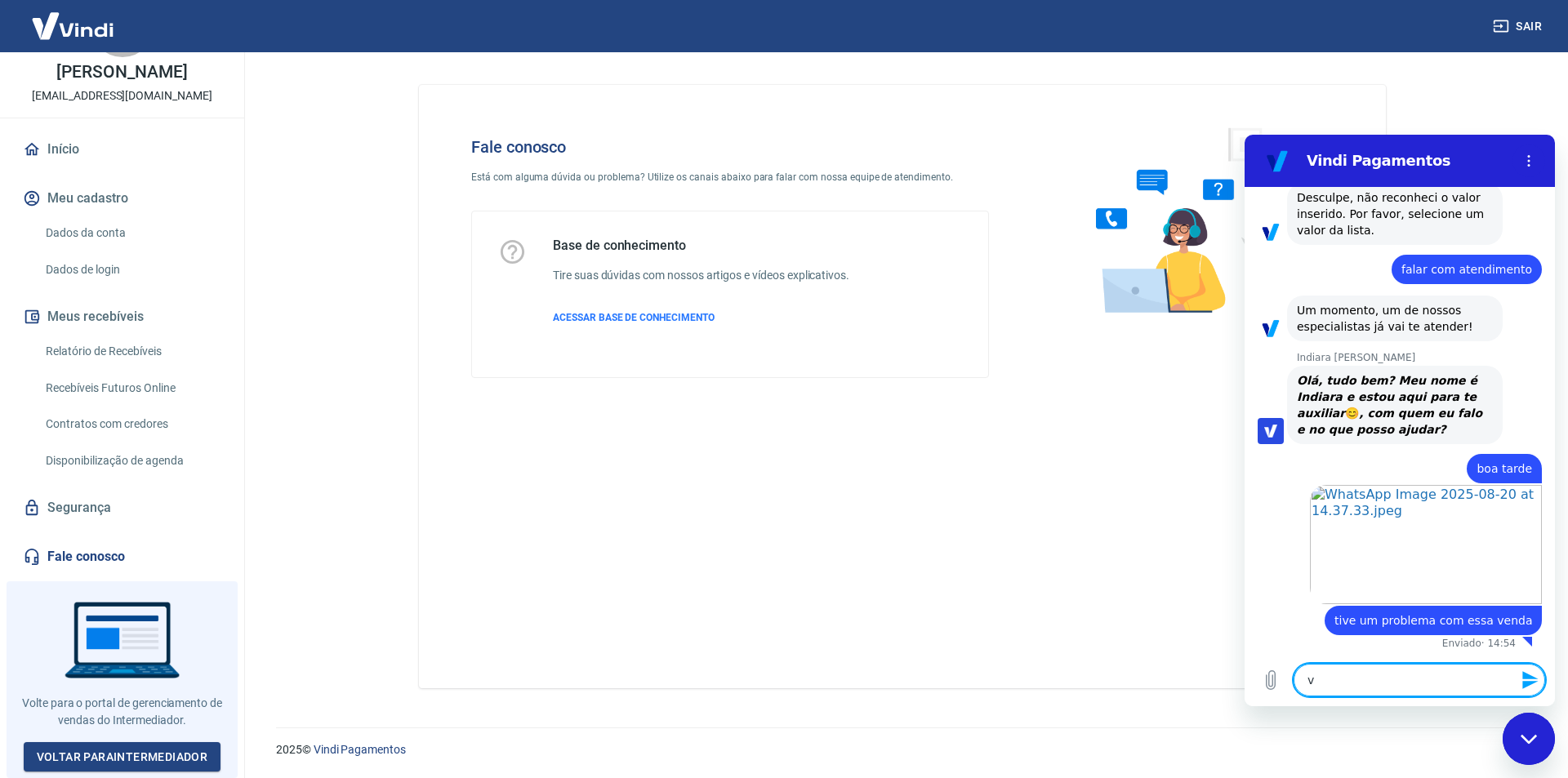
type textarea "va"
type textarea "x"
type textarea "val"
type textarea "x"
type textarea "valo"
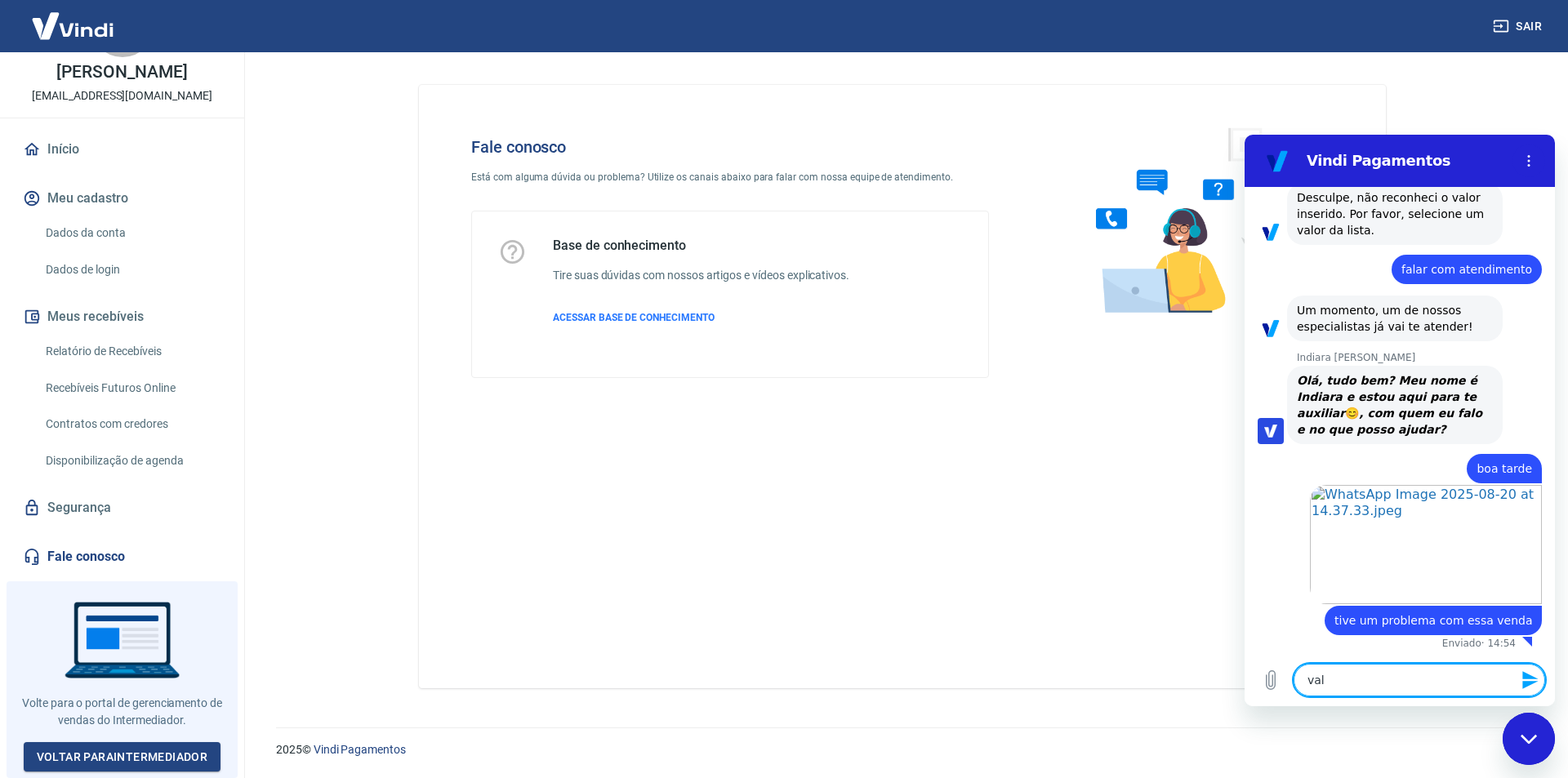
type textarea "x"
type textarea "valor"
type textarea "x"
type textarea "valore"
type textarea "x"
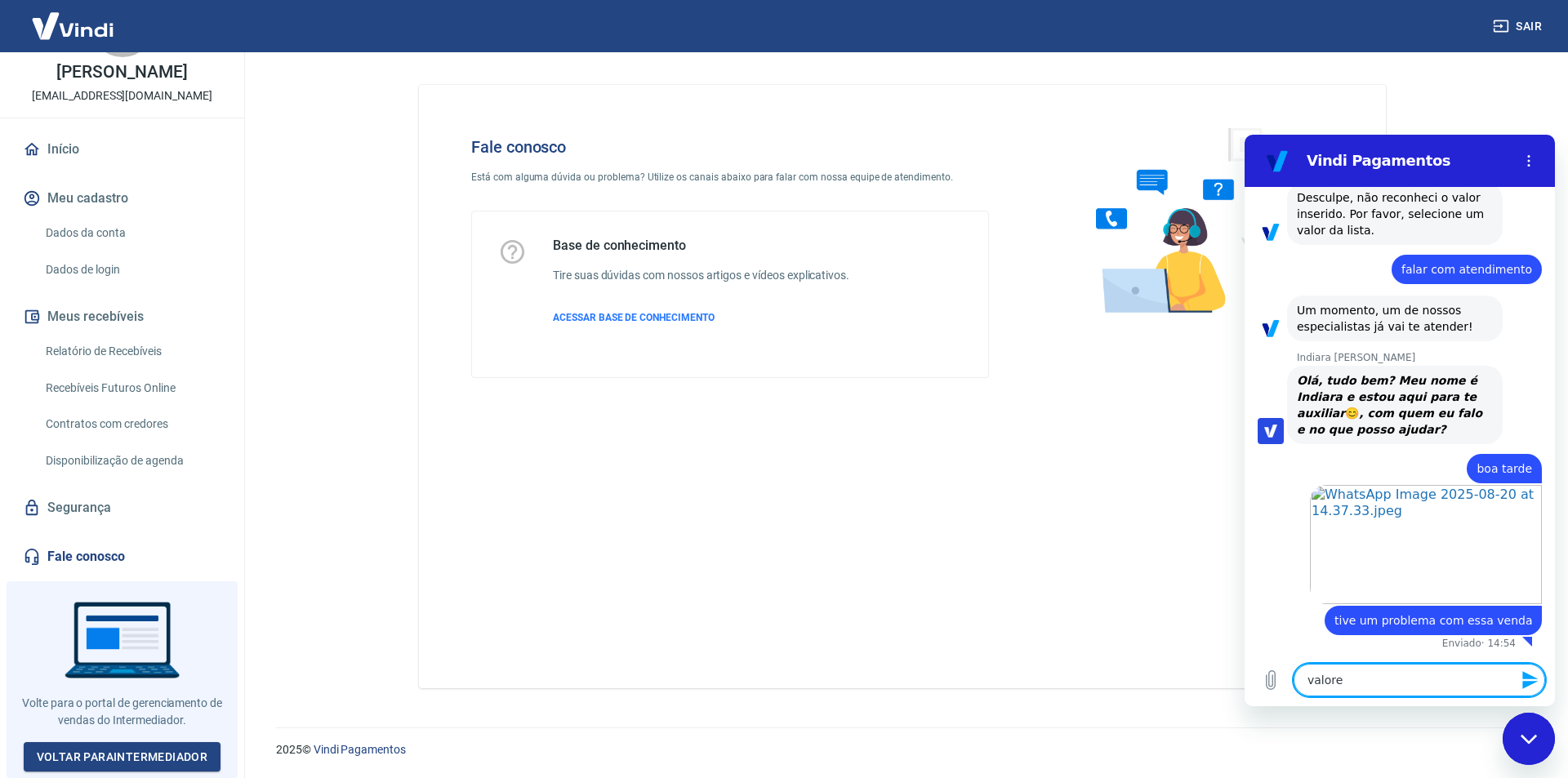
type textarea "valores"
type textarea "x"
type textarea "valores"
type textarea "x"
type textarea "valores d"
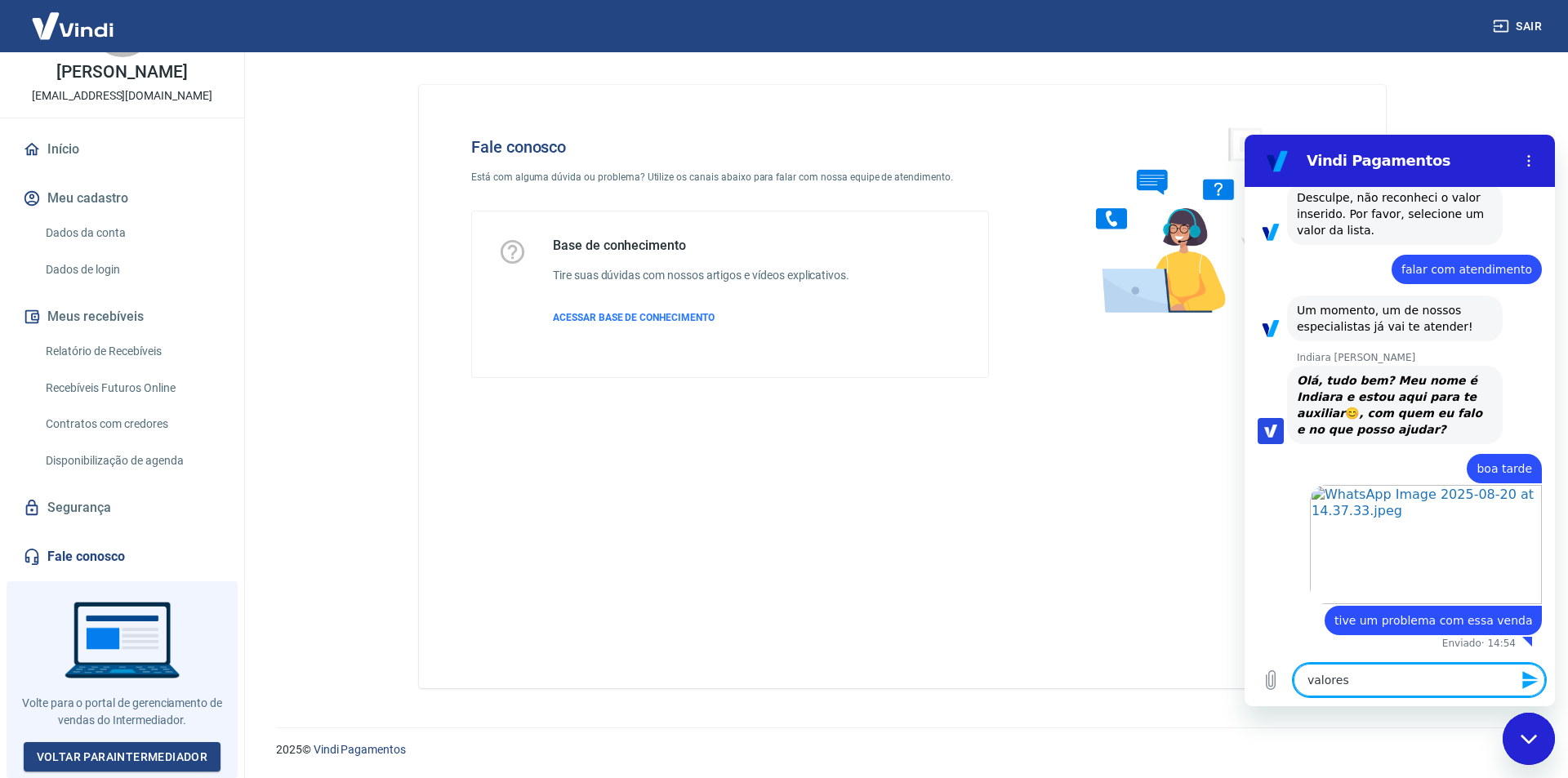
type textarea "x"
type textarea "valores di"
type textarea "x"
type textarea "valores dif"
type textarea "x"
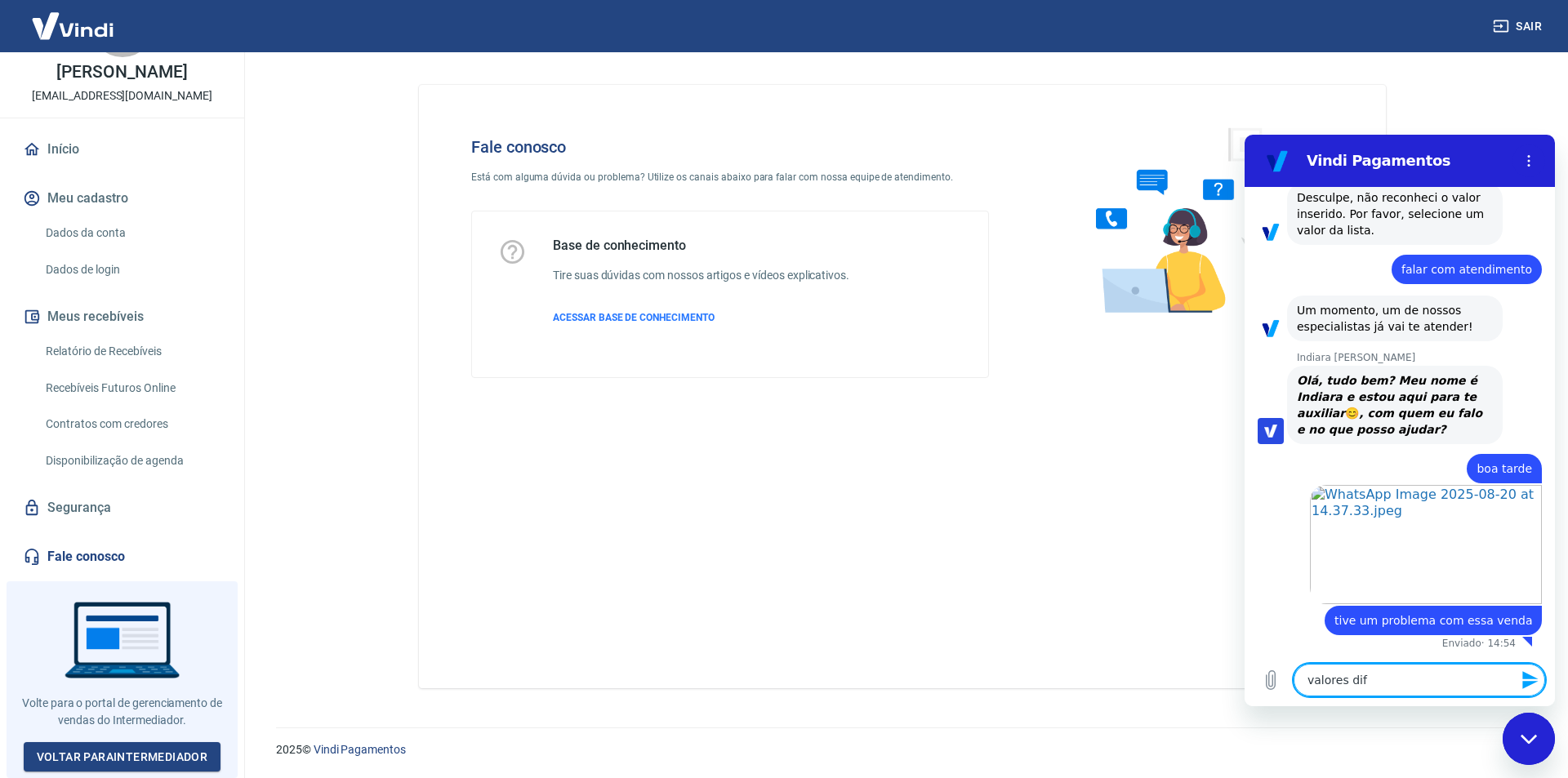
type textarea "valores di"
type textarea "x"
type textarea "valores div"
type textarea "x"
type textarea "valores dive"
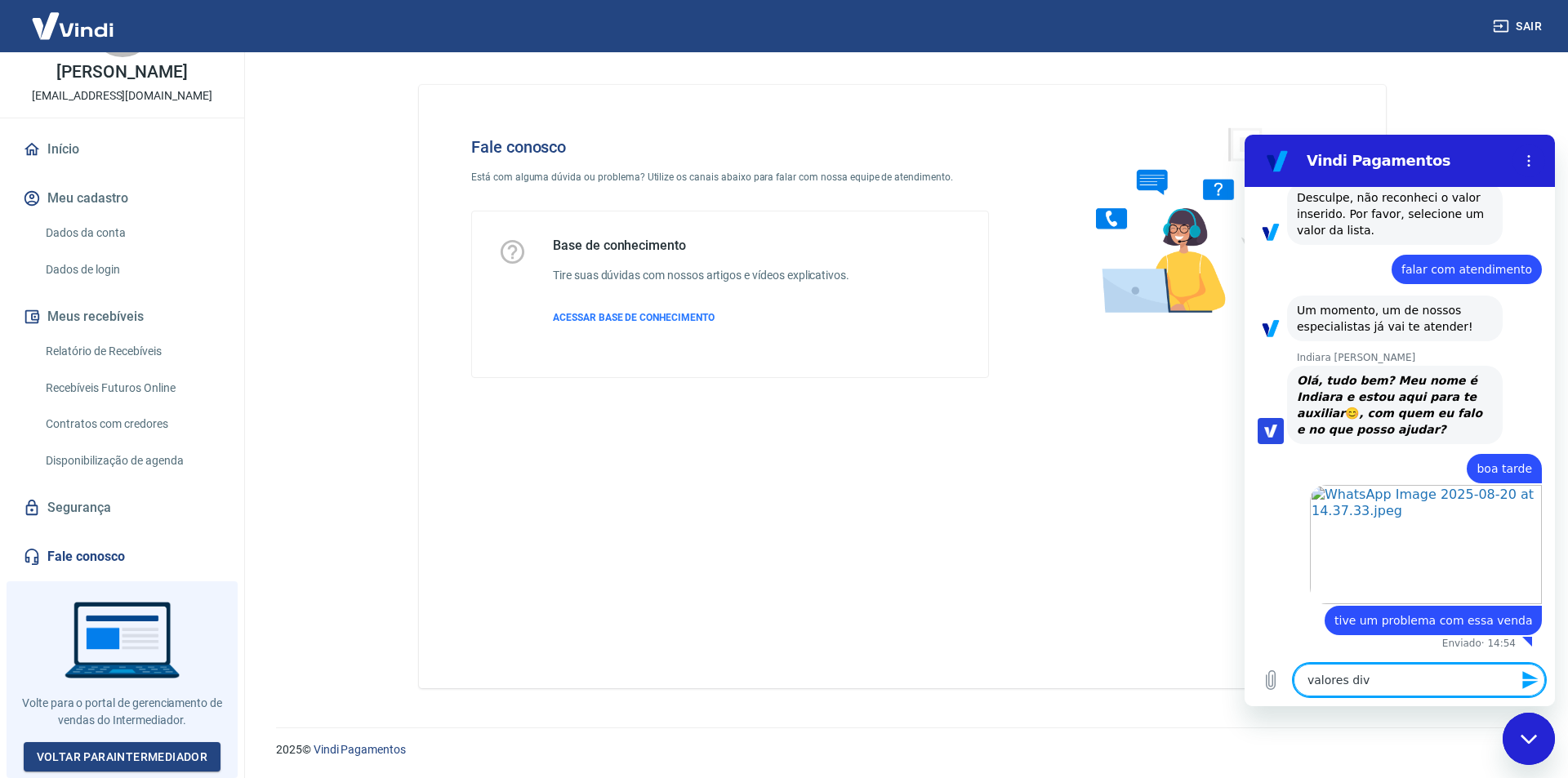
type textarea "x"
type textarea "valores diver"
type textarea "x"
type textarea "valores diverg"
type textarea "x"
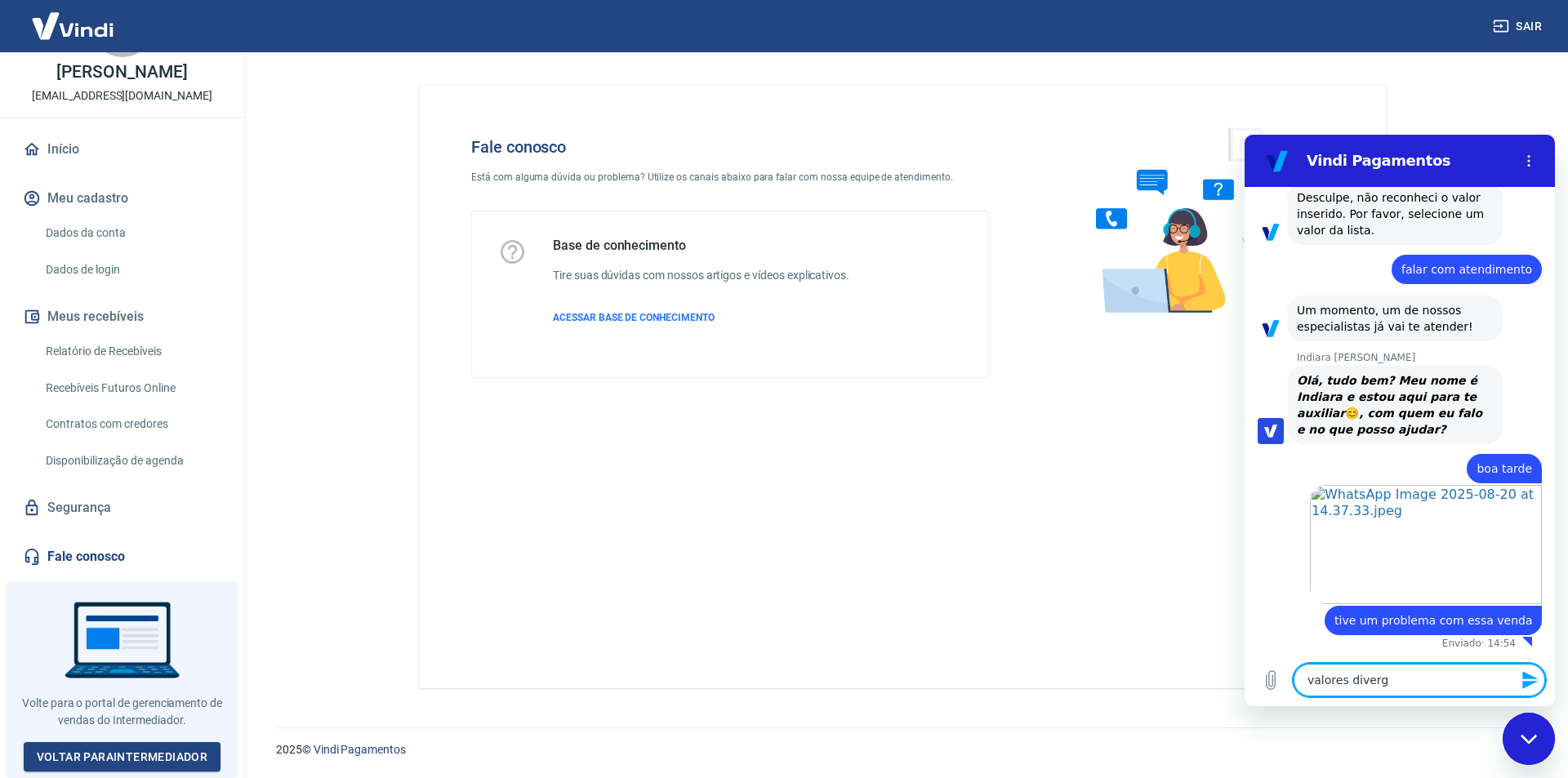
type textarea "valores diverge"
type textarea "x"
type textarea "valores divergen"
type textarea "x"
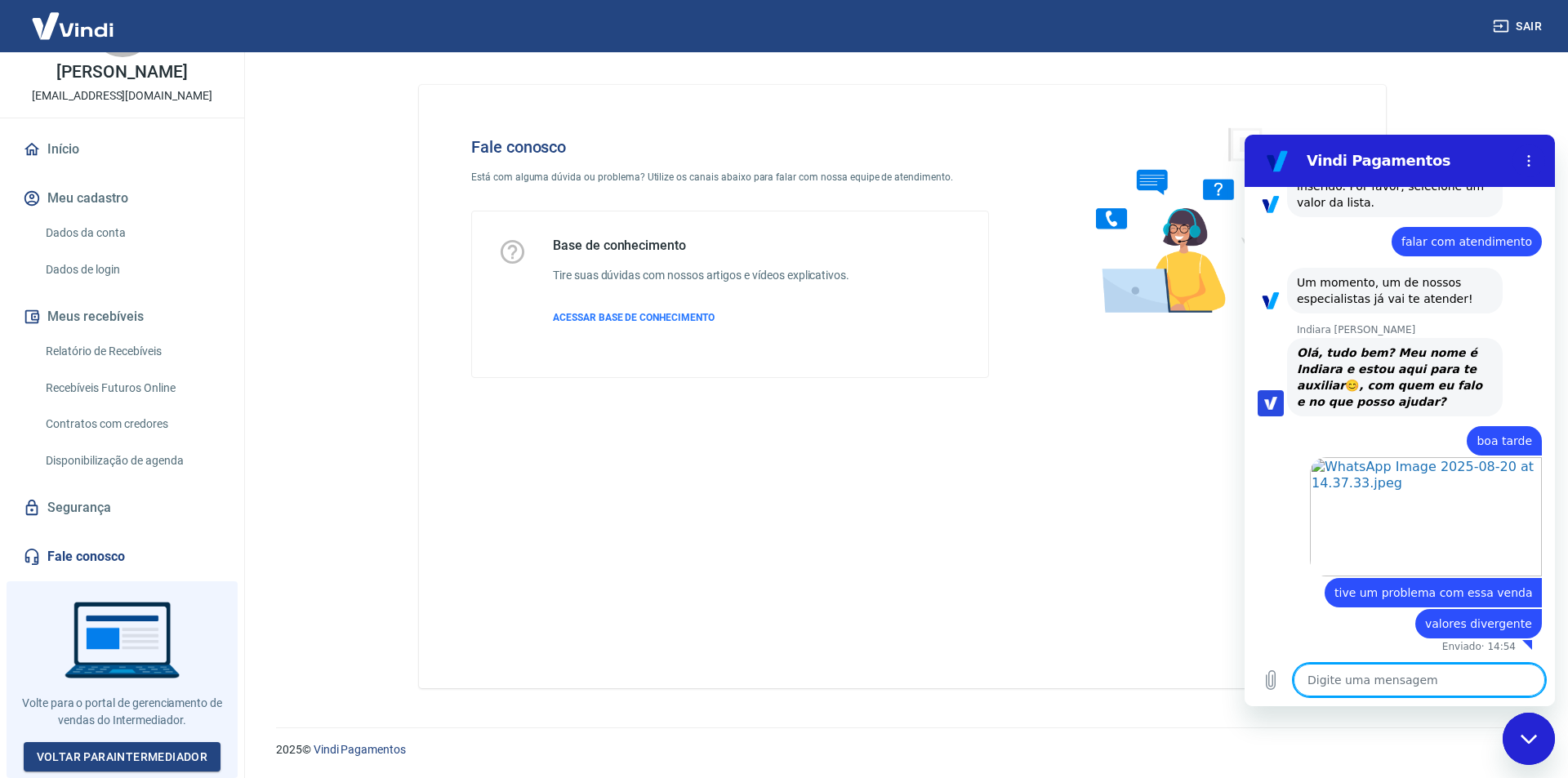
scroll to position [373, 0]
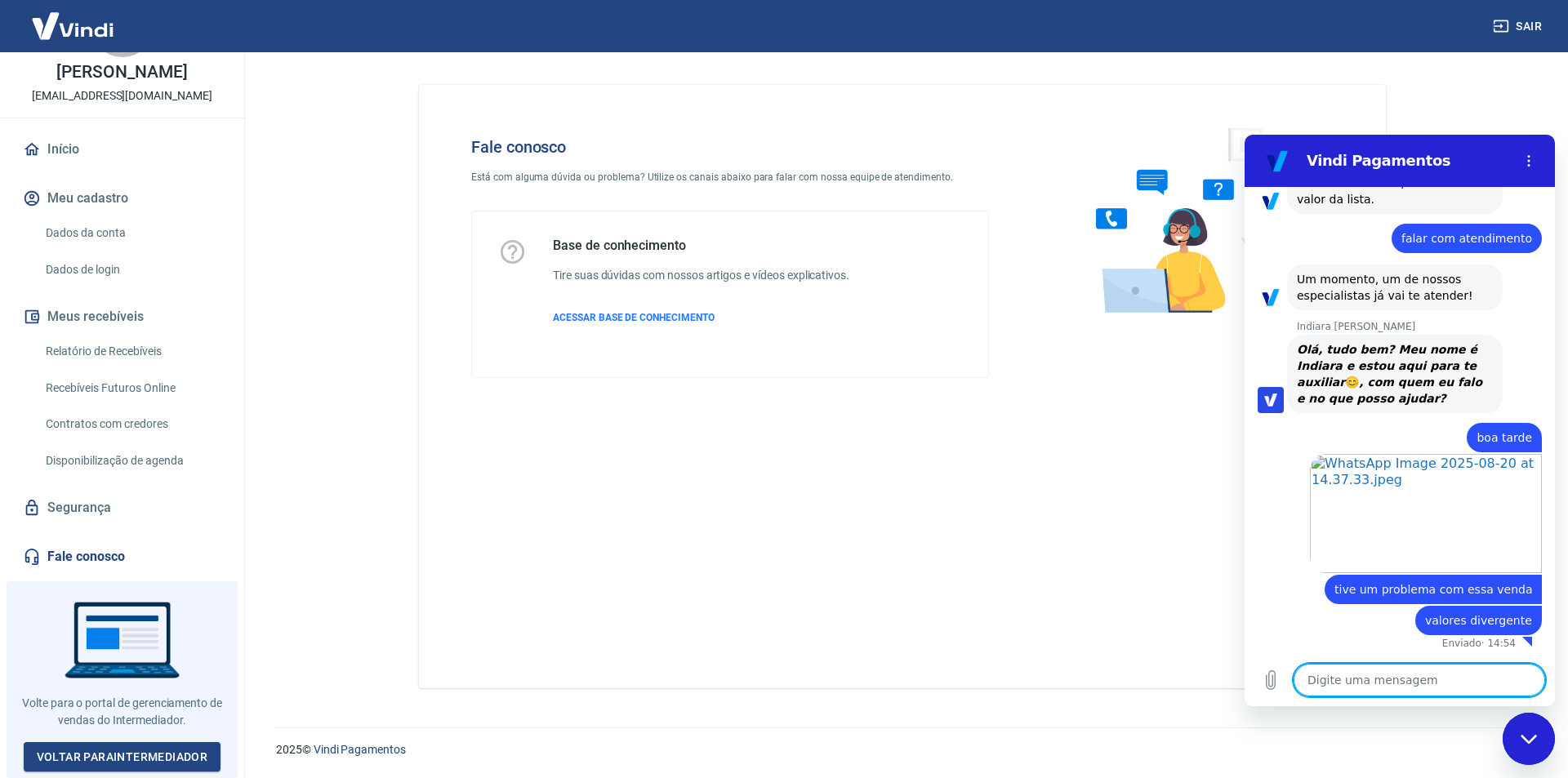
click at [1366, 684] on textarea at bounding box center [1419, 680] width 252 height 33
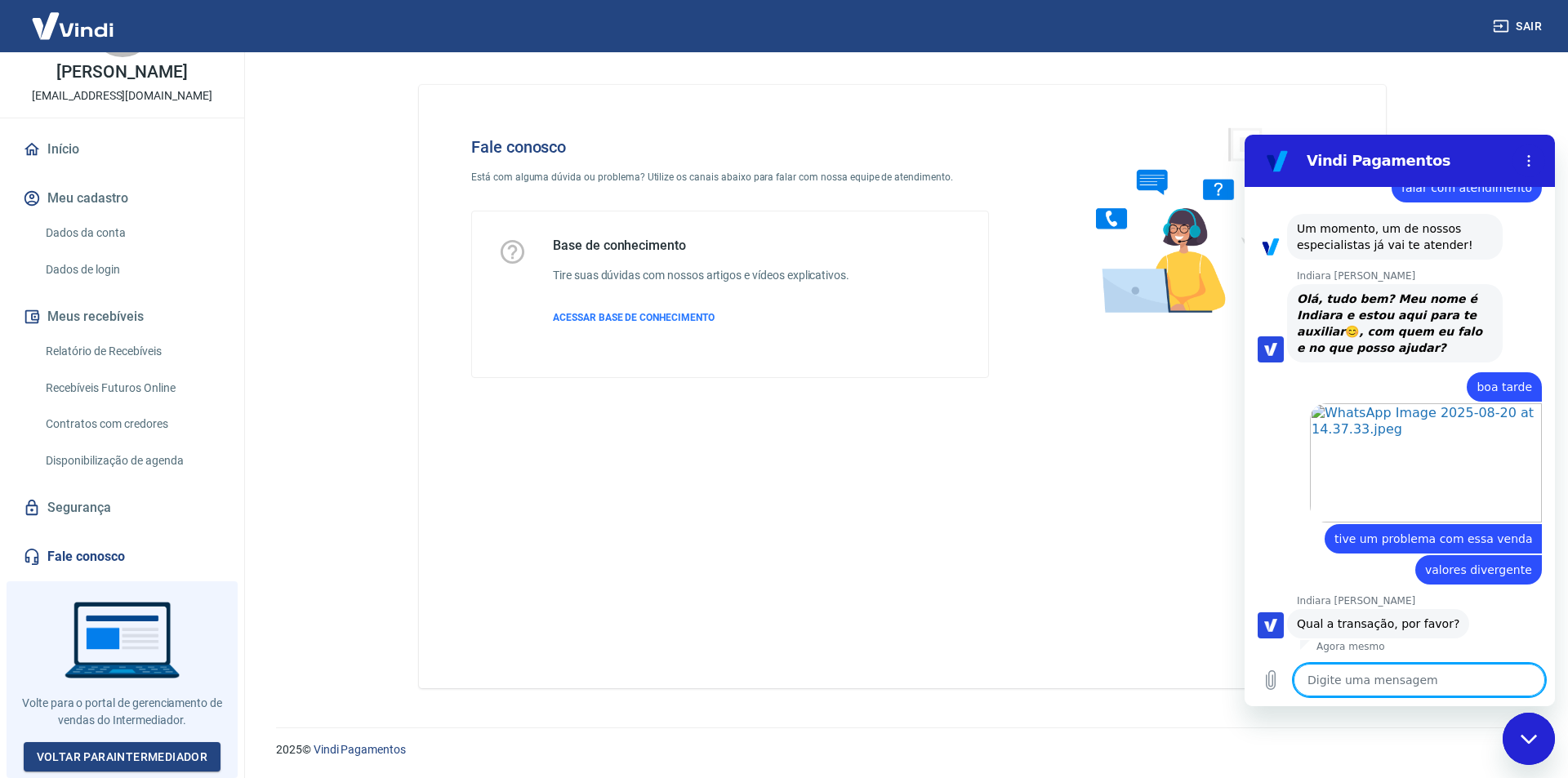
scroll to position [427, 0]
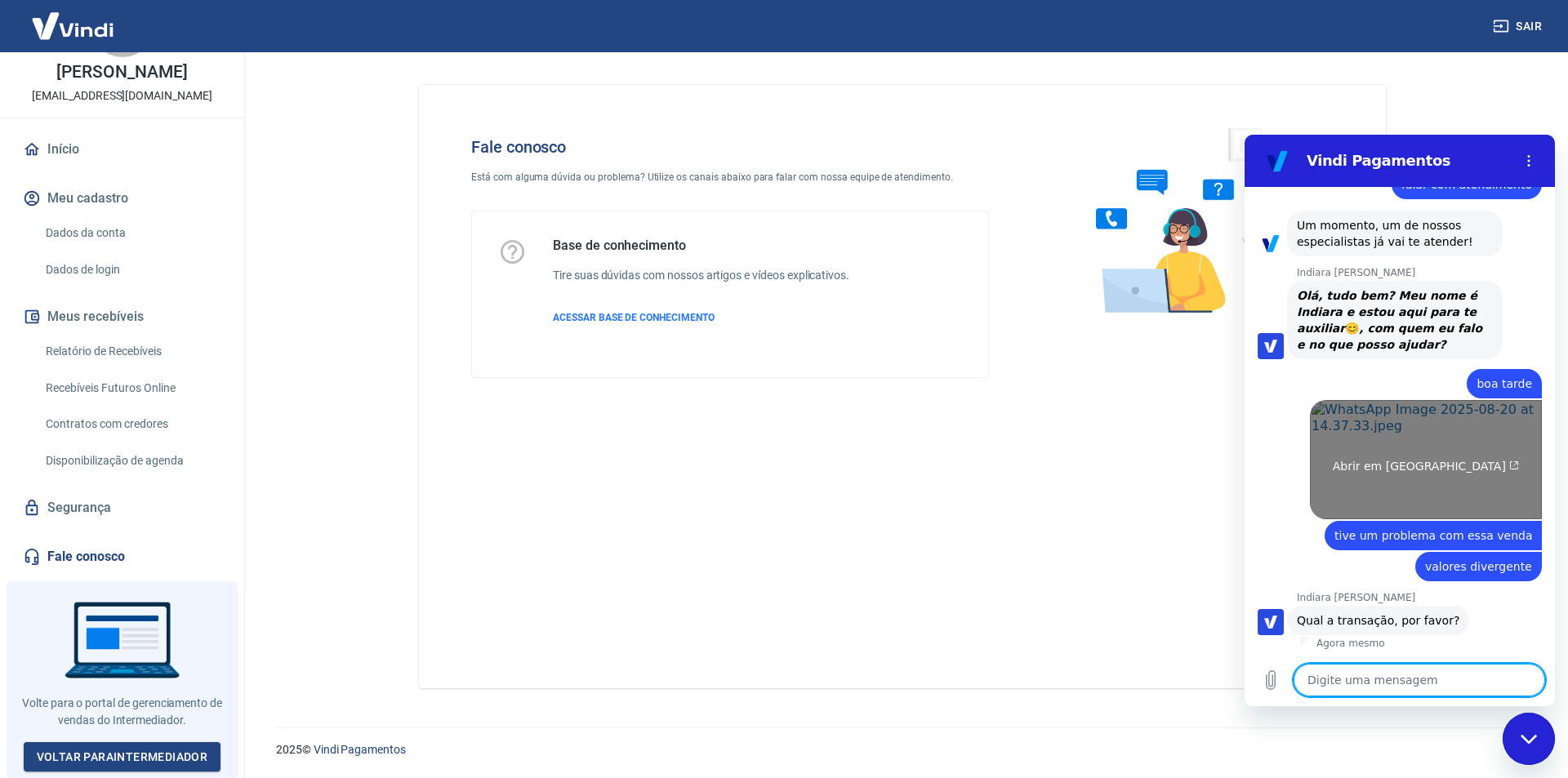
click at [1377, 436] on link "Abrir em nova aba" at bounding box center [1425, 459] width 232 height 119
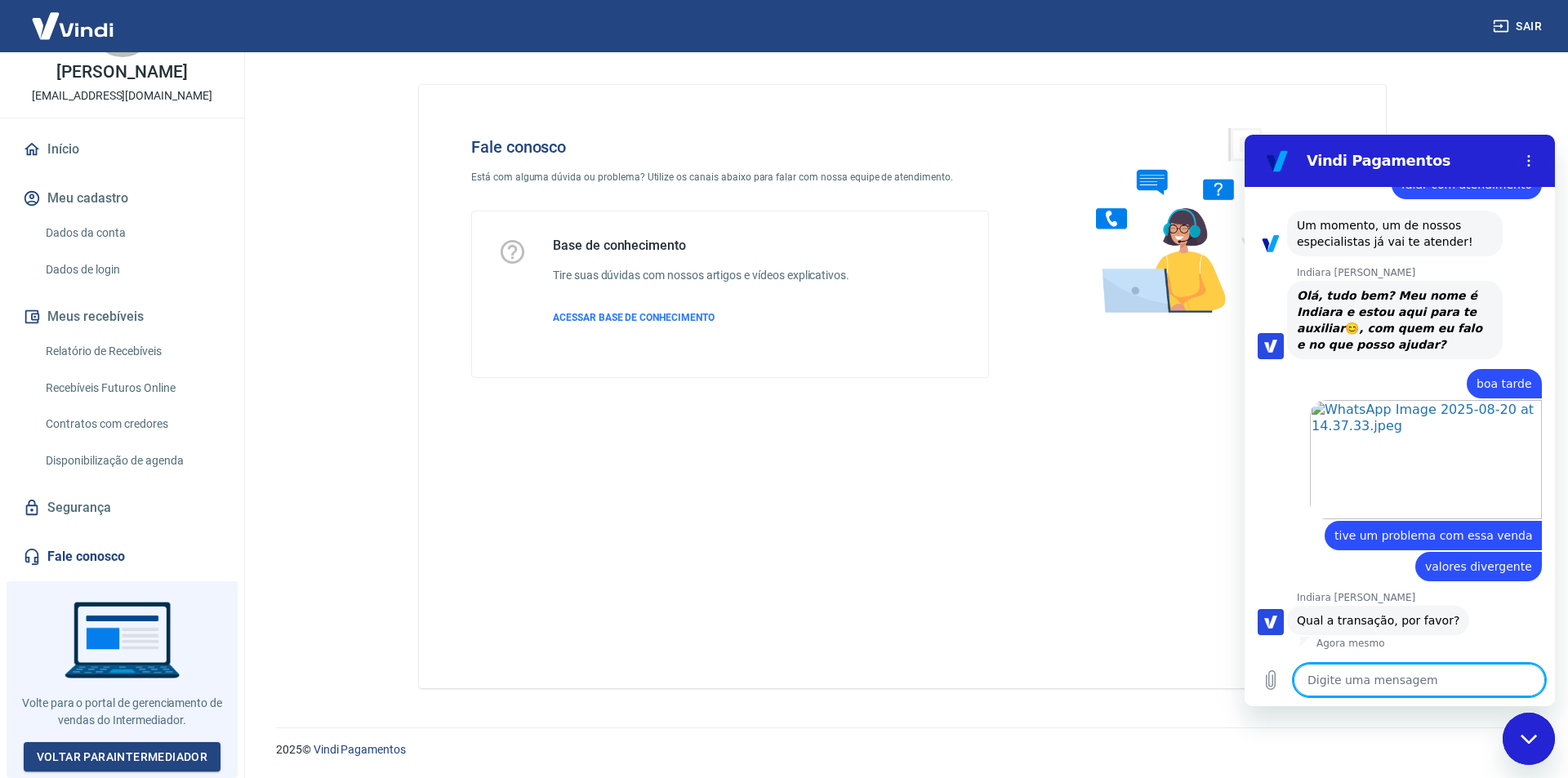
click at [1336, 690] on textarea at bounding box center [1419, 680] width 252 height 33
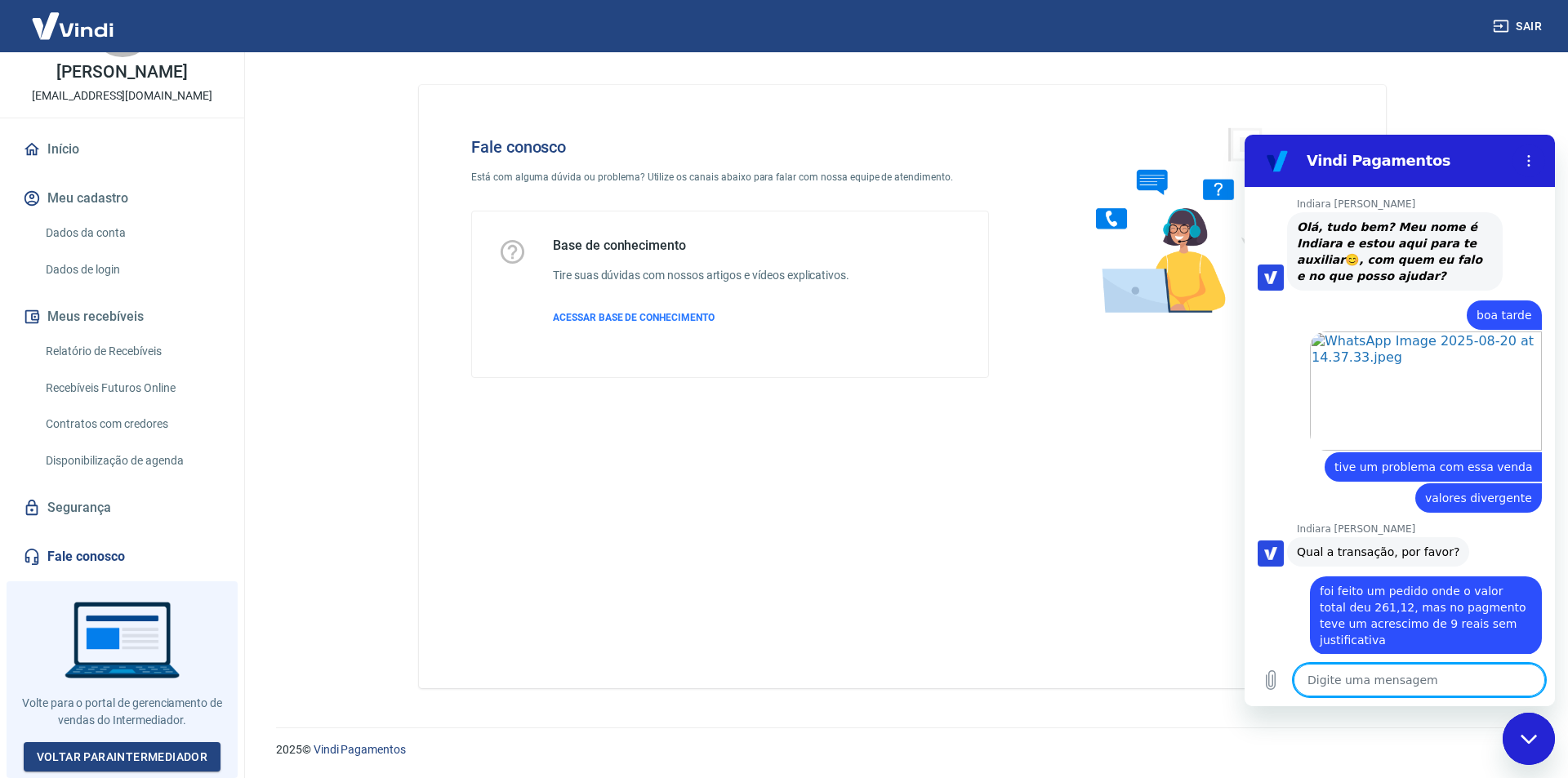
scroll to position [499, 0]
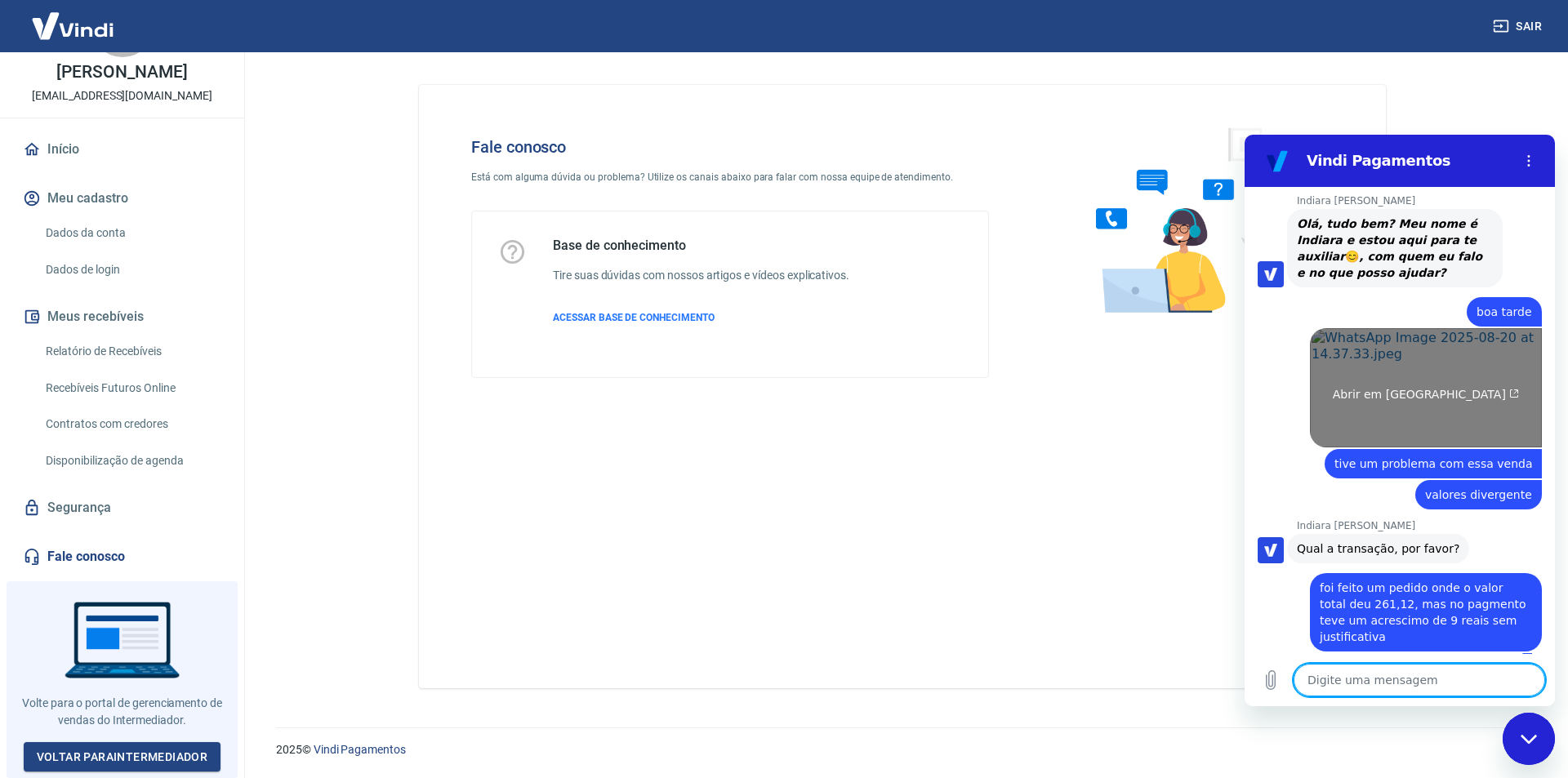
click at [1366, 379] on link "Abrir em nova aba" at bounding box center [1425, 388] width 232 height 119
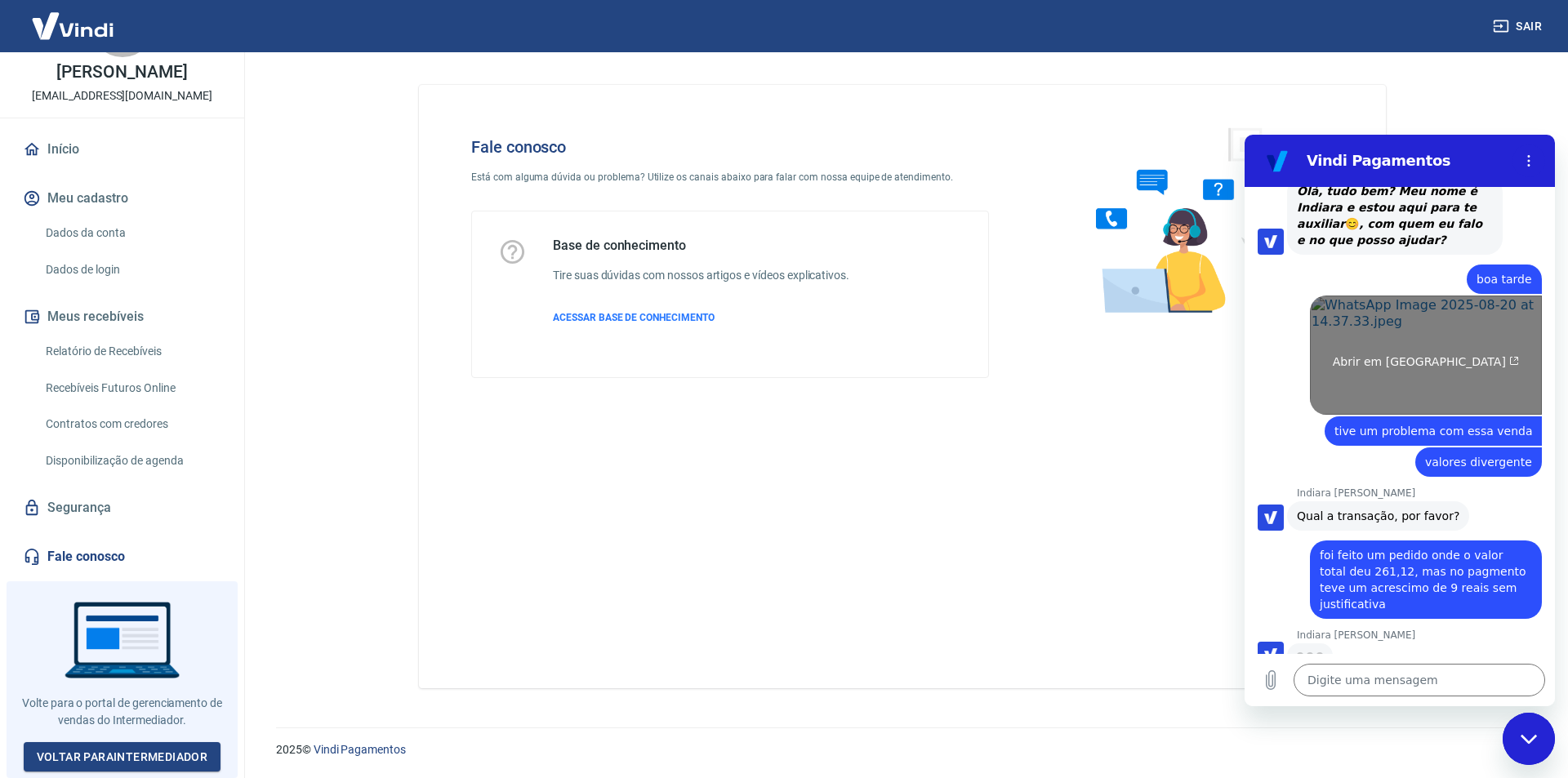
scroll to position [530, 0]
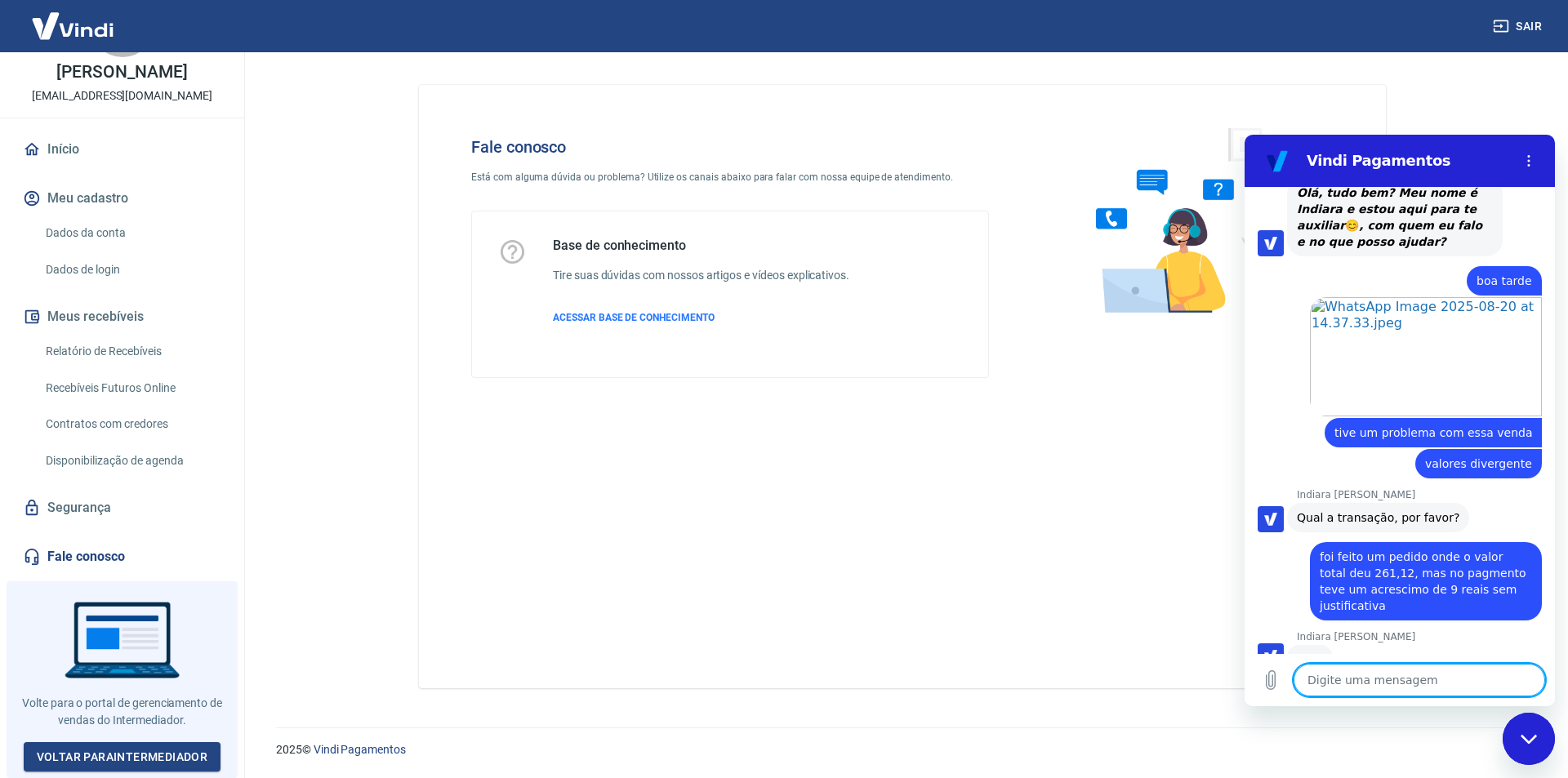
click at [1346, 674] on textarea at bounding box center [1419, 680] width 252 height 33
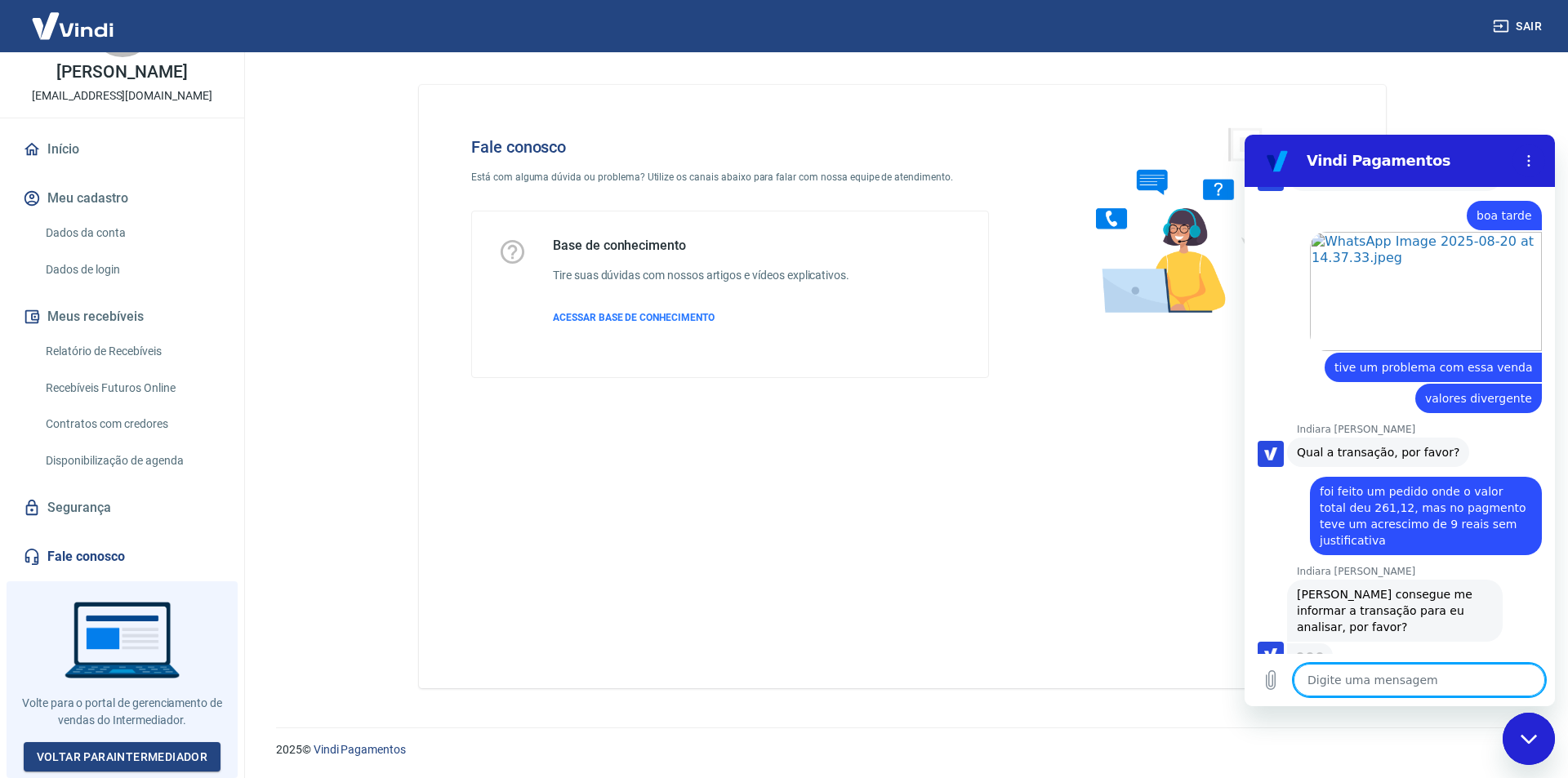
scroll to position [593, 0]
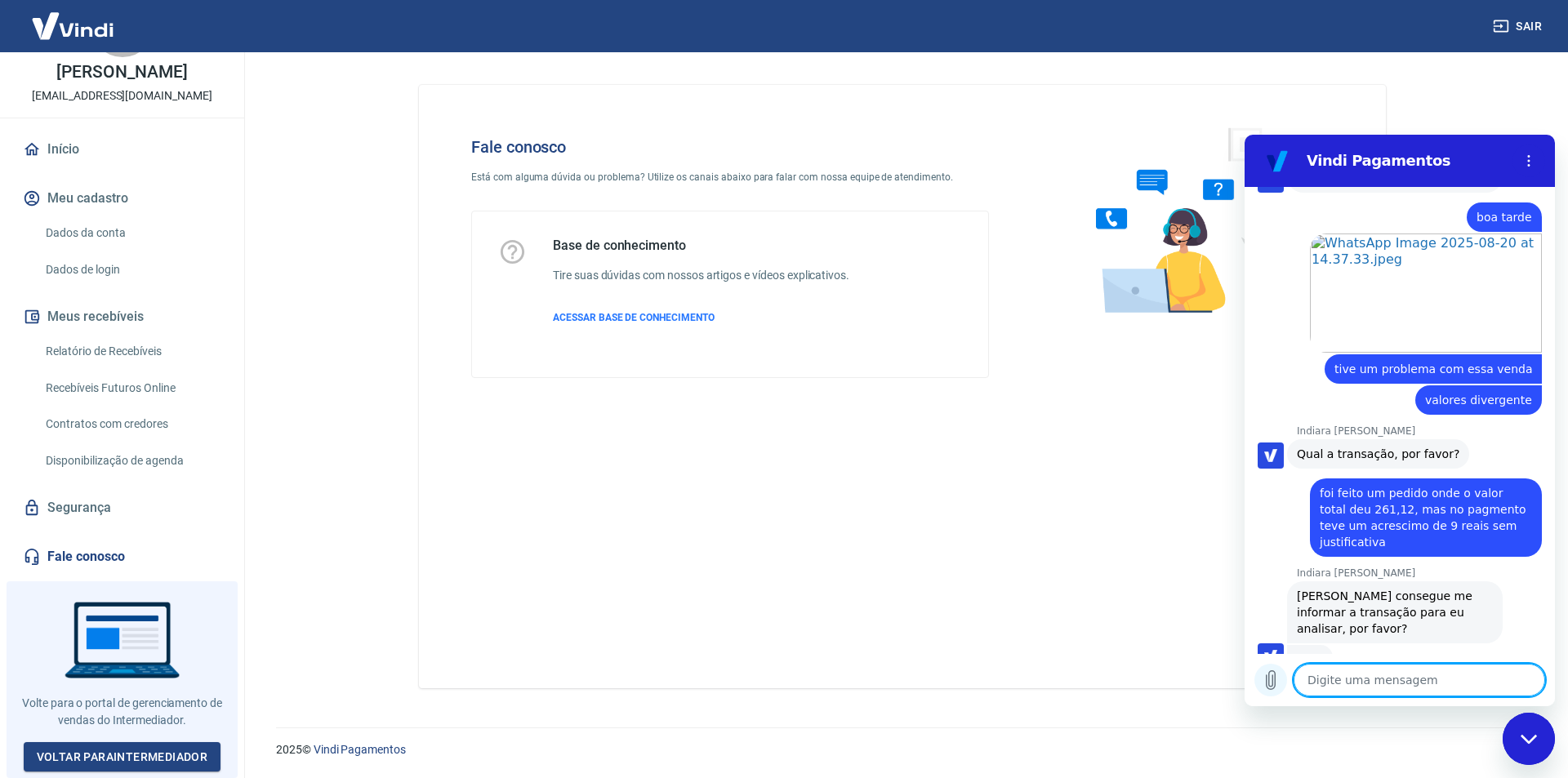
click at [1273, 686] on icon "Carregar arquivo" at bounding box center [1271, 680] width 9 height 18
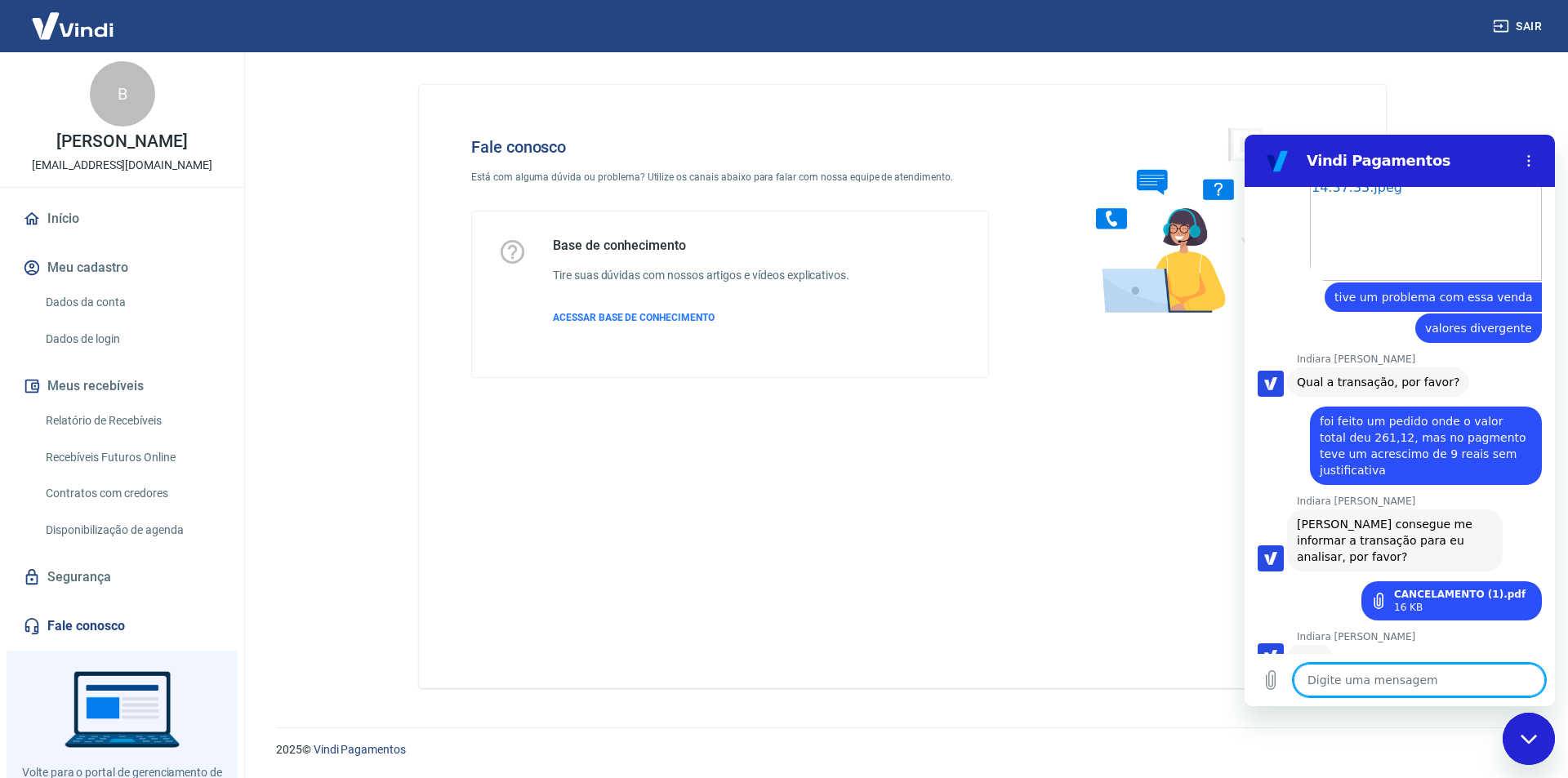
scroll to position [3, 0]
click at [111, 403] on button "Meus recebíveis" at bounding box center [121, 387] width 205 height 36
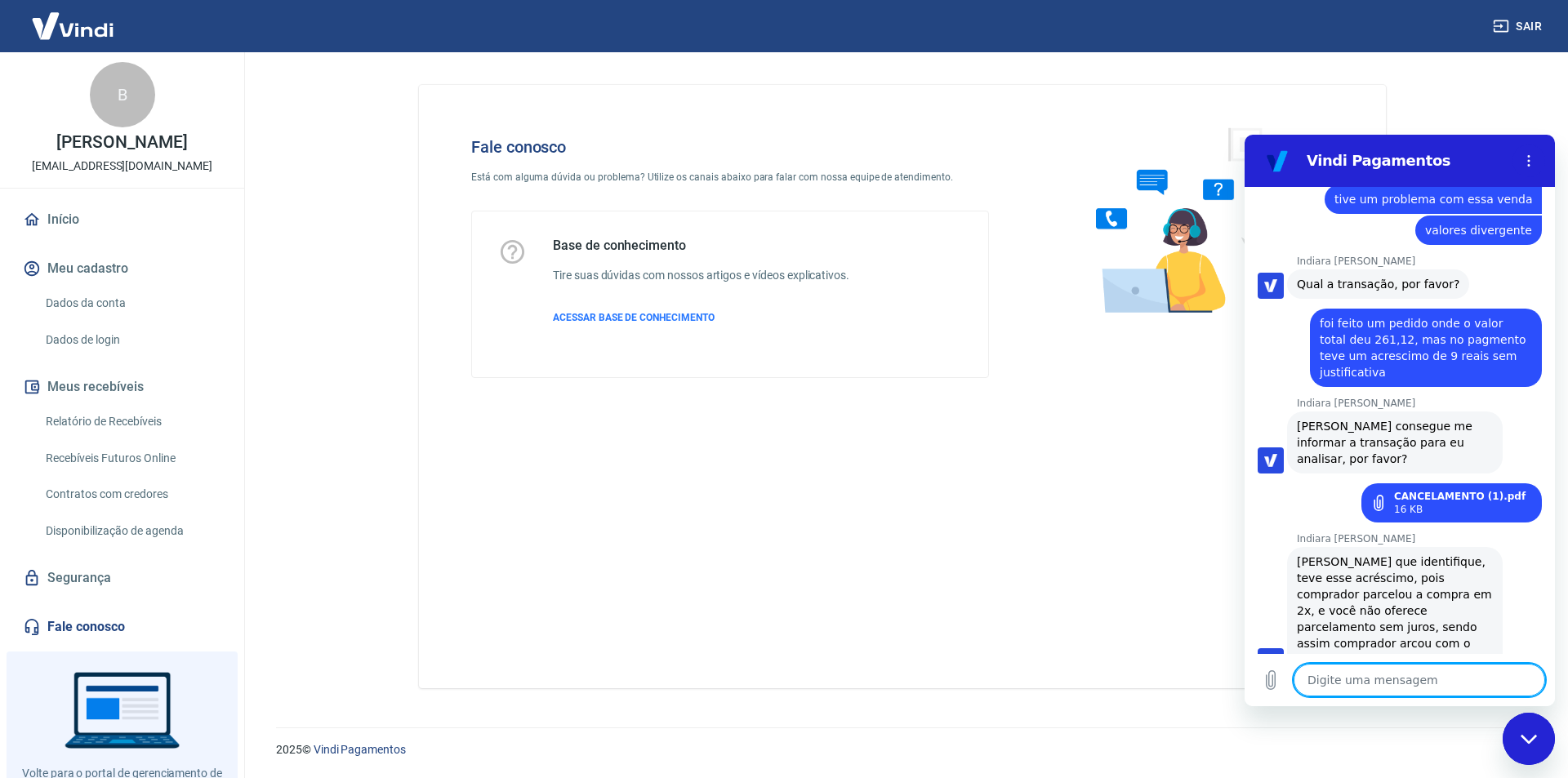
scroll to position [770, 0]
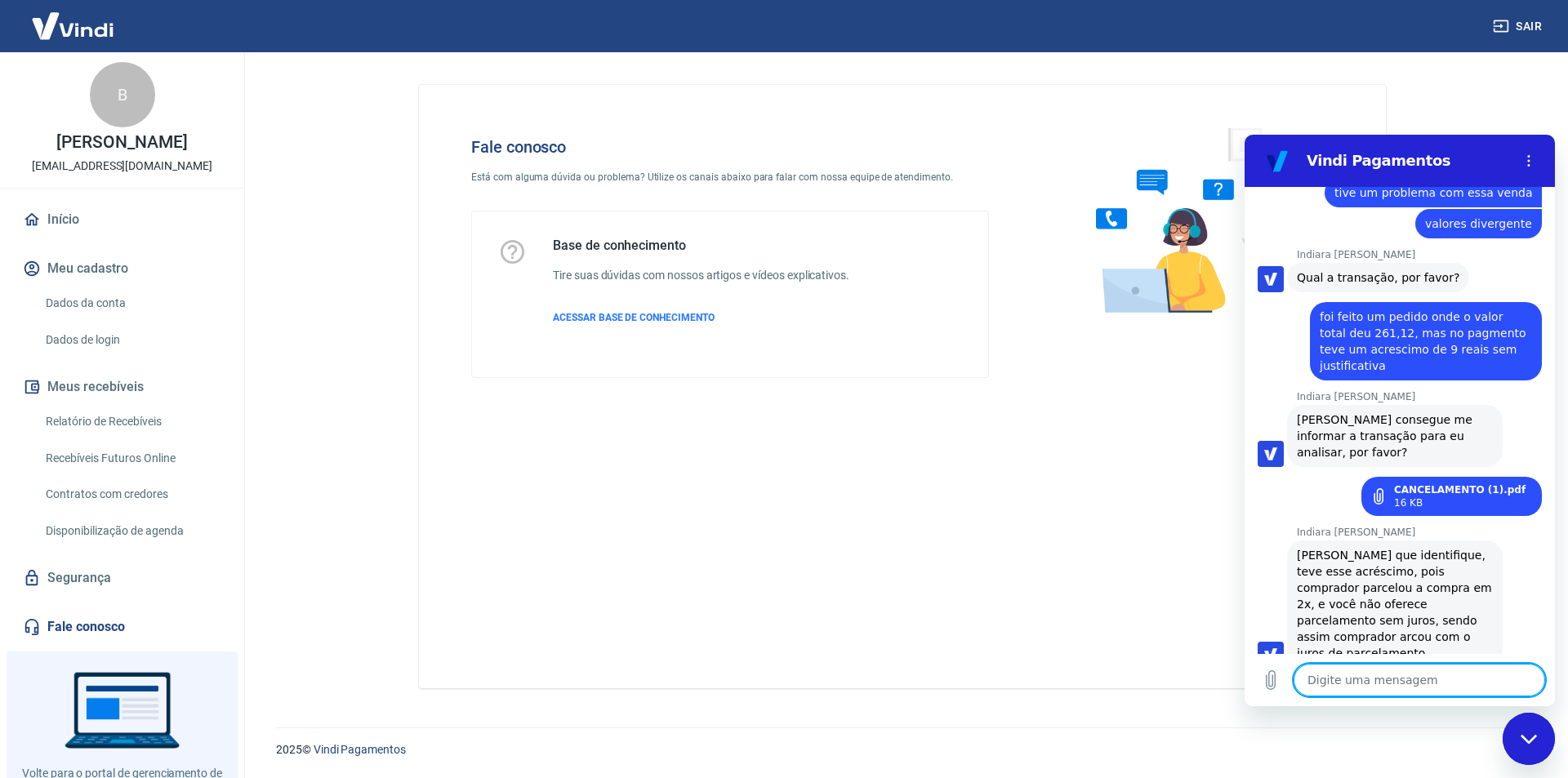
click at [1320, 684] on textarea at bounding box center [1419, 680] width 252 height 33
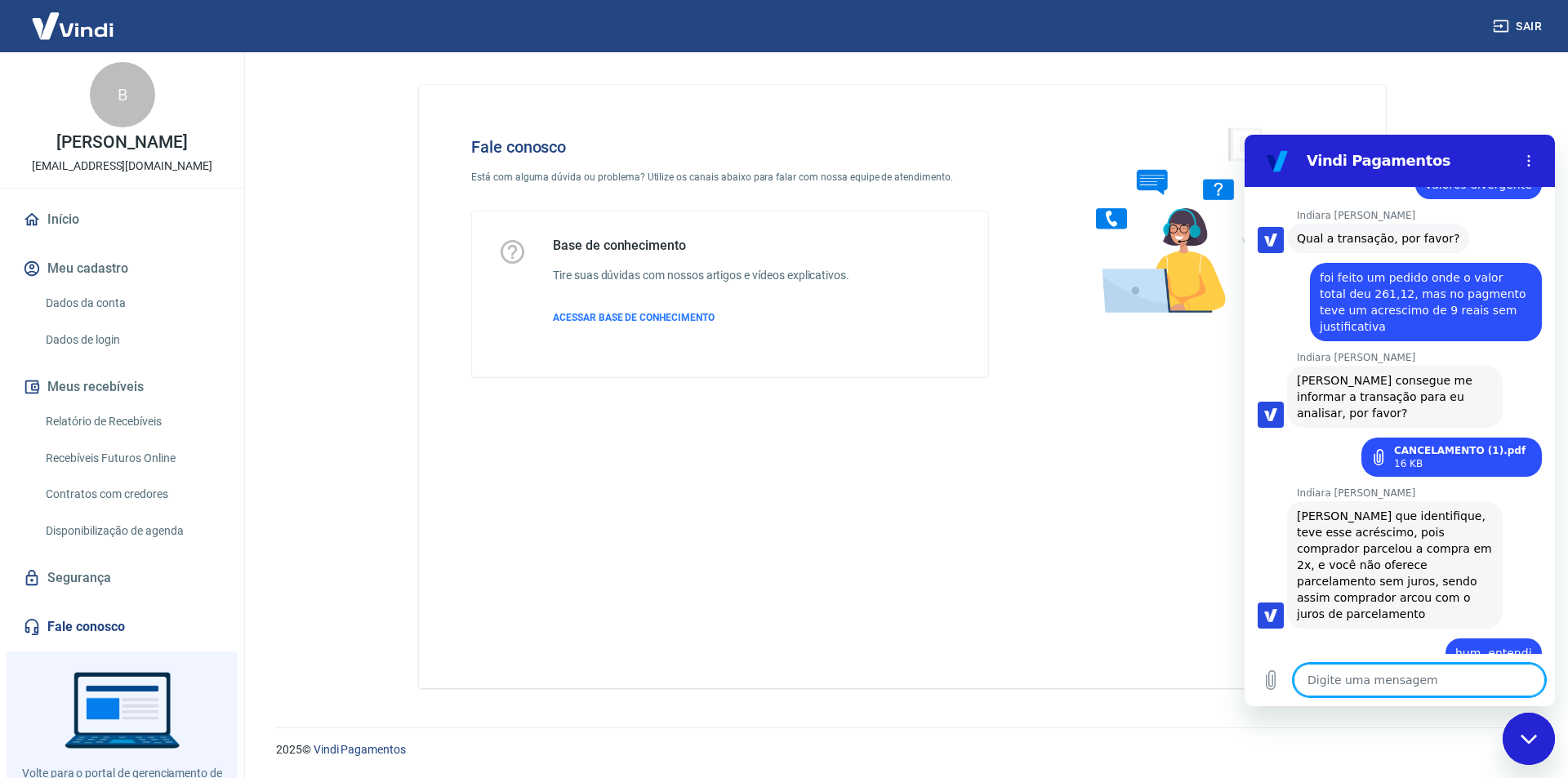
scroll to position [941, 0]
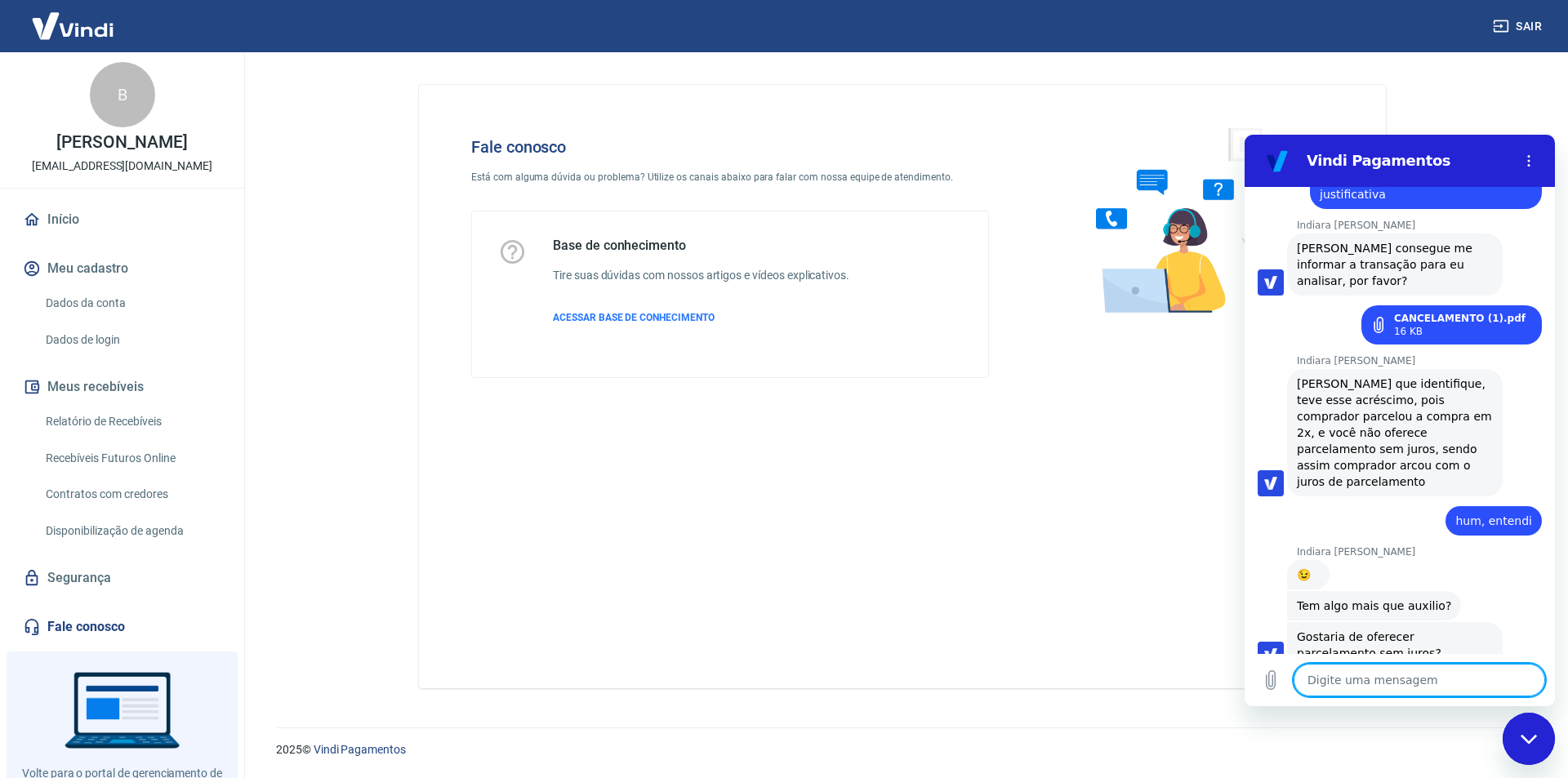
click at [1372, 690] on textarea at bounding box center [1419, 680] width 252 height 33
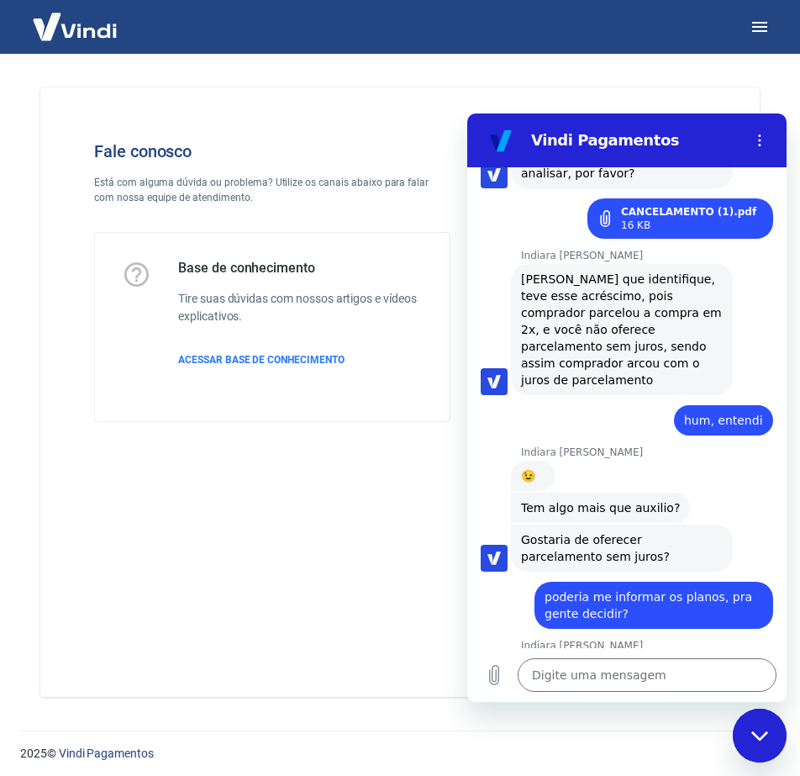
scroll to position [1058, 0]
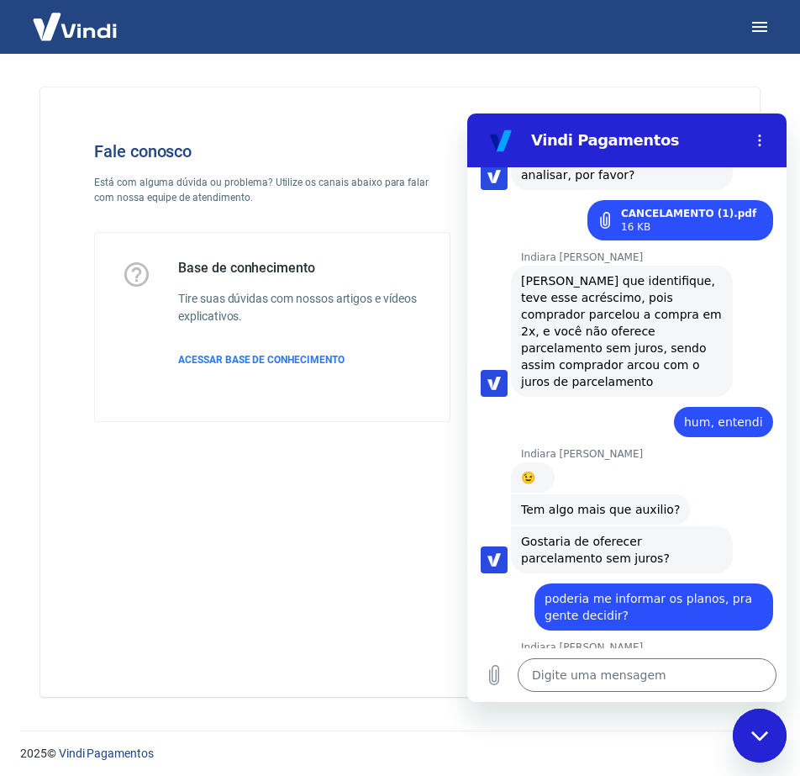
click at [267, 513] on div "Fale conosco Está com alguma dúvida ou problema? Utilize os canais abaixo para …" at bounding box center [400, 391] width 720 height 609
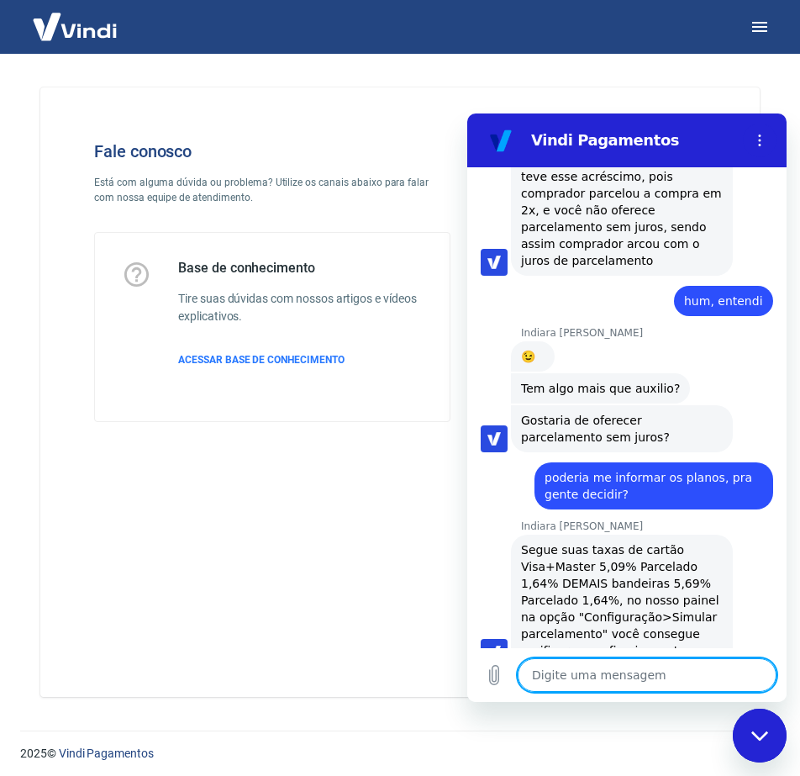
scroll to position [1183, 0]
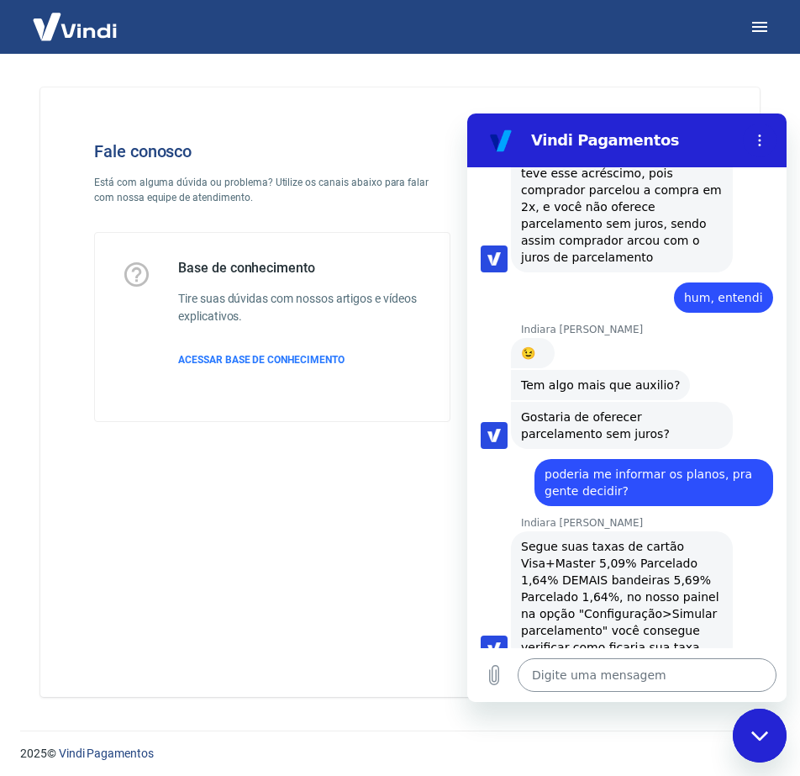
click at [597, 678] on textarea at bounding box center [647, 675] width 259 height 34
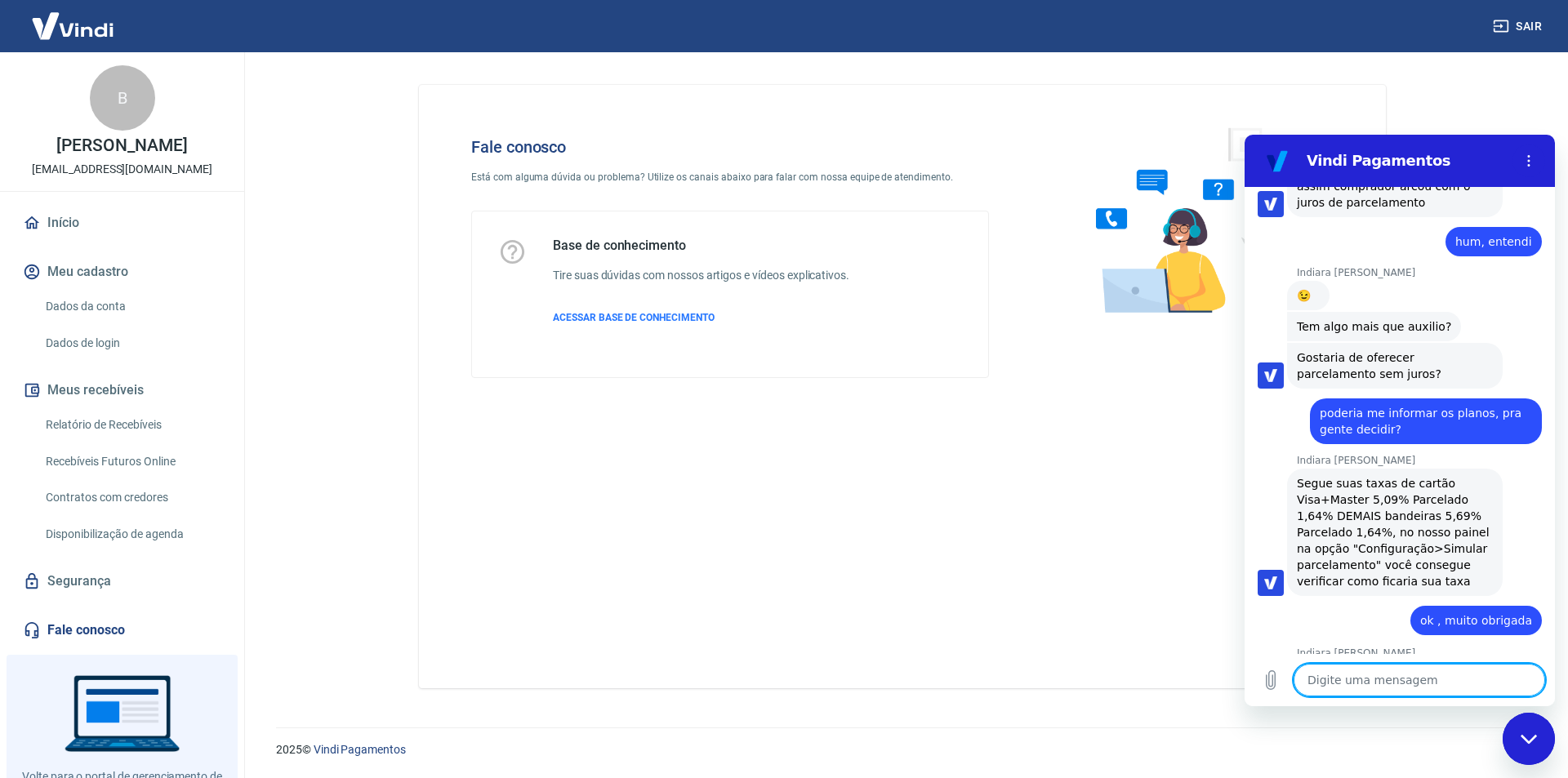
scroll to position [1219, 0]
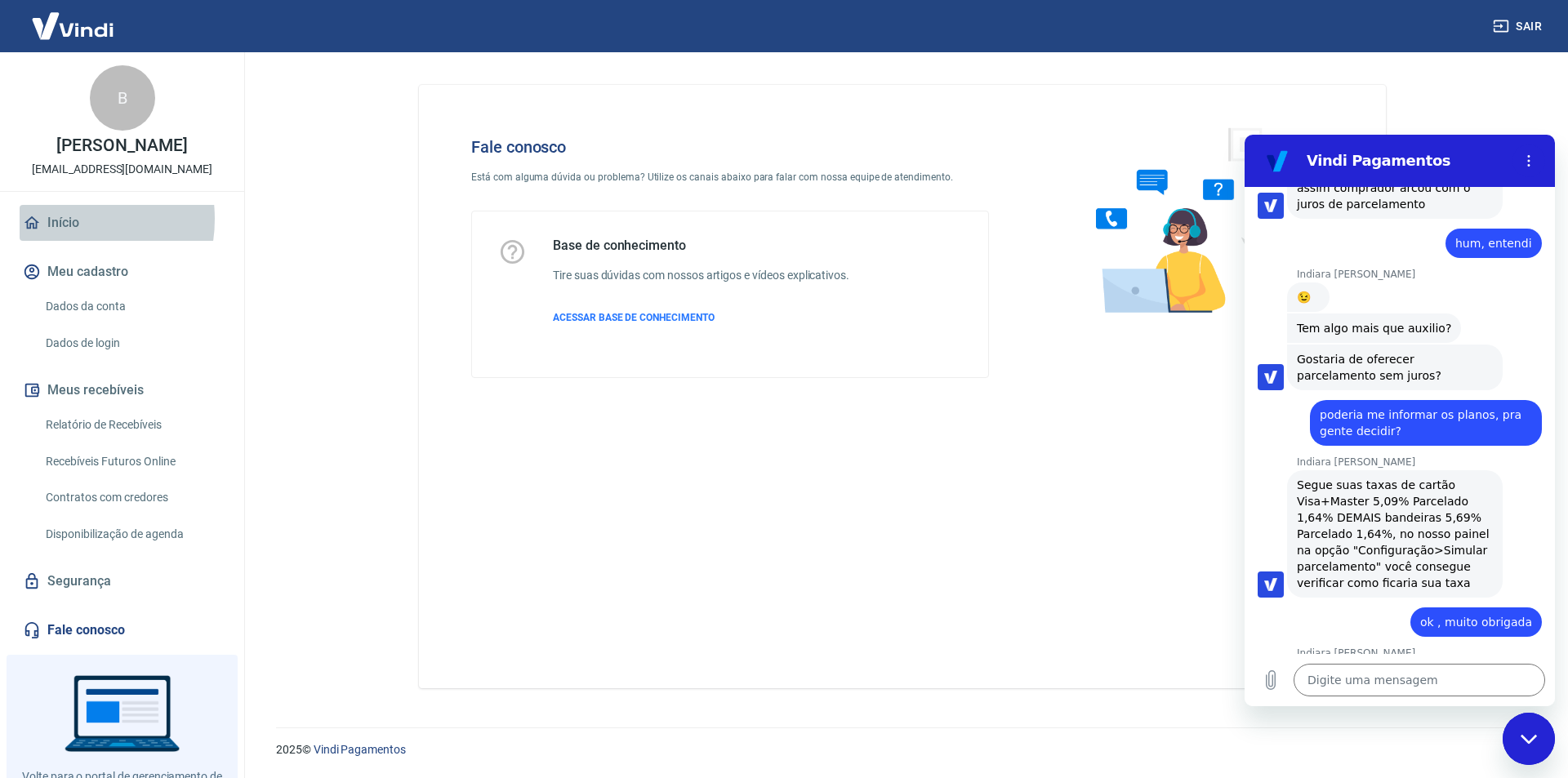
click at [58, 236] on link "Início" at bounding box center [121, 222] width 205 height 36
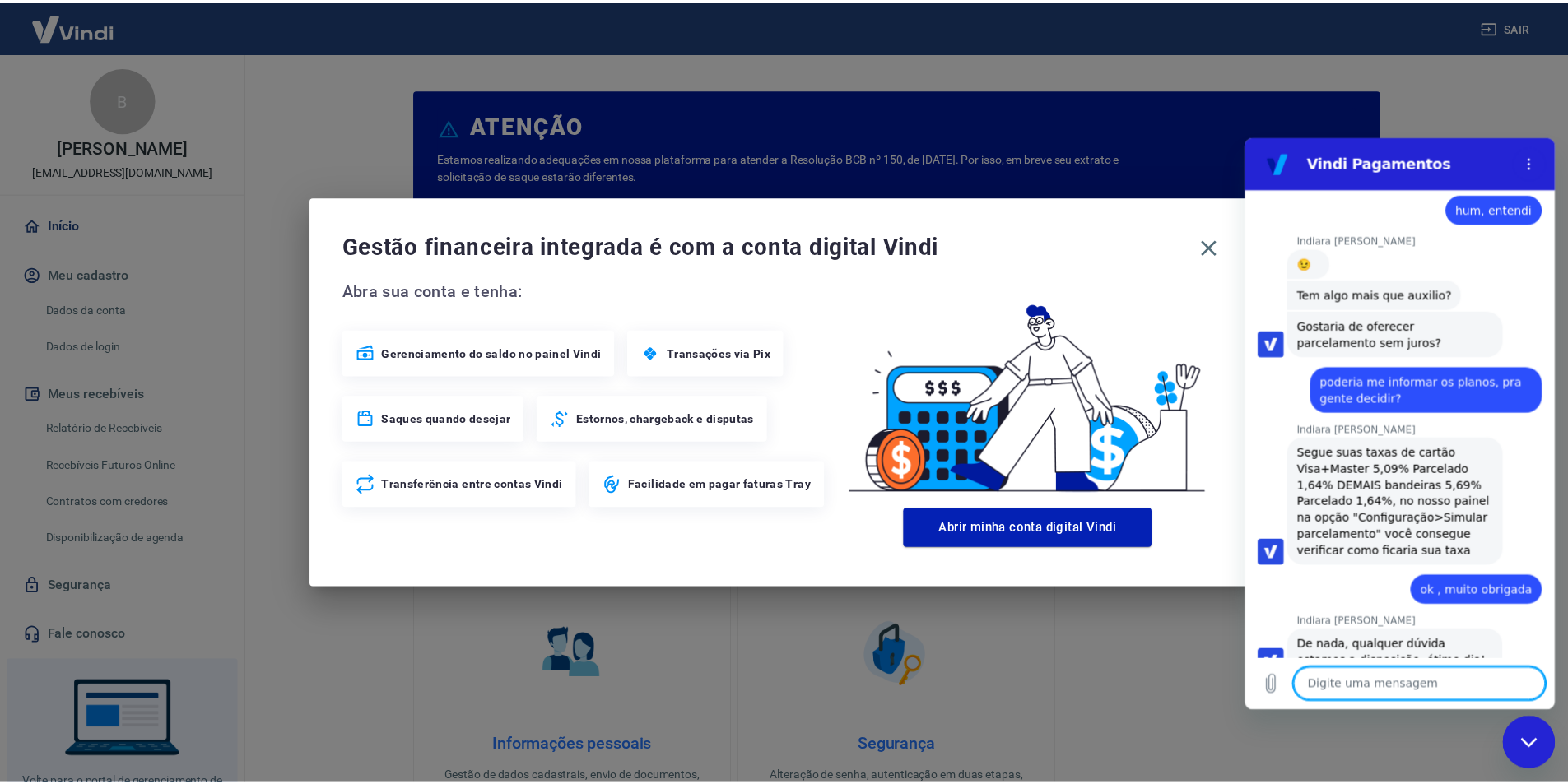
scroll to position [1268, 0]
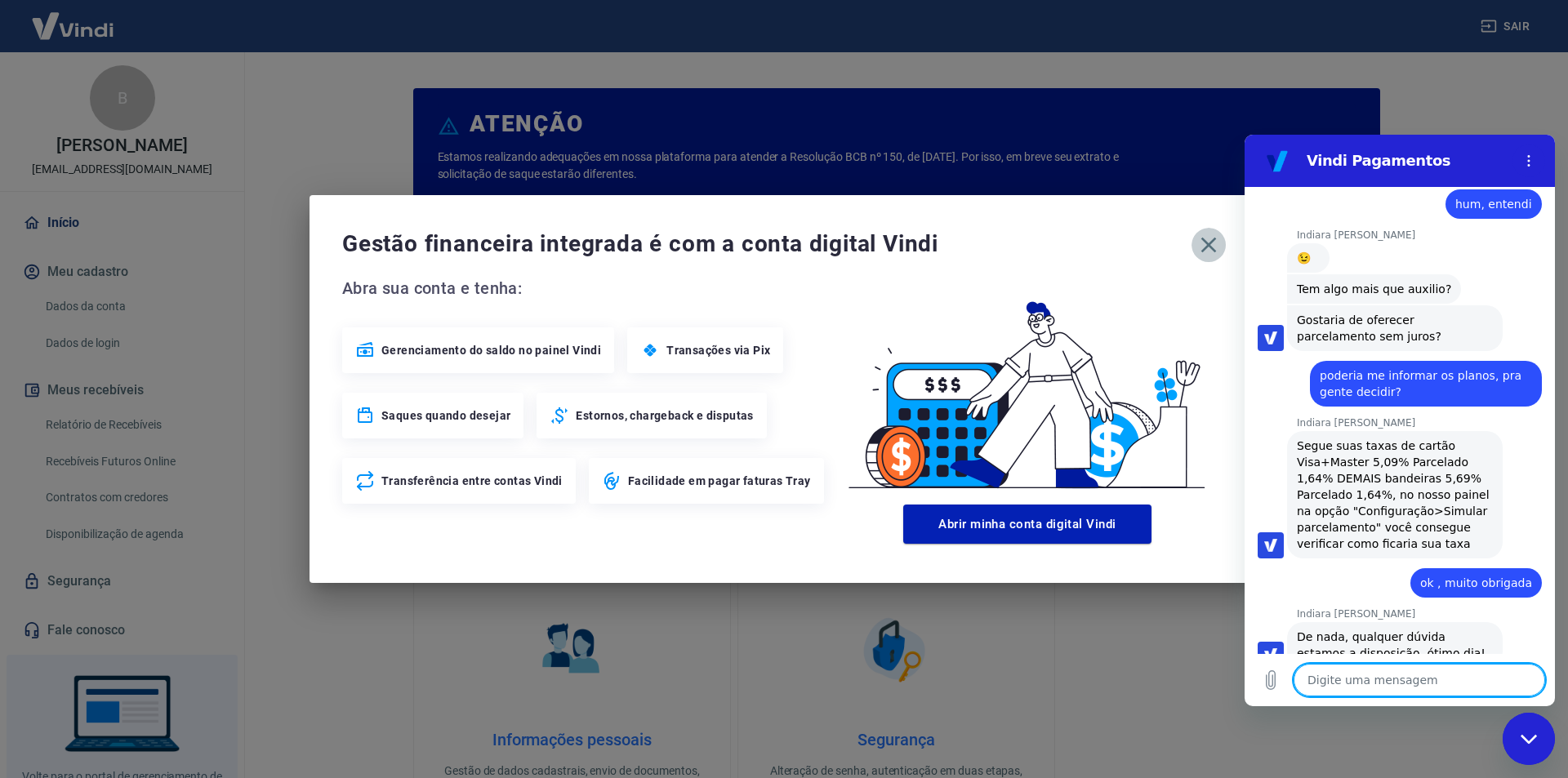
click at [1212, 244] on icon "button" at bounding box center [1209, 245] width 26 height 26
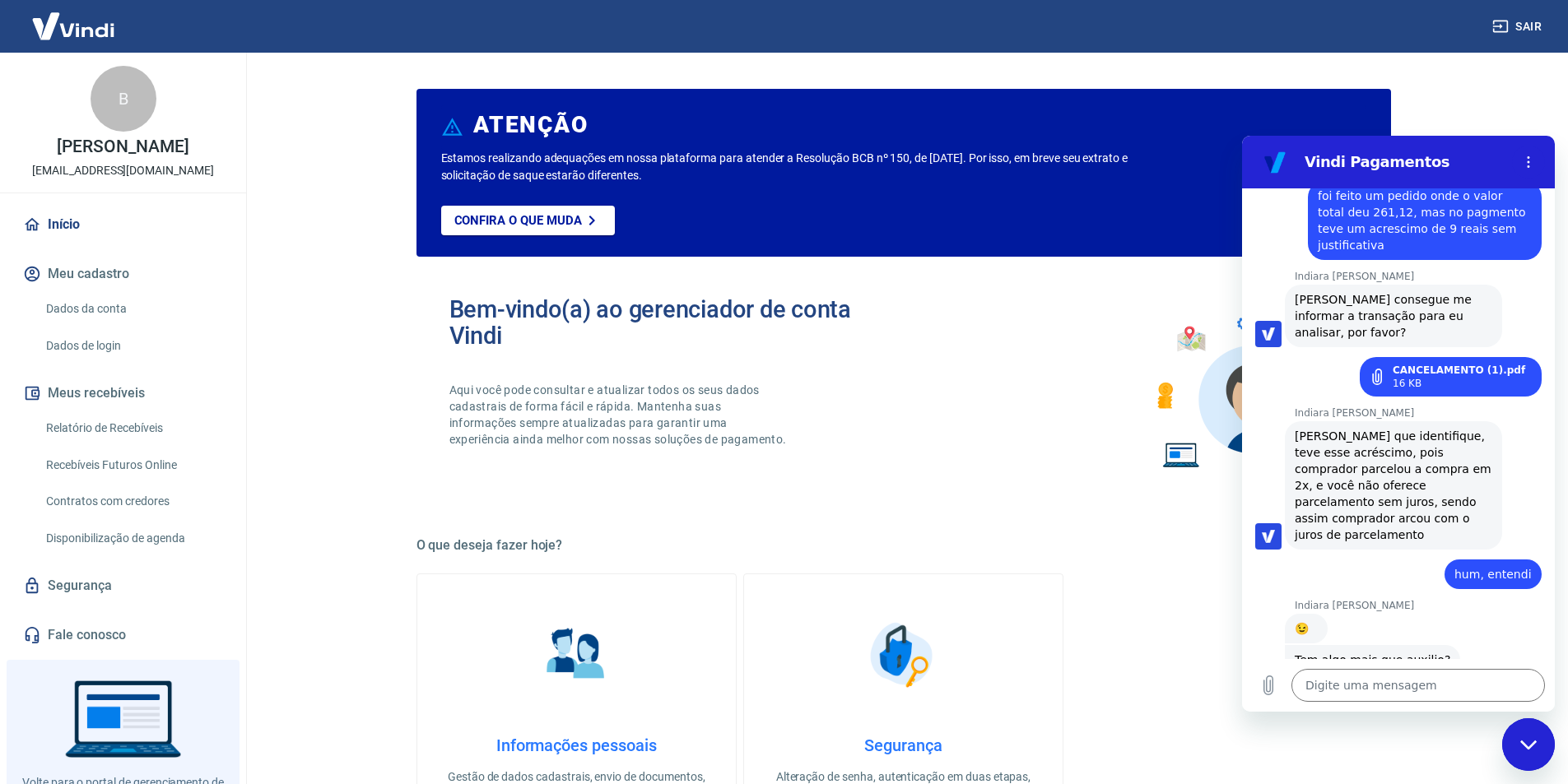
drag, startPoint x: 1418, startPoint y: 161, endPoint x: 1449, endPoint y: 193, distance: 44.6
click at [1449, 193] on div "Vindi Pagamentos 14:52 diz: ola Enviado · 14:52 Vindi Vindi diz: Olá, BRUNO JOS…" at bounding box center [1399, 424] width 312 height 576
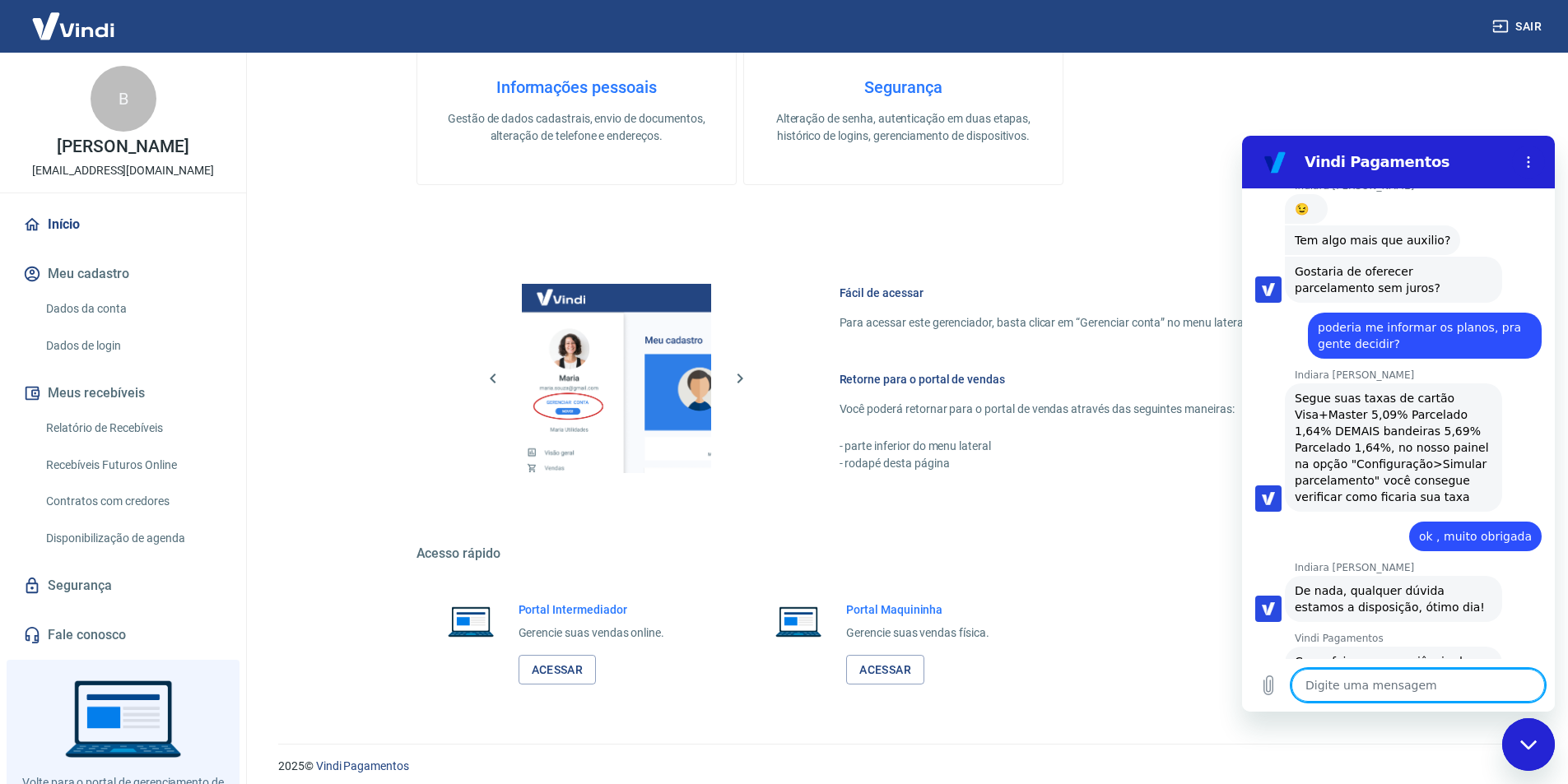
scroll to position [1360, 0]
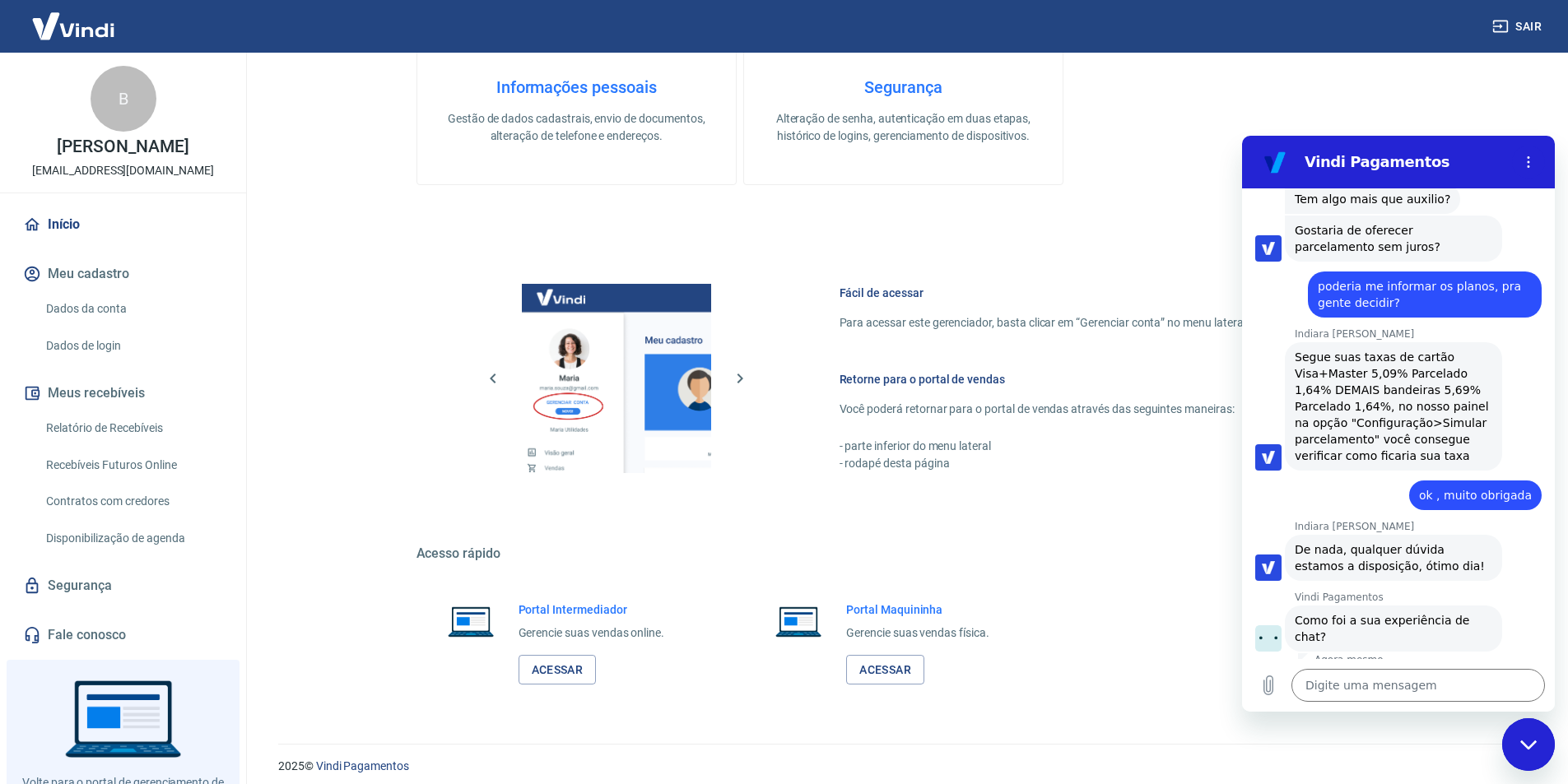
click at [1418, 673] on button "Boa 👍" at bounding box center [1430, 697] width 65 height 48
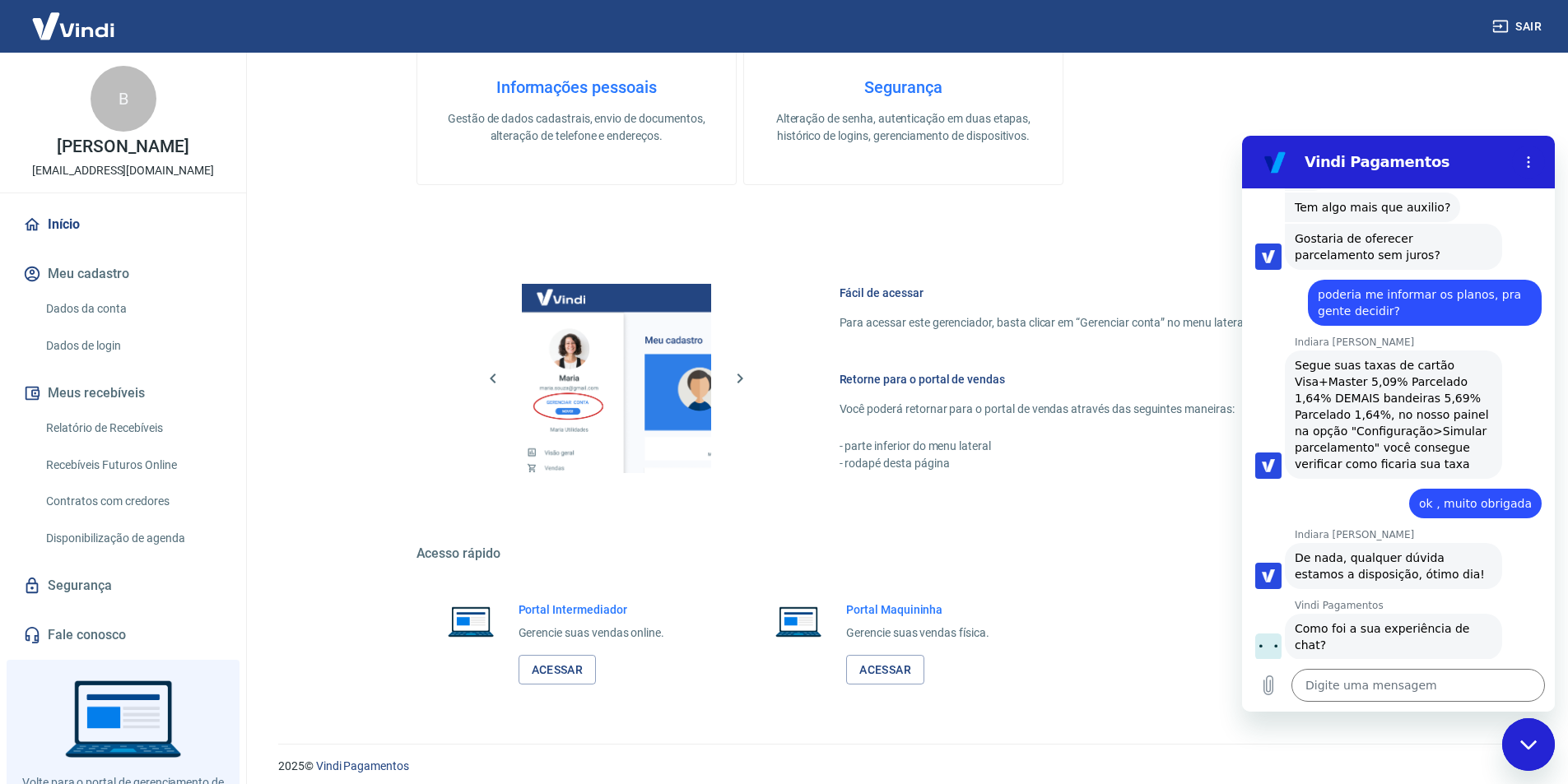
scroll to position [1337, 0]
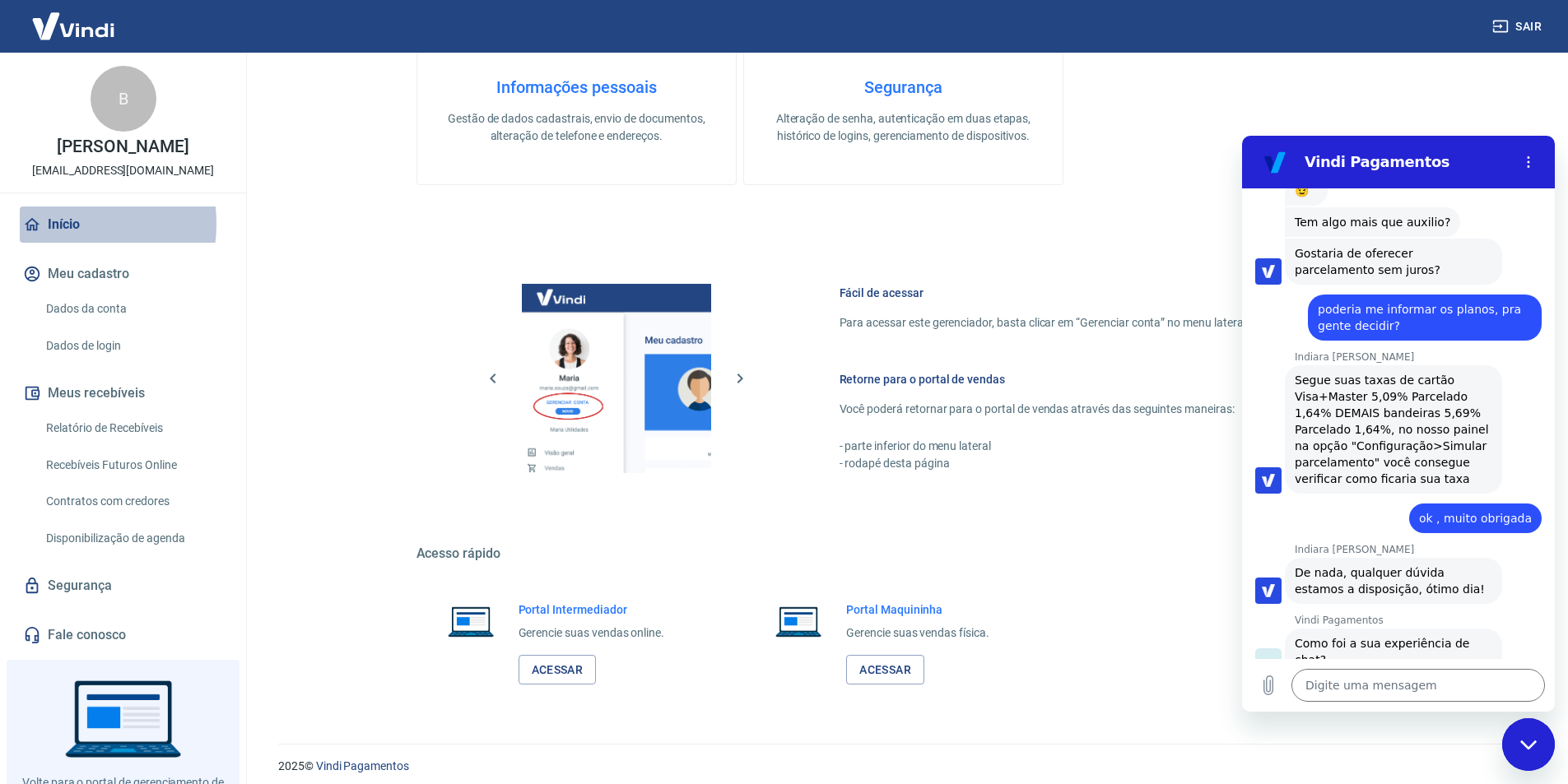
click at [60, 241] on link "Início" at bounding box center [122, 224] width 207 height 36
click at [26, 234] on icon at bounding box center [32, 224] width 18 height 18
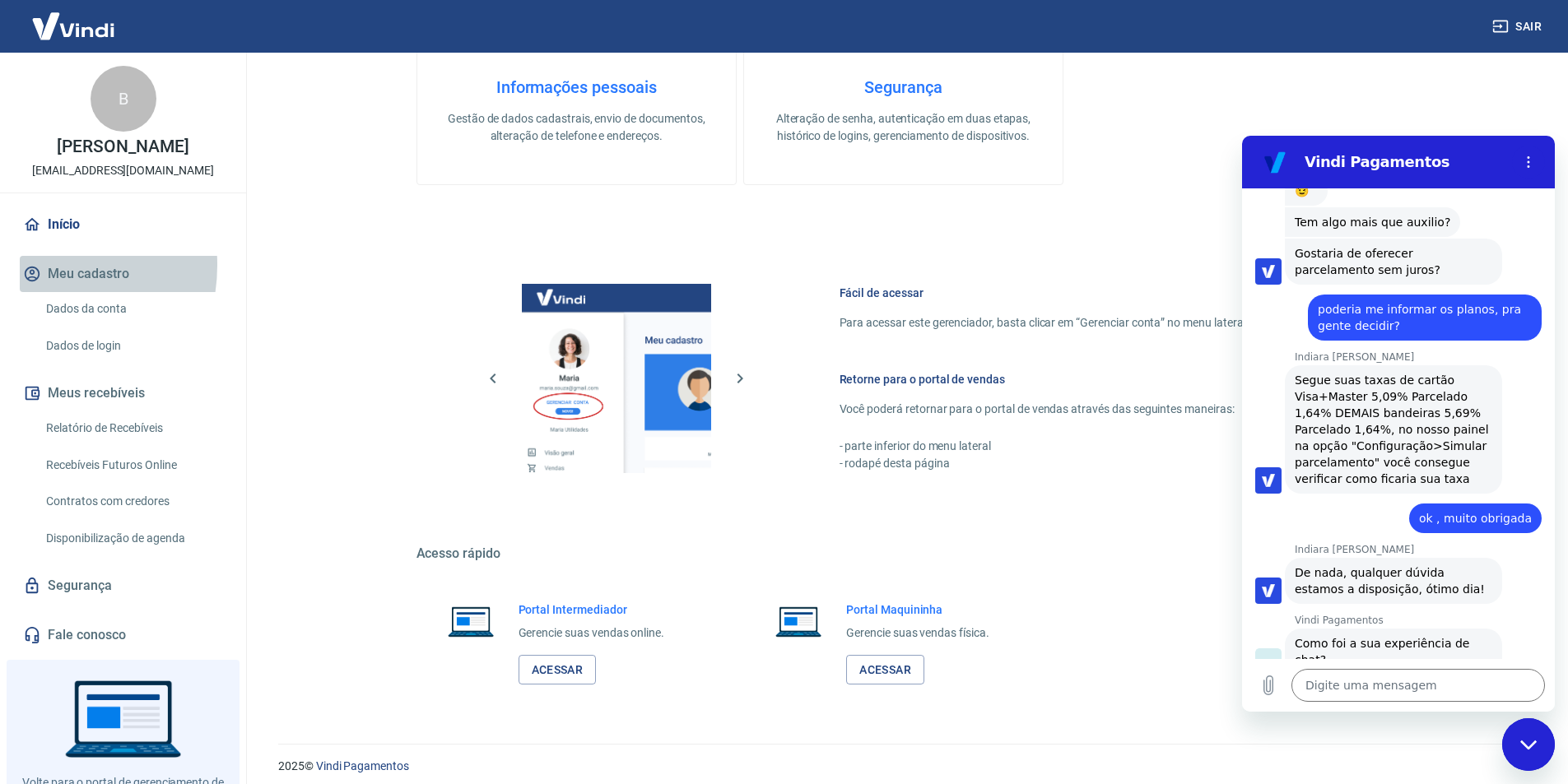
click at [31, 282] on icon "button" at bounding box center [32, 274] width 18 height 18
click at [102, 292] on button "Meu cadastro" at bounding box center [122, 273] width 207 height 36
click at [101, 326] on link "Dados da conta" at bounding box center [132, 308] width 187 height 33
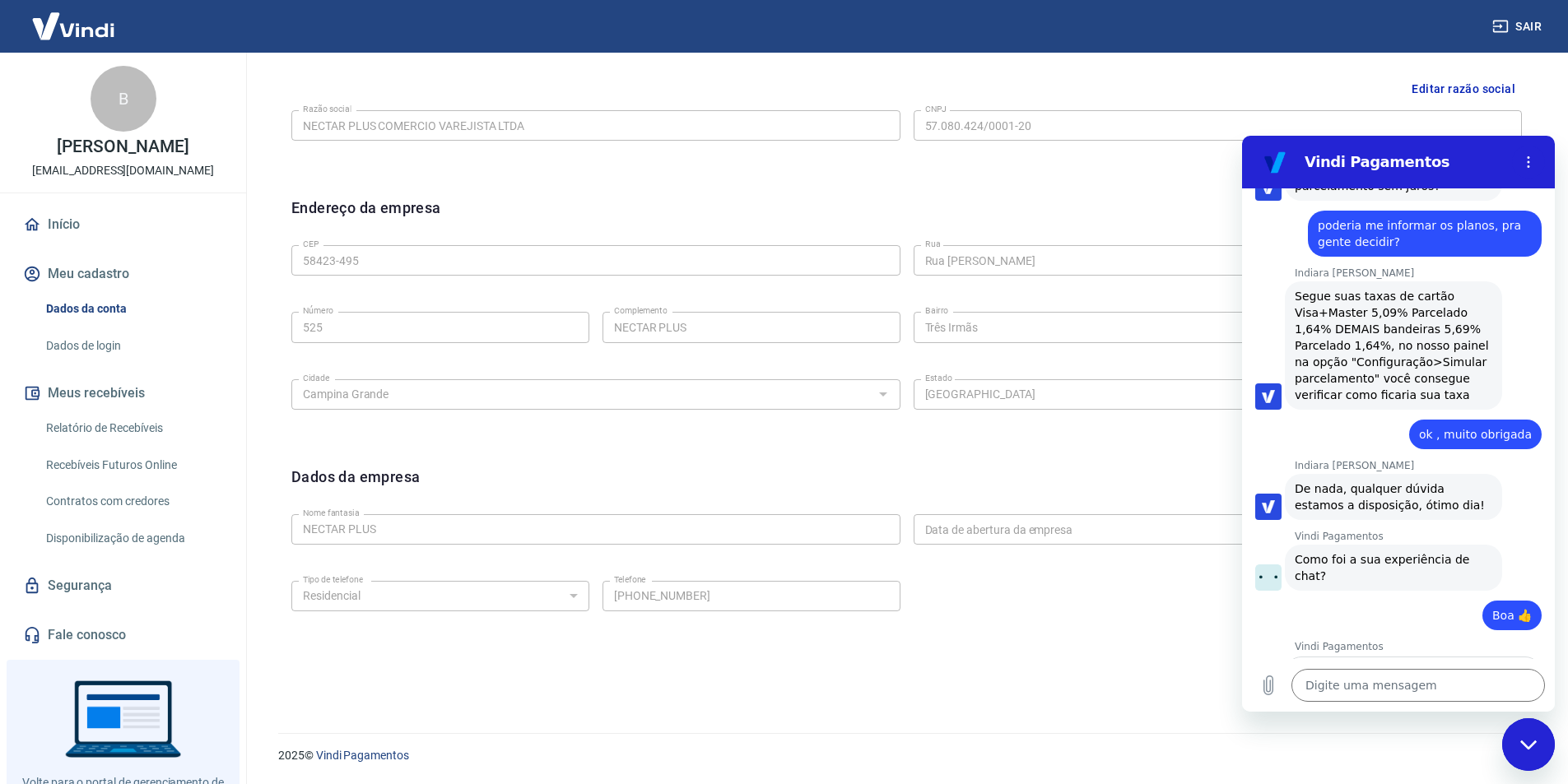
scroll to position [1501, 0]
